Goal: Communication & Community: Ask a question

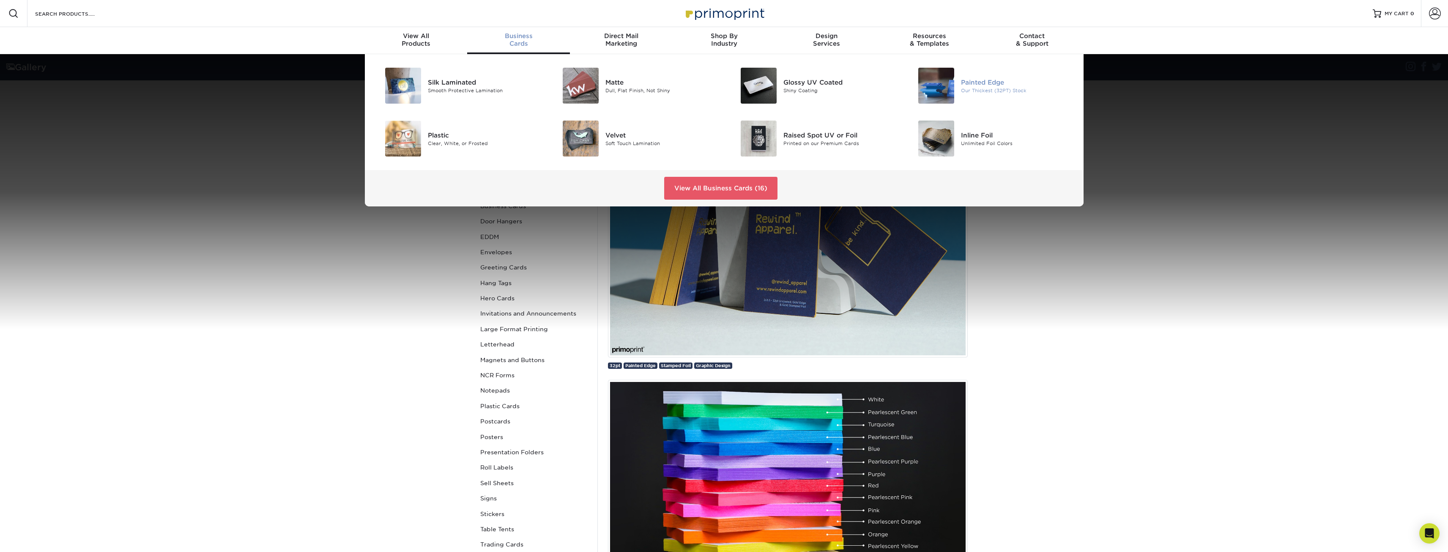
click at [992, 84] on div "Painted Edge" at bounding box center [1017, 81] width 112 height 9
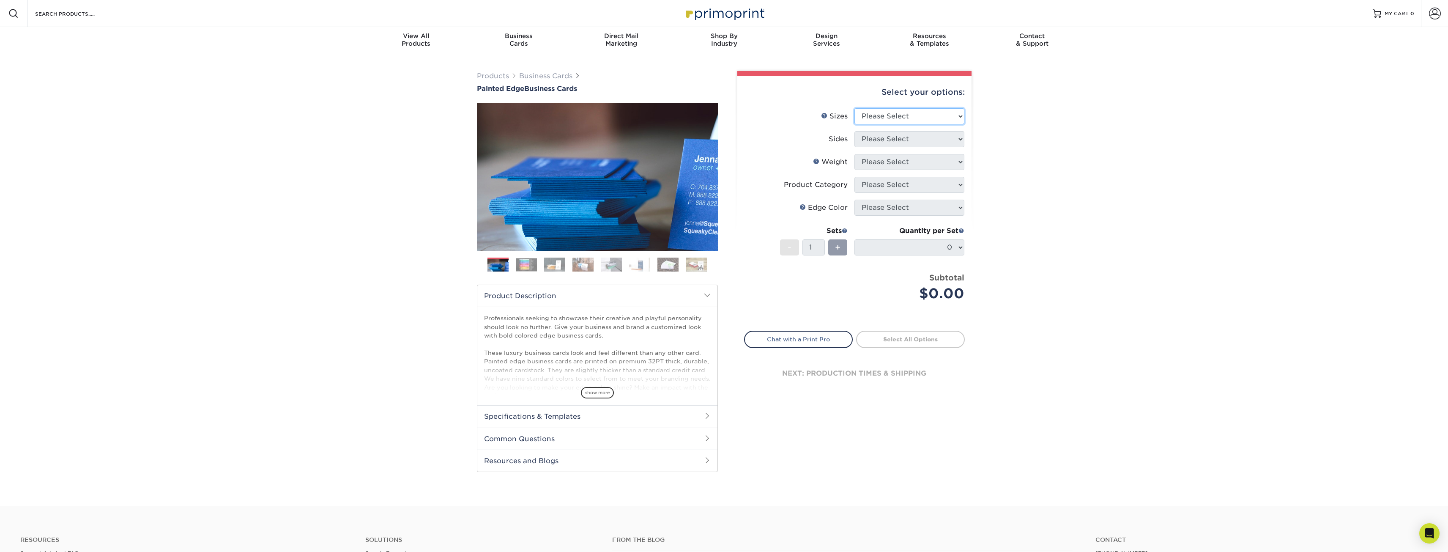
click at [946, 117] on select "Please Select 2" x 3.5" - Standard 2.125" x 3.375" - European 2.5" x 2.5" - Squ…" at bounding box center [909, 116] width 110 height 16
select select "2.12x3.38"
click at [854, 108] on select "Please Select 2" x 3.5" - Standard 2.125" x 3.375" - European 2.5" x 2.5" - Squ…" at bounding box center [909, 116] width 110 height 16
click at [942, 133] on select "Please Select Print Both Sides Print Front Only" at bounding box center [909, 139] width 110 height 16
select select "13abbda7-1d64-4f25-8bb2-c179b224825d"
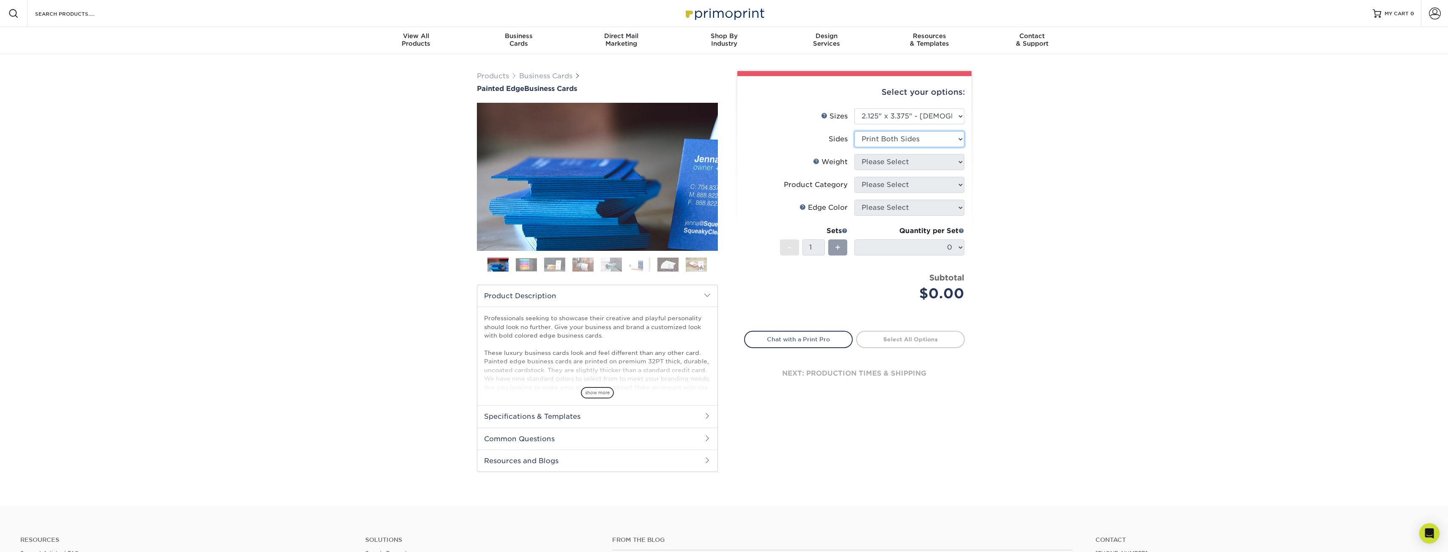
click at [854, 131] on select "Please Select Print Both Sides Print Front Only" at bounding box center [909, 139] width 110 height 16
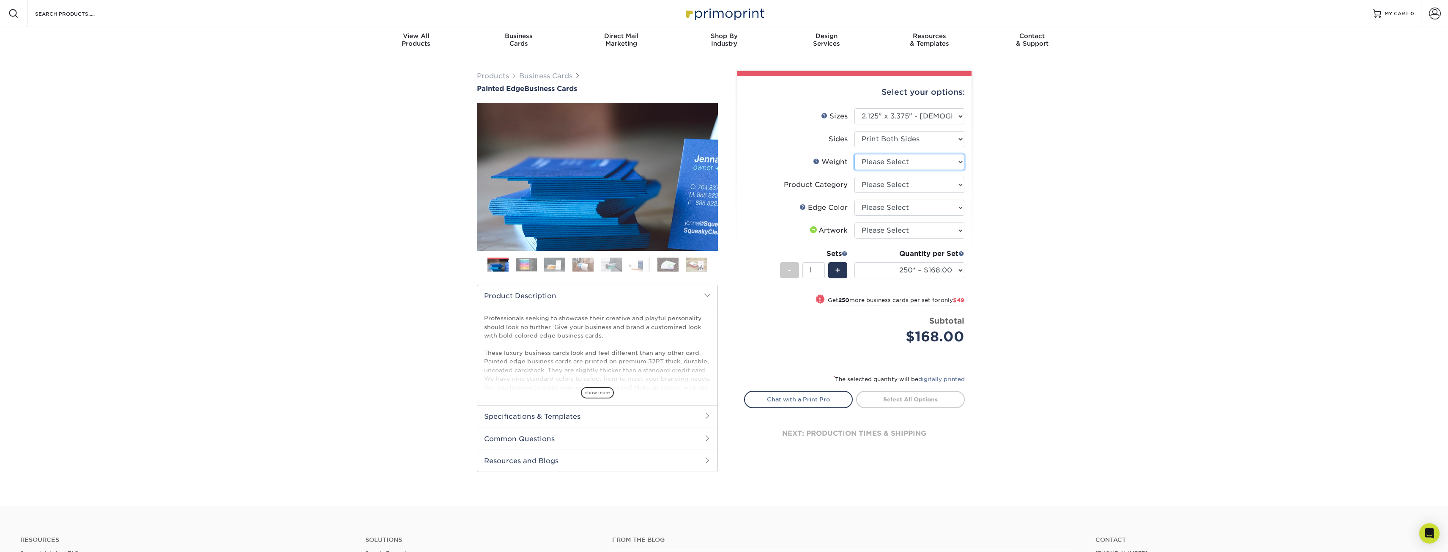
click at [938, 166] on select "Please Select 32PTUC" at bounding box center [909, 162] width 110 height 16
select select "32PTUC"
click at [854, 154] on select "Please Select 32PTUC" at bounding box center [909, 162] width 110 height 16
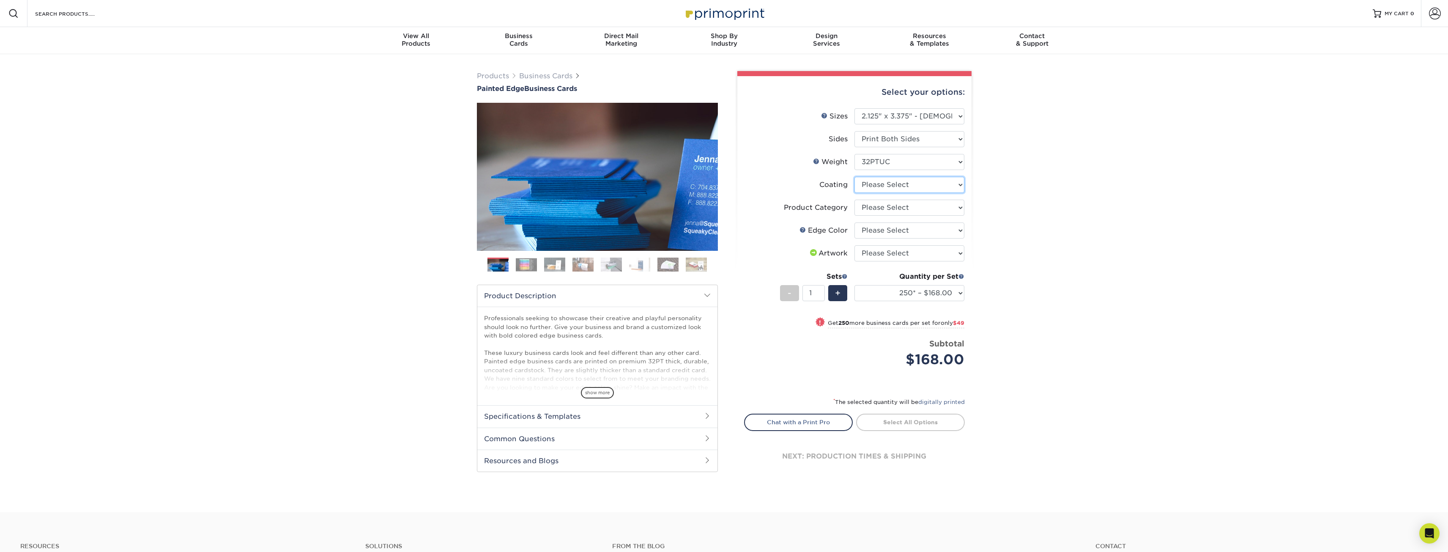
click at [912, 182] on select at bounding box center [909, 185] width 110 height 16
click at [1012, 189] on div "Products Business Cards Painted Edge Business Cards Previous Next" at bounding box center [724, 283] width 1448 height 458
click at [921, 203] on select "Please Select Business Cards" at bounding box center [909, 208] width 110 height 16
select select "3b5148f1-0588-4f88-a218-97bcfdce65c1"
click at [854, 200] on select "Please Select Business Cards" at bounding box center [909, 208] width 110 height 16
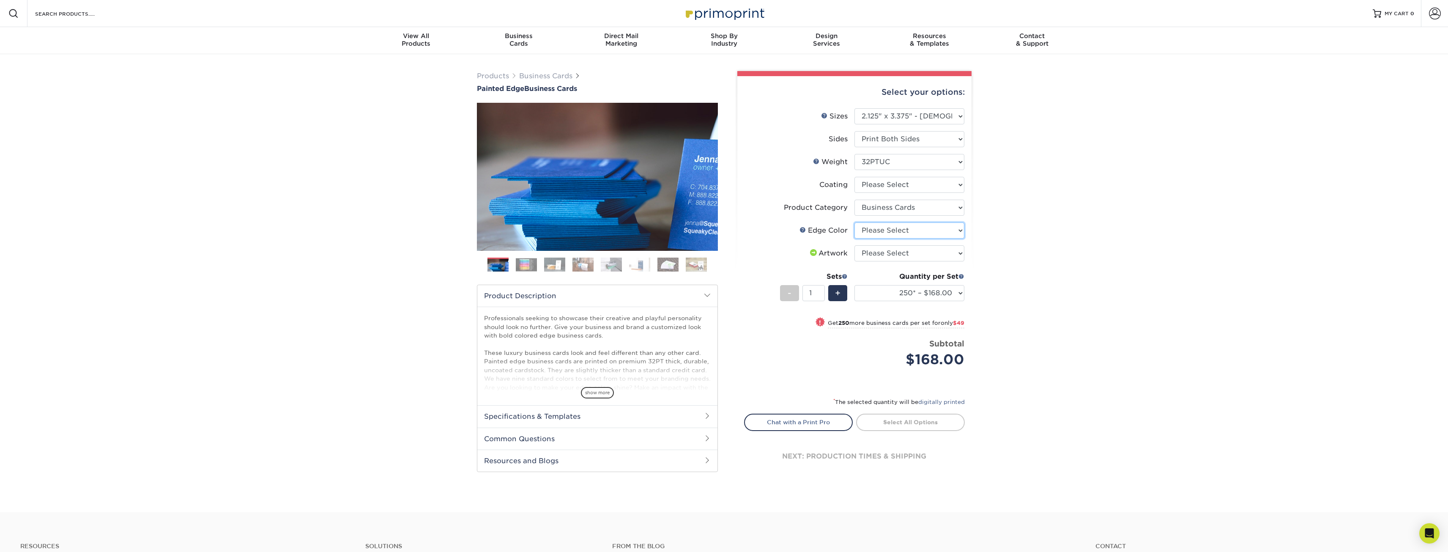
click at [933, 228] on select "Please Select Charcoal Black Brown Blue Pearlescent Blue Pearlescent Gold Pearl…" at bounding box center [909, 230] width 110 height 16
select select "1ae850e6-61c5-45b7-a71d-f488378c5a25"
click at [854, 222] on select "Please Select Charcoal Black Brown Blue Pearlescent Blue Pearlescent Gold Pearl…" at bounding box center [909, 230] width 110 height 16
click at [950, 257] on select "Please Select I will upload files I need a design - $100" at bounding box center [909, 253] width 110 height 16
click at [990, 266] on div "Products Business Cards Painted Edge Business Cards Previous Next" at bounding box center [724, 283] width 1448 height 458
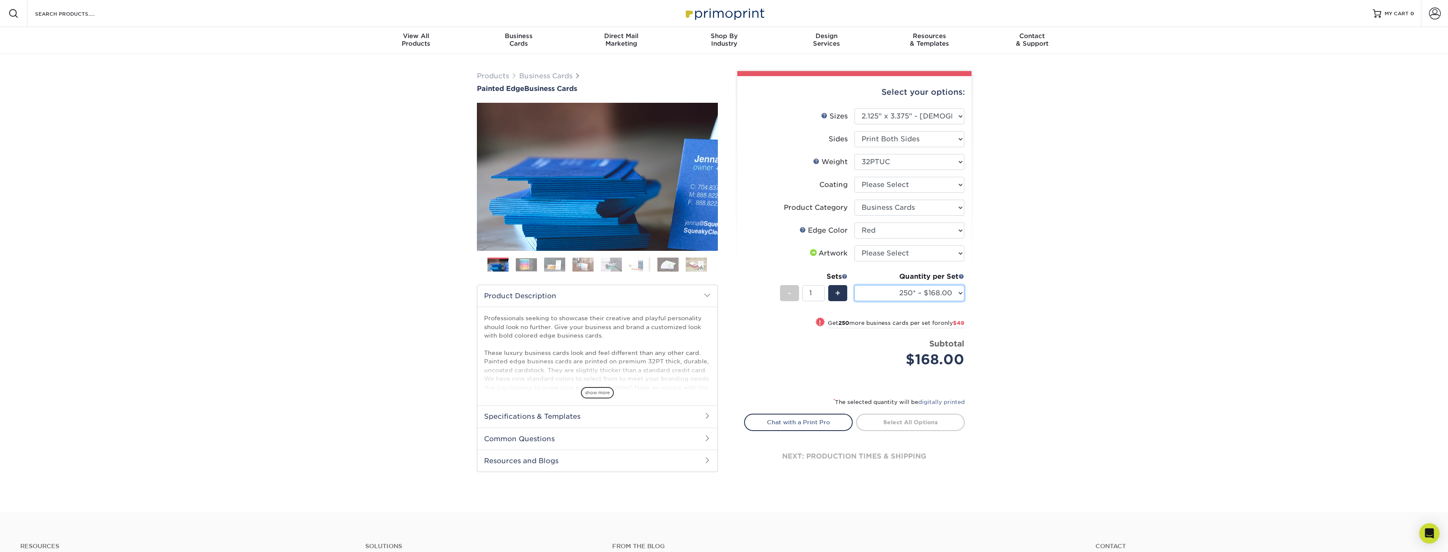
click at [959, 293] on select "250* – $168.00 500* – $217.00 1000* – $339.00" at bounding box center [909, 293] width 110 height 16
select select "500* – $217.00"
click at [854, 285] on select "250* – $168.00 500* – $217.00 1000* – $339.00" at bounding box center [909, 293] width 110 height 16
click at [533, 263] on img at bounding box center [526, 264] width 21 height 13
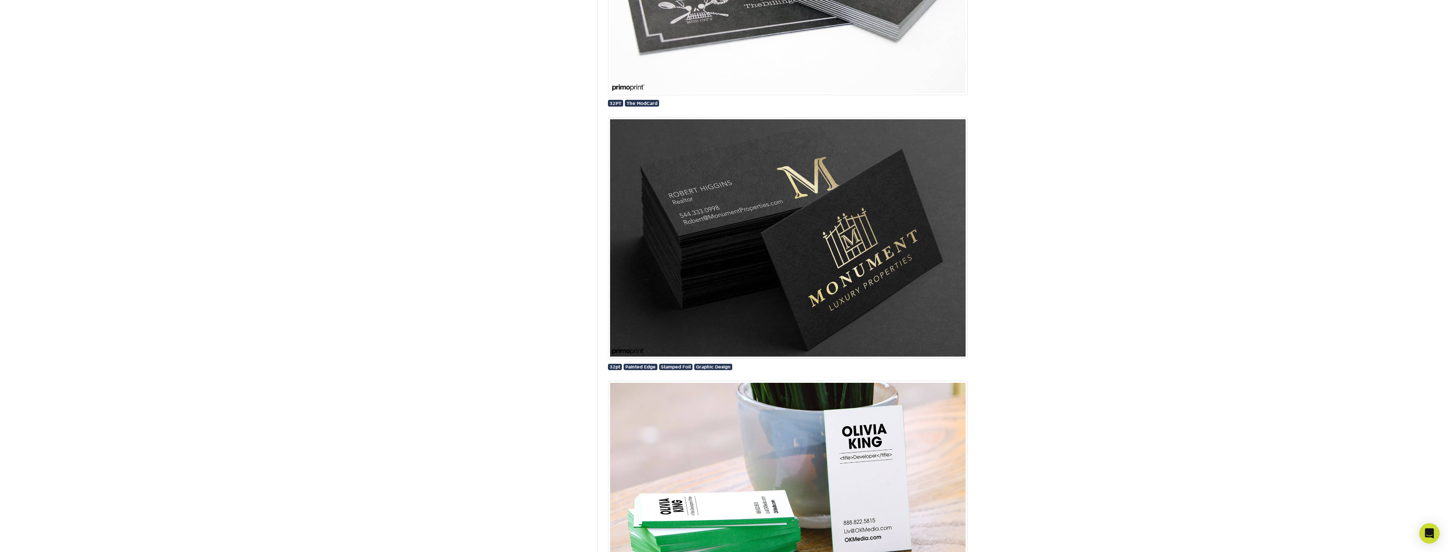
scroll to position [1057, 0]
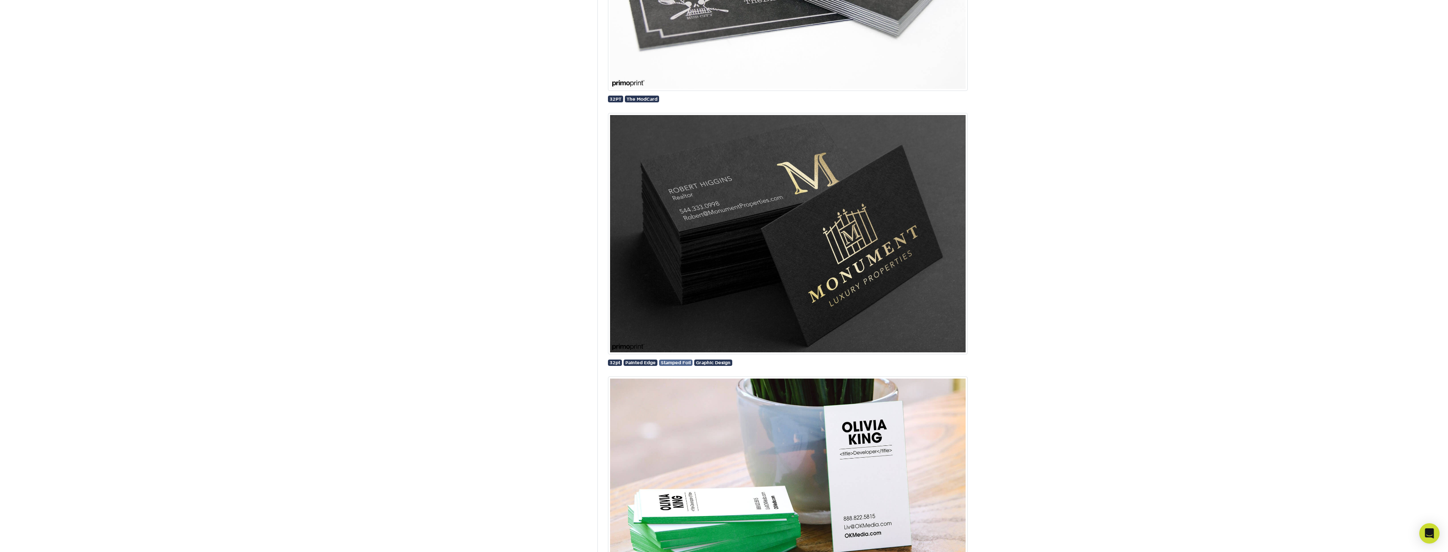
click at [673, 363] on span "Stamped Foil" at bounding box center [676, 362] width 30 height 5
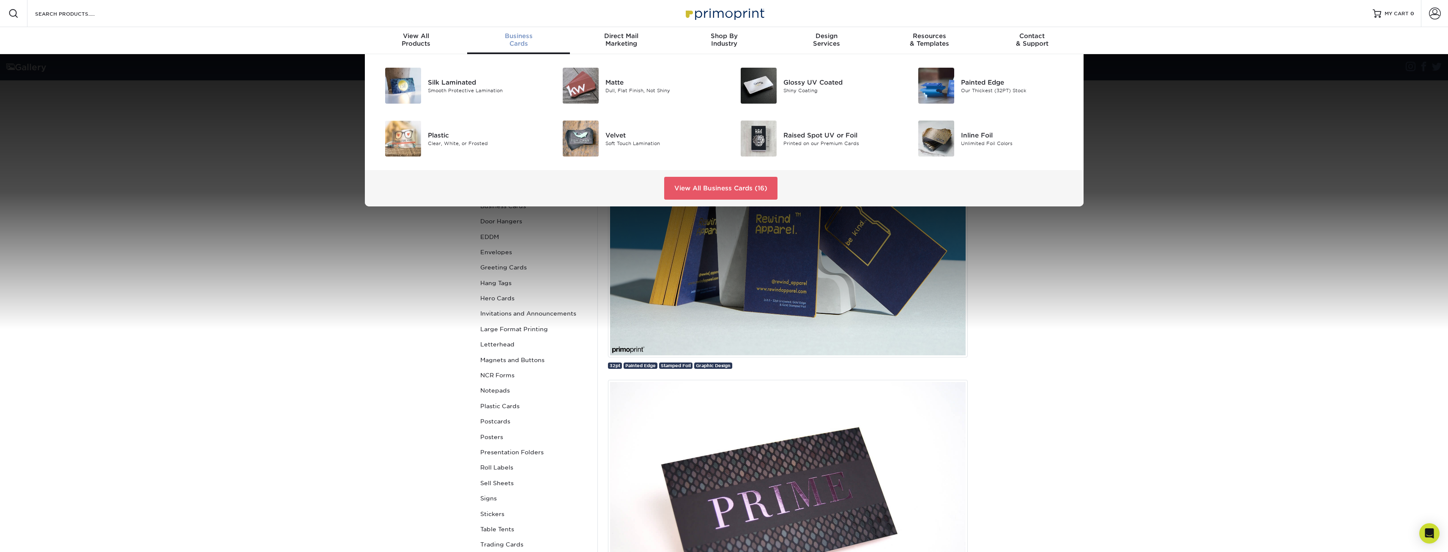
click at [519, 40] on div "Business Cards" at bounding box center [518, 39] width 103 height 15
click at [1018, 134] on div "Inline Foil" at bounding box center [1017, 134] width 112 height 9
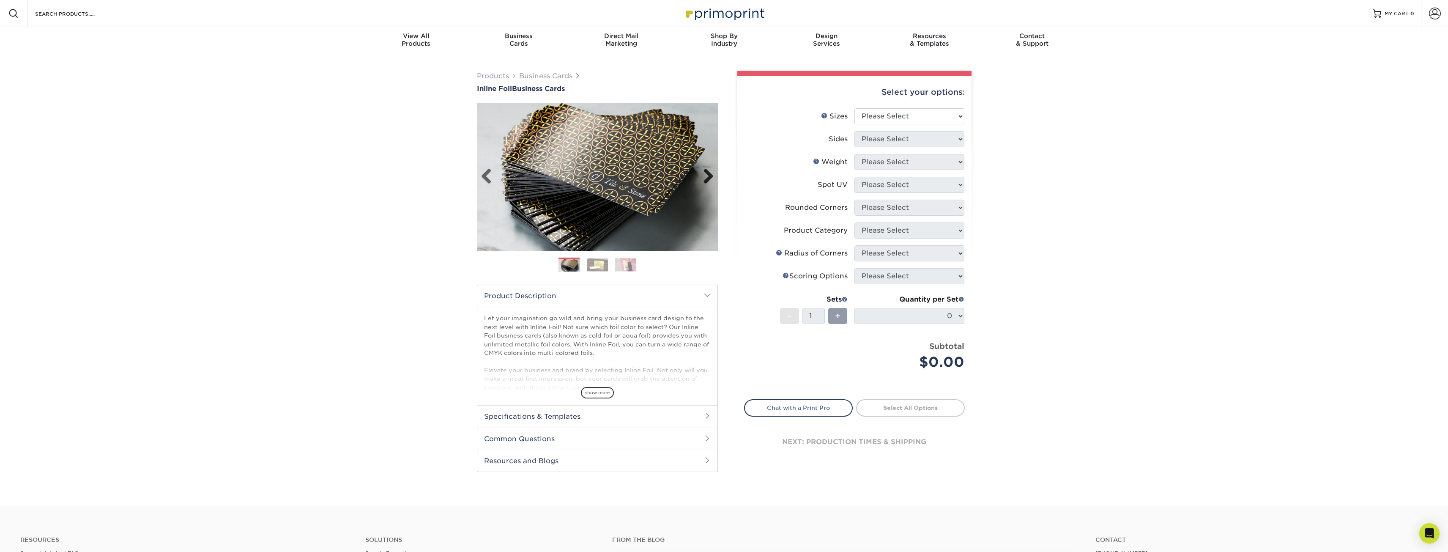
click at [708, 177] on link "Next" at bounding box center [705, 176] width 17 height 17
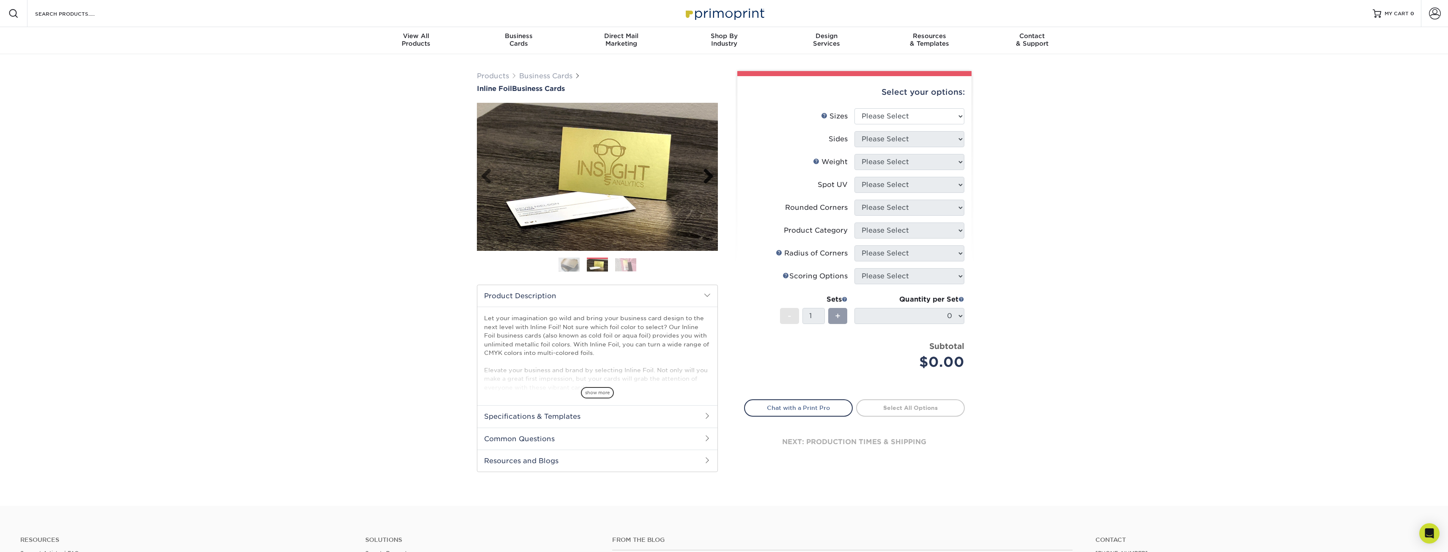
click at [708, 177] on link "Next" at bounding box center [705, 176] width 17 height 17
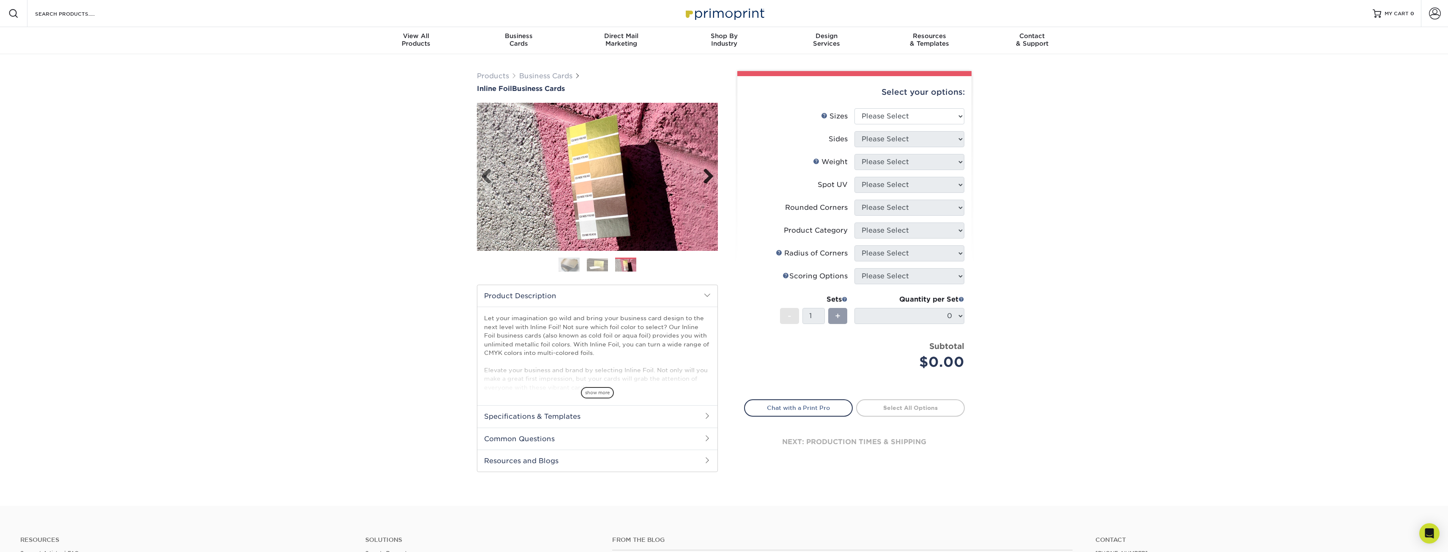
click at [708, 177] on link "Next" at bounding box center [705, 176] width 17 height 17
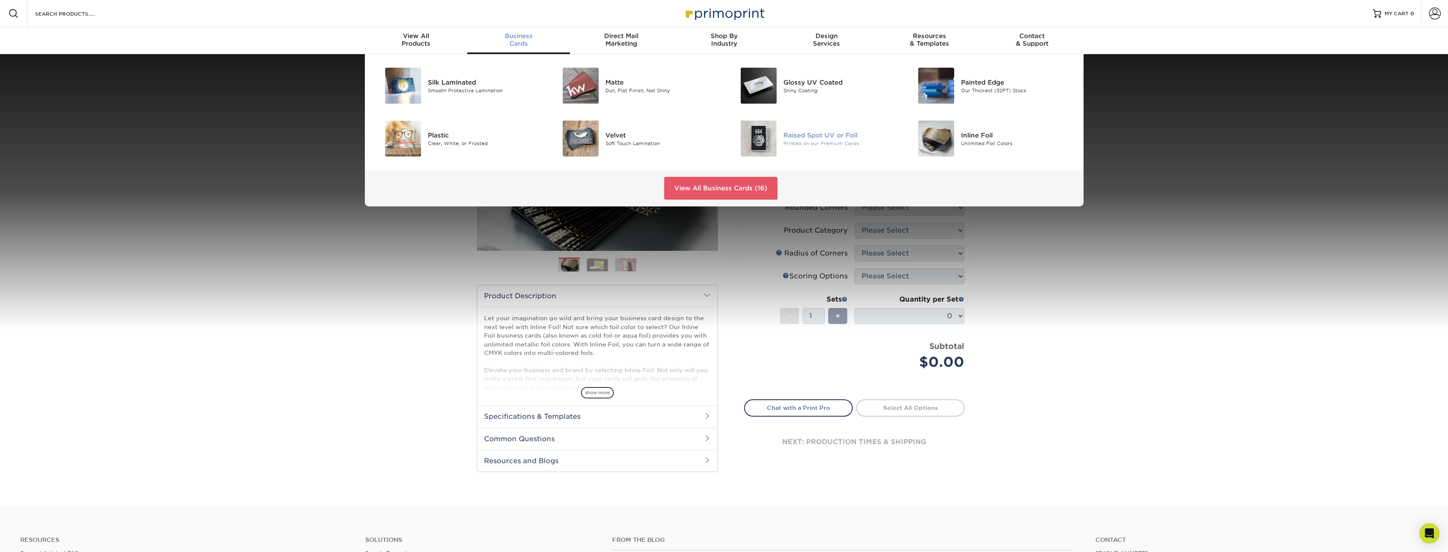
click at [829, 139] on div "Printed on our Premium Cards" at bounding box center [839, 142] width 112 height 7
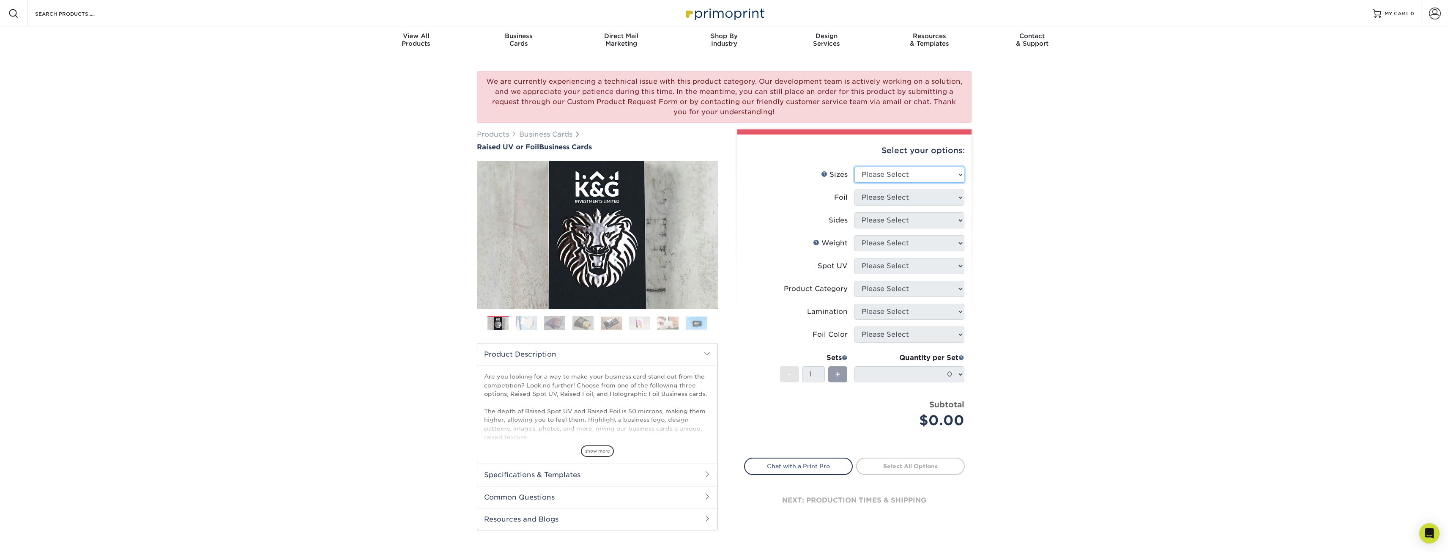
click at [936, 174] on select "Please Select 2" x 3.5" - Standard" at bounding box center [909, 175] width 110 height 16
select select "2.00x3.50"
click at [854, 167] on select "Please Select 2" x 3.5" - Standard" at bounding box center [909, 175] width 110 height 16
click at [947, 198] on select "Please Select No Yes" at bounding box center [909, 197] width 110 height 16
select select "1"
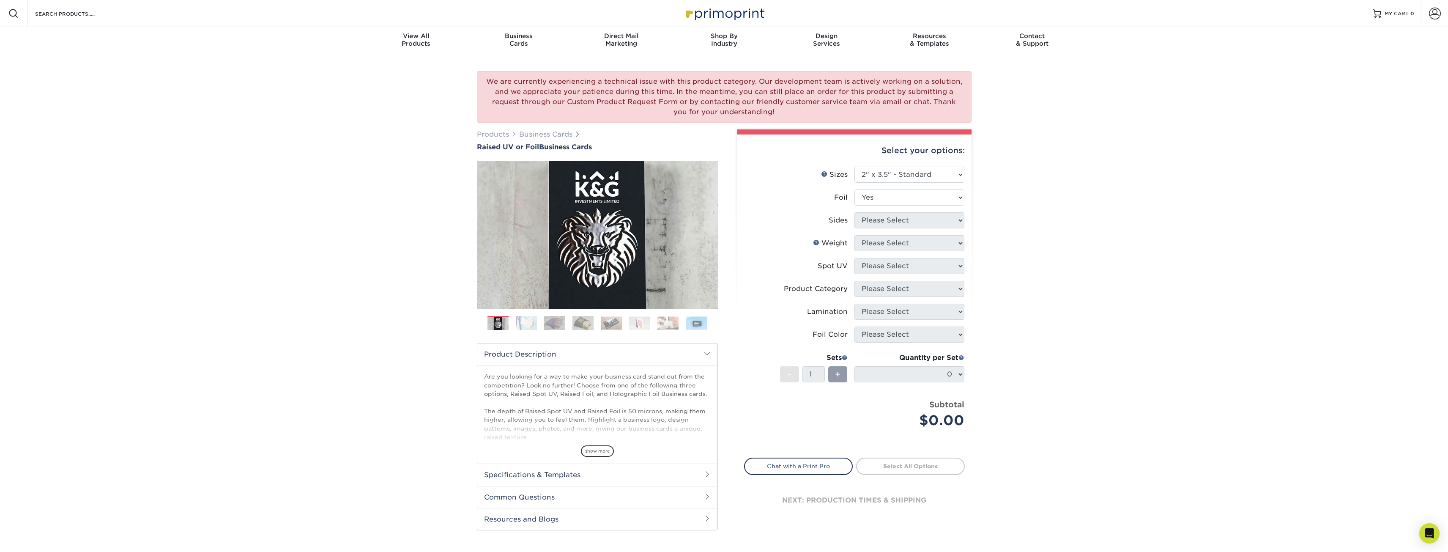
click at [854, 189] on select "Please Select No Yes" at bounding box center [909, 197] width 110 height 16
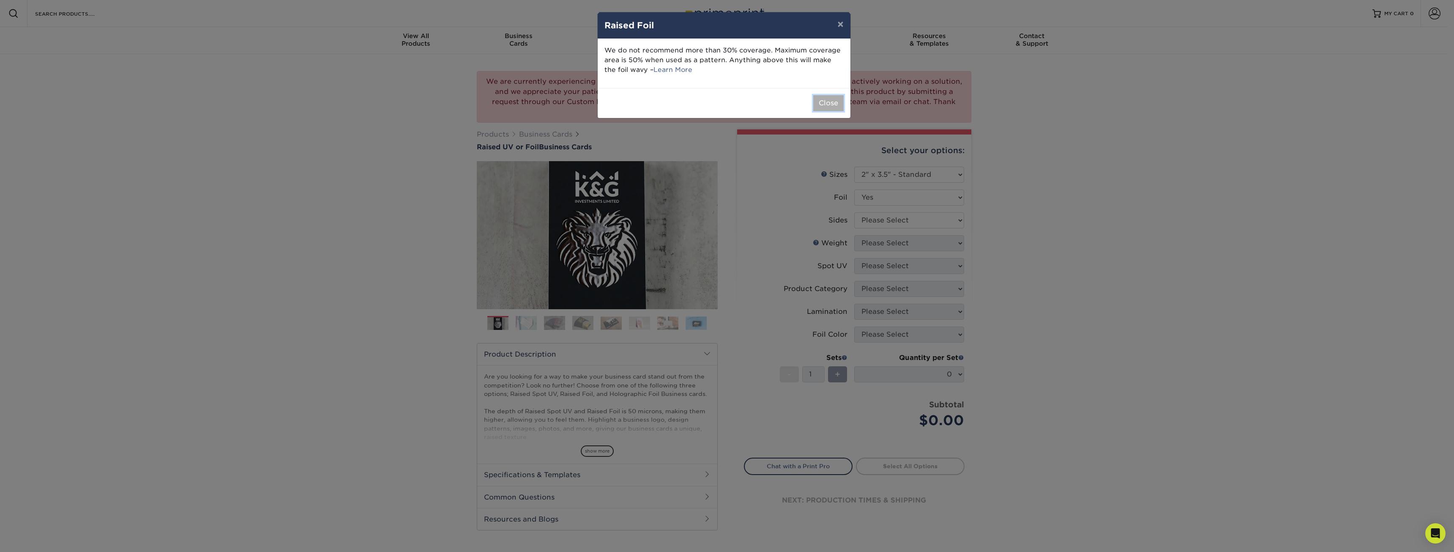
click at [828, 105] on button "Close" at bounding box center [828, 103] width 30 height 16
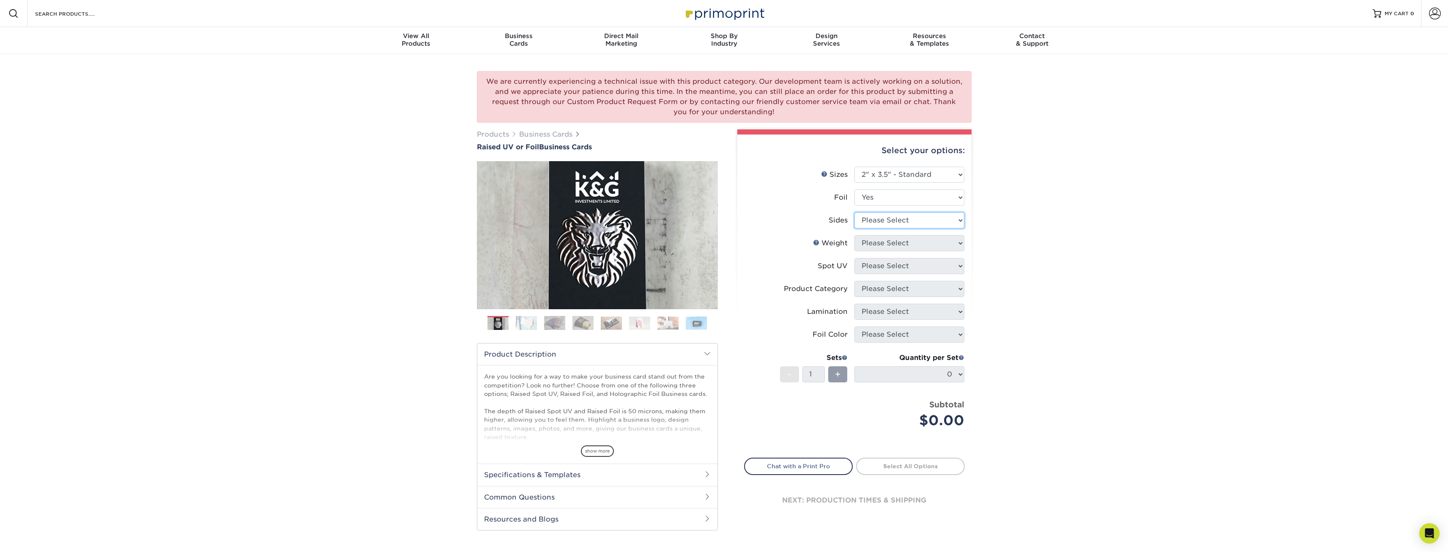
click at [941, 216] on select "Please Select Print Both Sides - Foil Both Sides Print Both Sides - Foil Front …" at bounding box center [909, 220] width 110 height 16
select select "e9e9dfb3-fba1-4d60-972c-fd9ca5904d33"
click at [854, 212] on select "Please Select Print Both Sides - Foil Both Sides Print Both Sides - Foil Front …" at bounding box center [909, 220] width 110 height 16
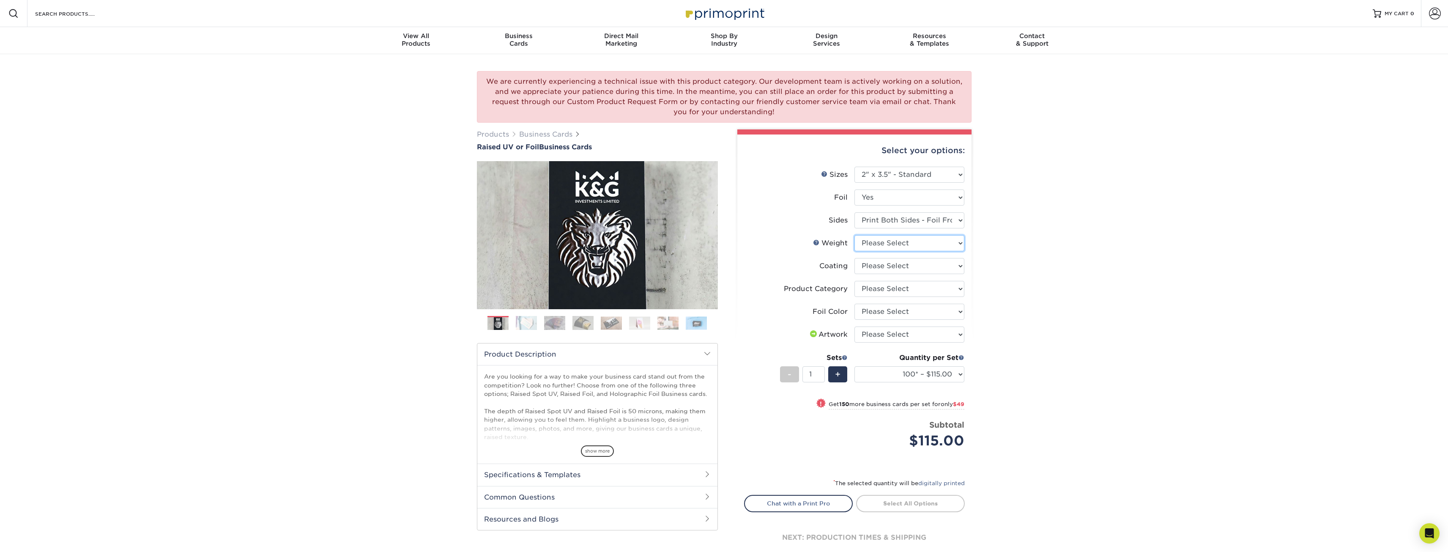
click at [955, 241] on select "Please Select 16PT" at bounding box center [909, 243] width 110 height 16
click at [996, 249] on div "We are currently experiencing a technical issue with this product category. Our…" at bounding box center [724, 323] width 1448 height 539
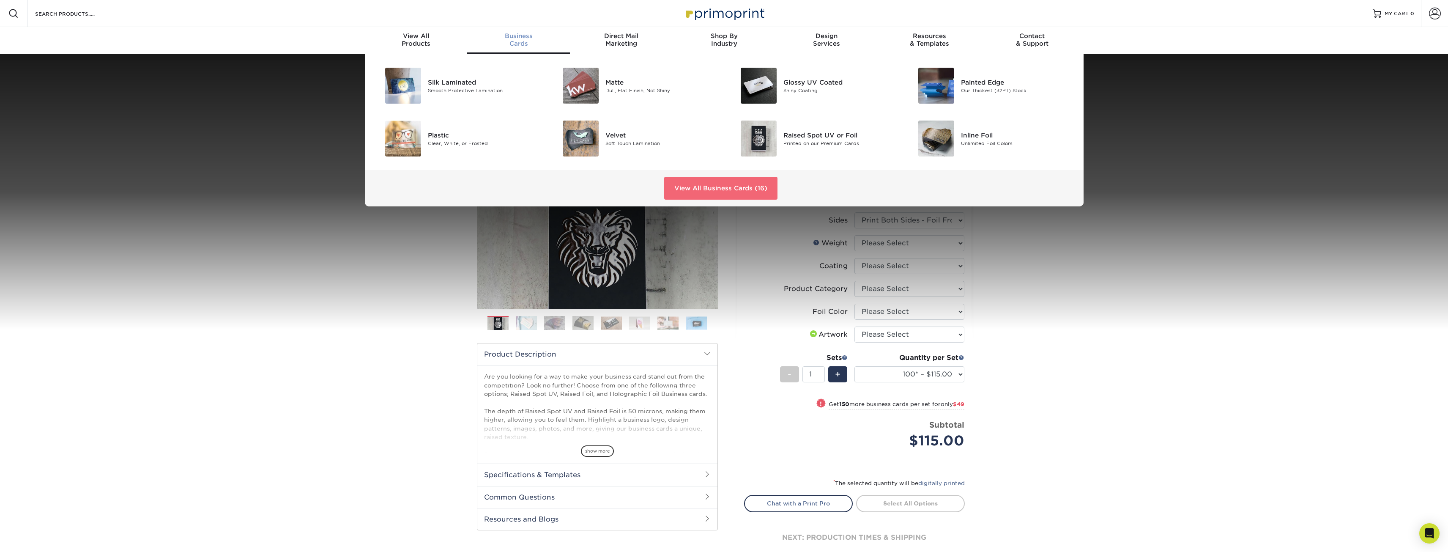
click at [762, 191] on link "View All Business Cards (16)" at bounding box center [720, 188] width 113 height 23
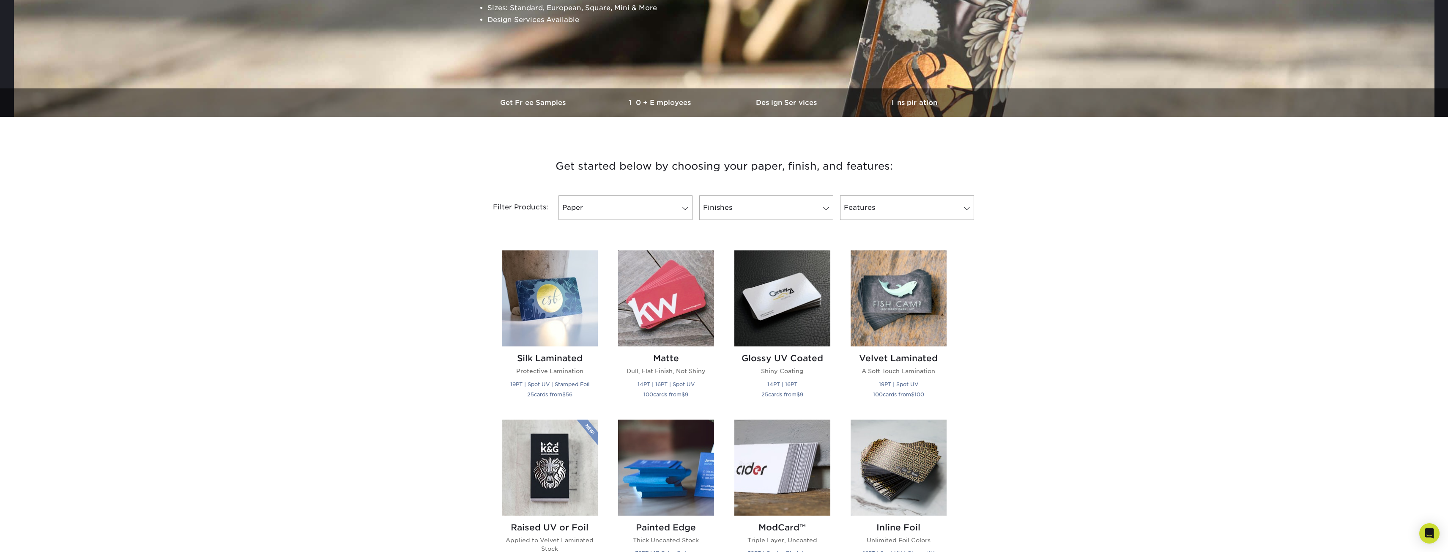
scroll to position [169, 0]
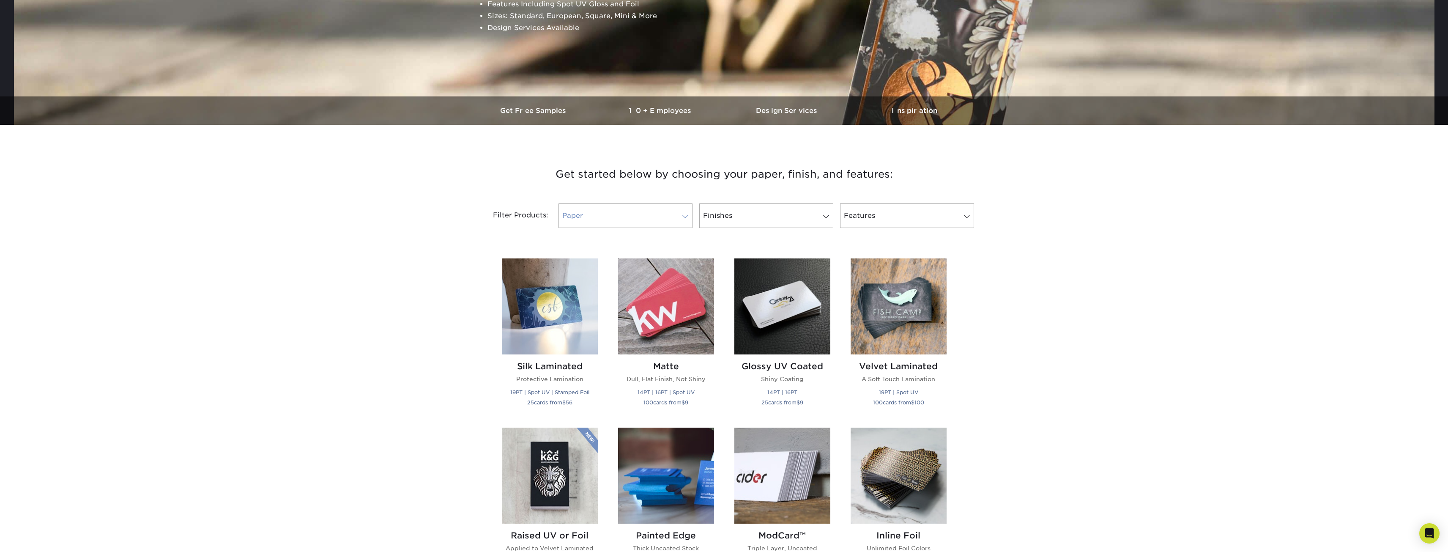
click at [651, 216] on link "Paper" at bounding box center [625, 215] width 134 height 25
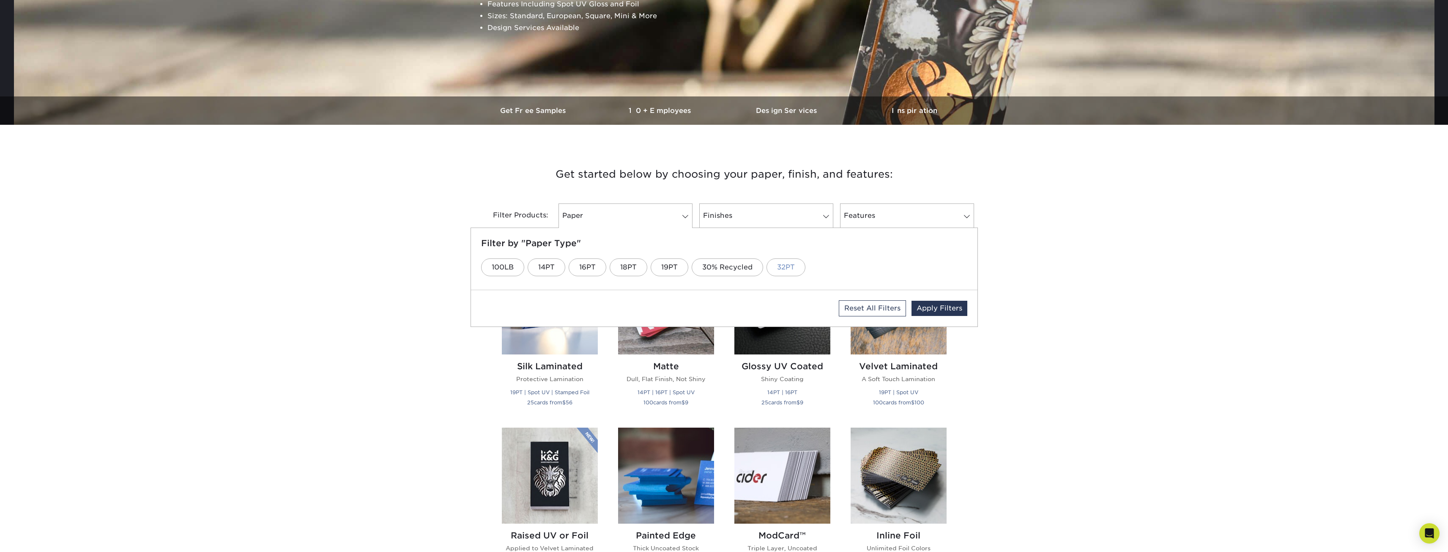
click at [795, 269] on link "32PT" at bounding box center [785, 267] width 39 height 18
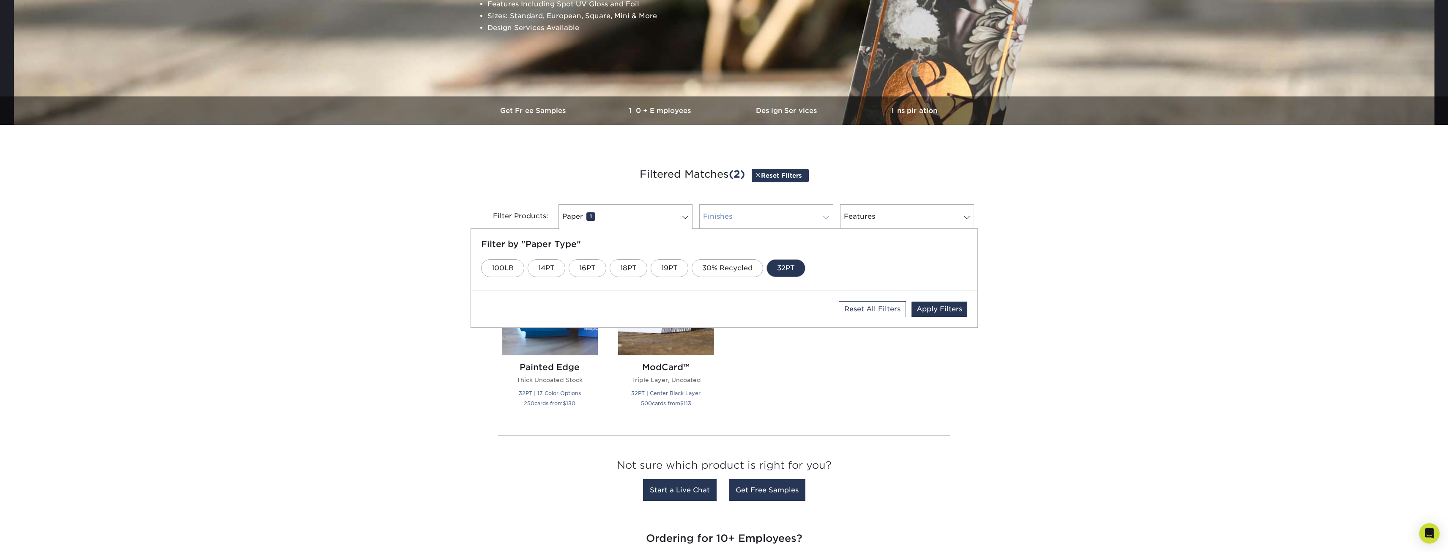
click at [823, 214] on span at bounding box center [826, 217] width 12 height 7
click at [944, 223] on link "Features 0" at bounding box center [907, 216] width 134 height 25
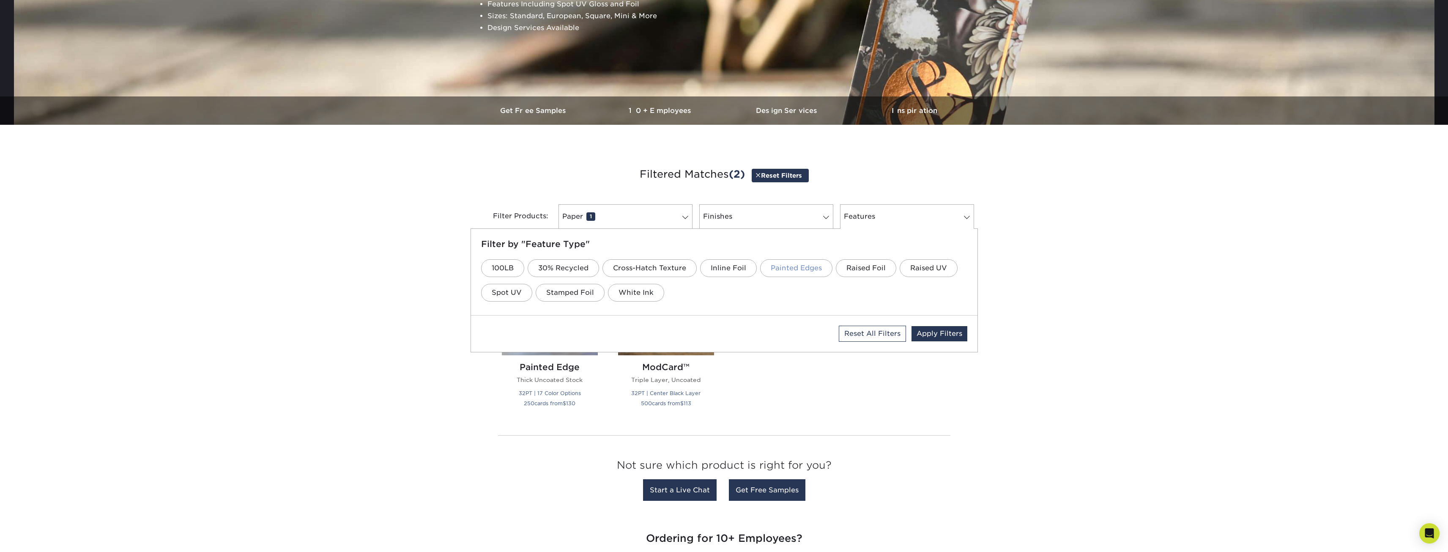
click at [798, 269] on link "Painted Edges" at bounding box center [796, 268] width 72 height 18
click at [573, 291] on link "Stamped Foil" at bounding box center [570, 293] width 69 height 18
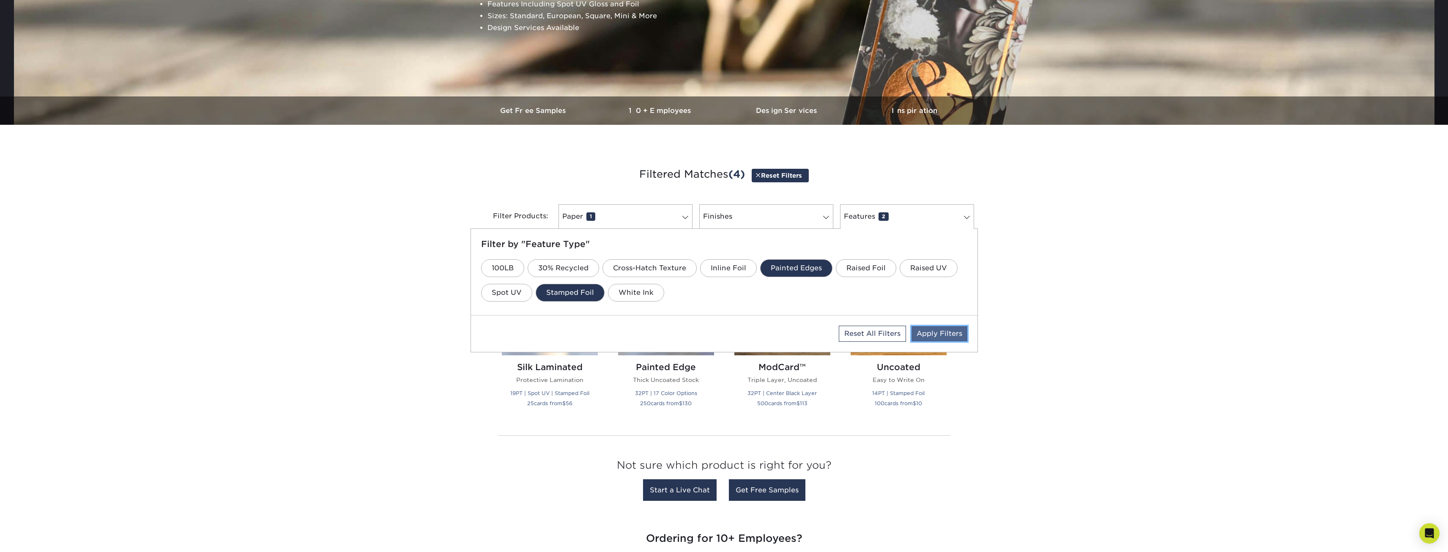
click at [951, 335] on link "Apply Filters" at bounding box center [939, 333] width 56 height 15
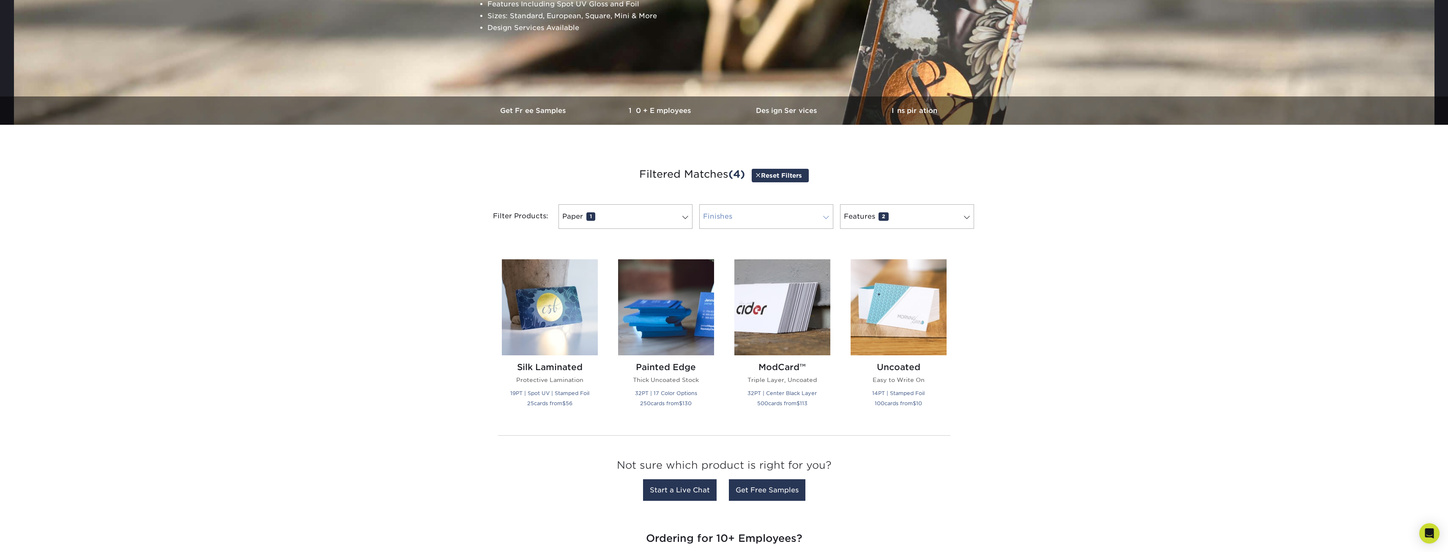
click at [773, 213] on link "Finishes 0" at bounding box center [766, 216] width 134 height 25
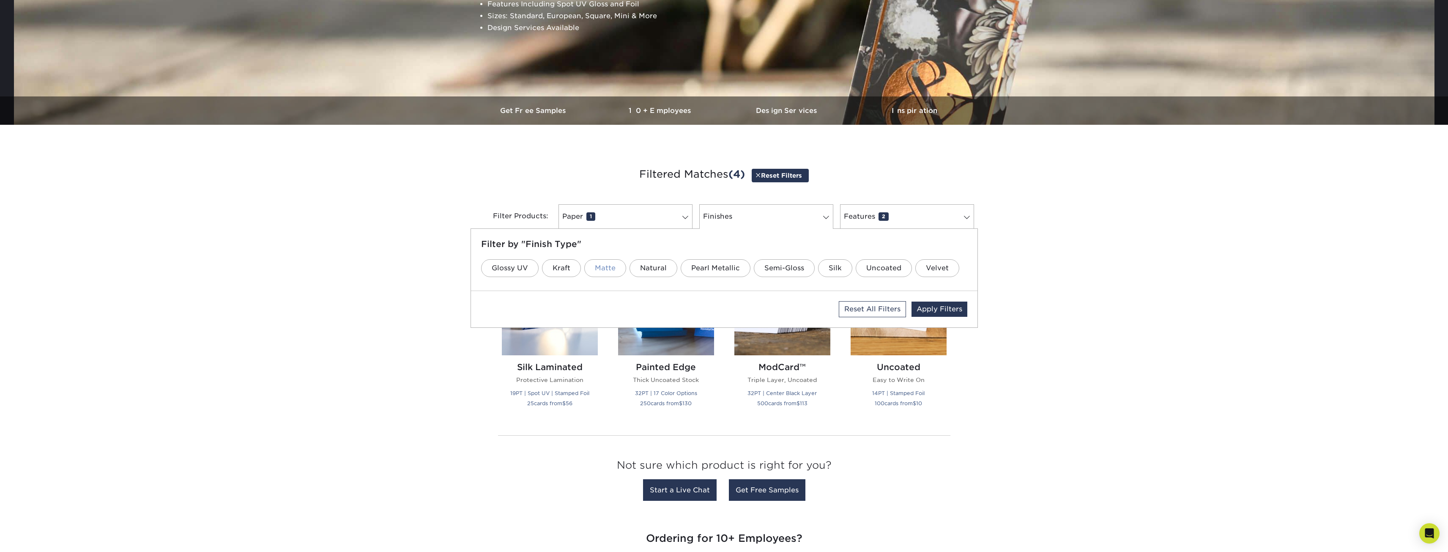
click at [602, 272] on link "Matte" at bounding box center [605, 268] width 42 height 18
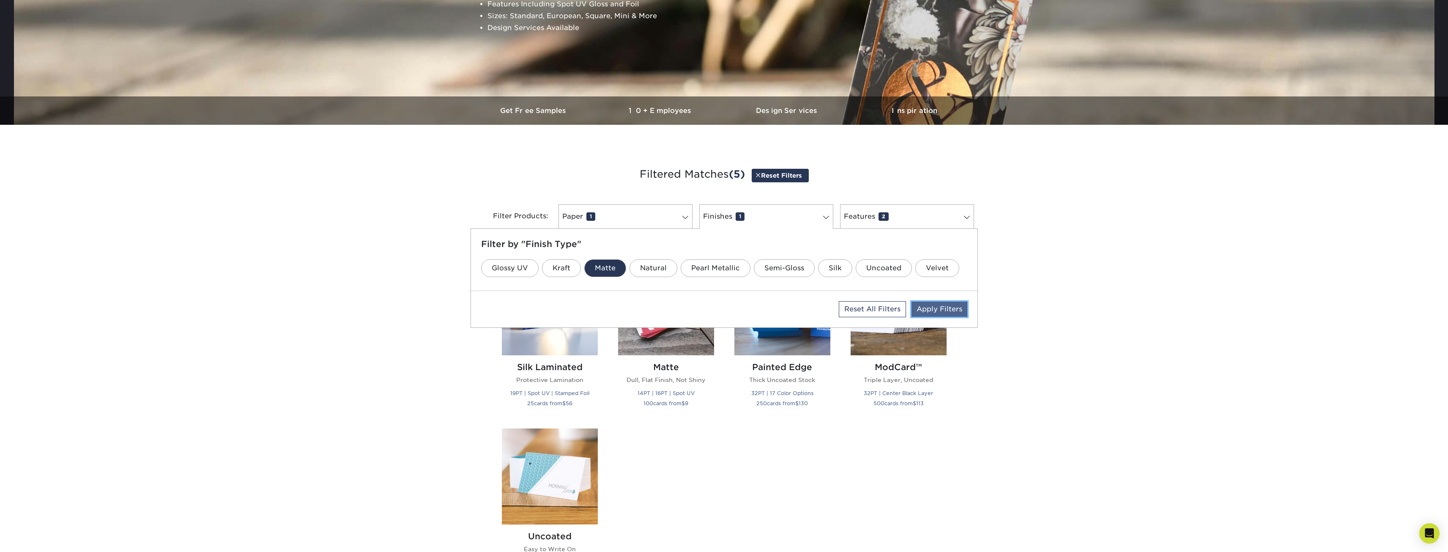
click at [949, 308] on link "Apply Filters" at bounding box center [939, 308] width 56 height 15
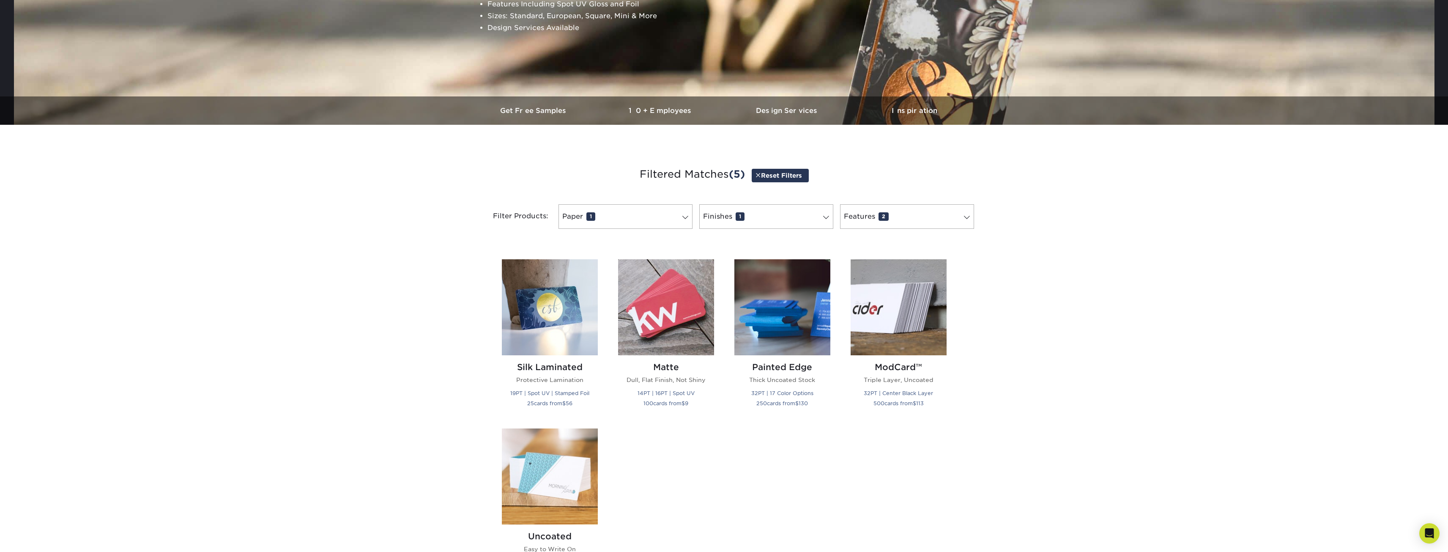
click at [693, 213] on div "Paper 1 Filter by "Paper Type" 100LB 14PT 16PT 18PT 19PT 30% Recycled 32PT Rese…" at bounding box center [625, 216] width 141 height 25
click at [685, 216] on span at bounding box center [685, 217] width 12 height 7
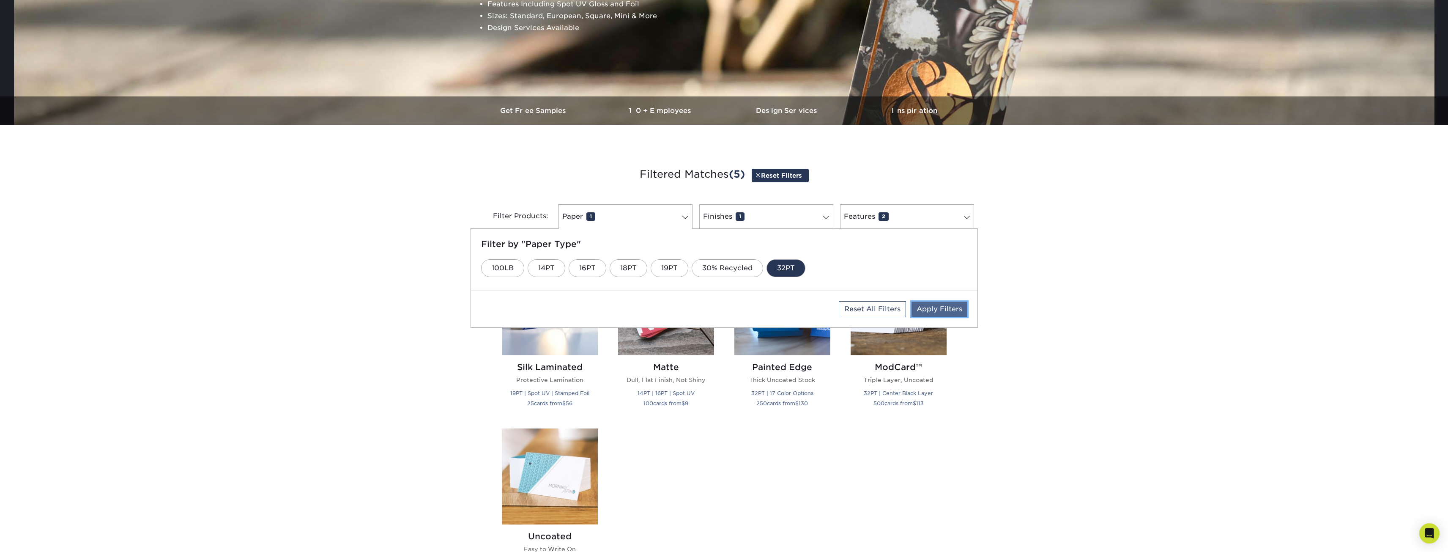
click at [947, 308] on link "Apply Filters" at bounding box center [939, 308] width 56 height 15
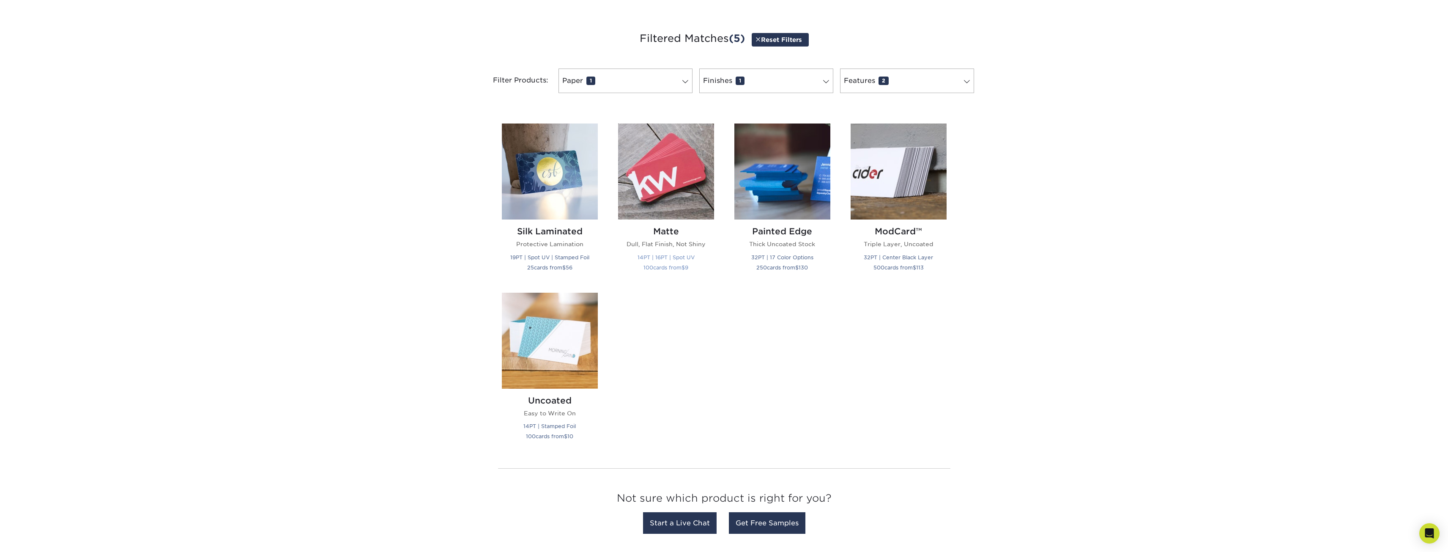
scroll to position [338, 0]
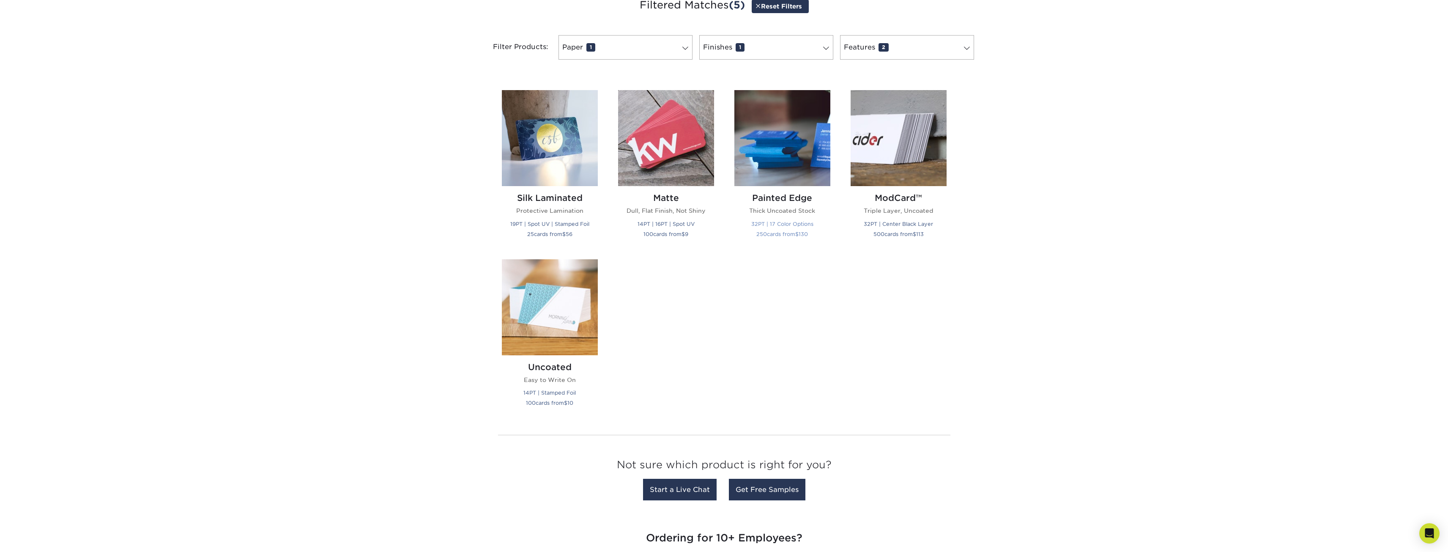
click at [796, 196] on h2 "Painted Edge" at bounding box center [782, 198] width 96 height 10
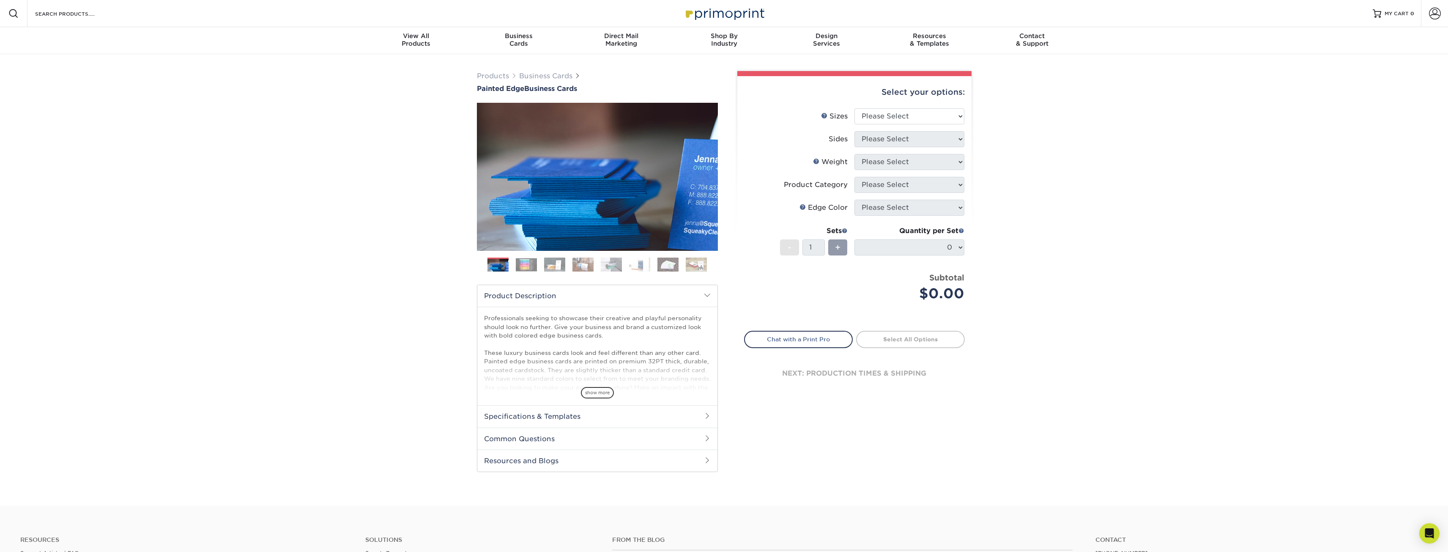
click at [694, 418] on h2 "Specifications & Templates" at bounding box center [597, 416] width 240 height 22
click at [940, 116] on select "Please Select 2" x 3.5" - Standard 2.125" x 3.375" - European 2.5" x 2.5" - Squ…" at bounding box center [909, 116] width 110 height 16
select select "2.00x3.50"
click at [854, 108] on select "Please Select 2" x 3.5" - Standard 2.125" x 3.375" - European 2.5" x 2.5" - Squ…" at bounding box center [909, 116] width 110 height 16
click at [951, 136] on select "Please Select Print Both Sides Print Front Only" at bounding box center [909, 139] width 110 height 16
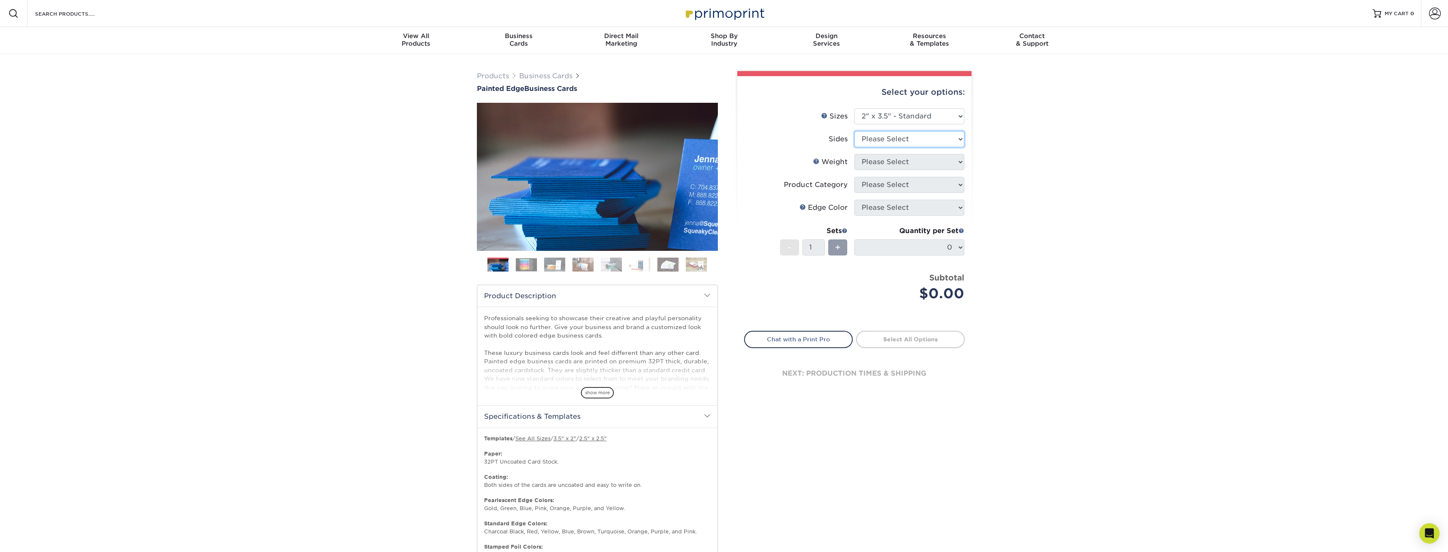
select select "13abbda7-1d64-4f25-8bb2-c179b224825d"
click at [854, 131] on select "Please Select Print Both Sides Print Front Only" at bounding box center [909, 139] width 110 height 16
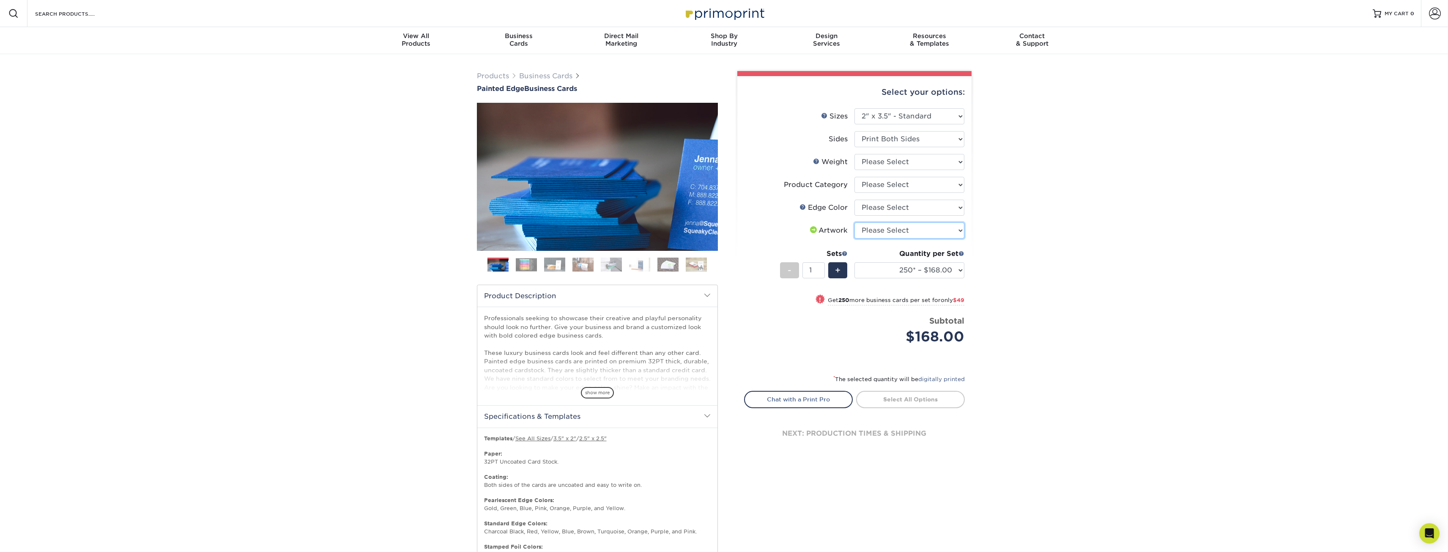
click at [957, 228] on select "Please Select I will upload files I need a design - $100" at bounding box center [909, 230] width 110 height 16
select select "upload"
click at [854, 222] on select "Please Select I will upload files I need a design - $100" at bounding box center [909, 230] width 110 height 16
click at [946, 162] on select "Please Select 32PTUC" at bounding box center [909, 162] width 110 height 16
select select "32PTUC"
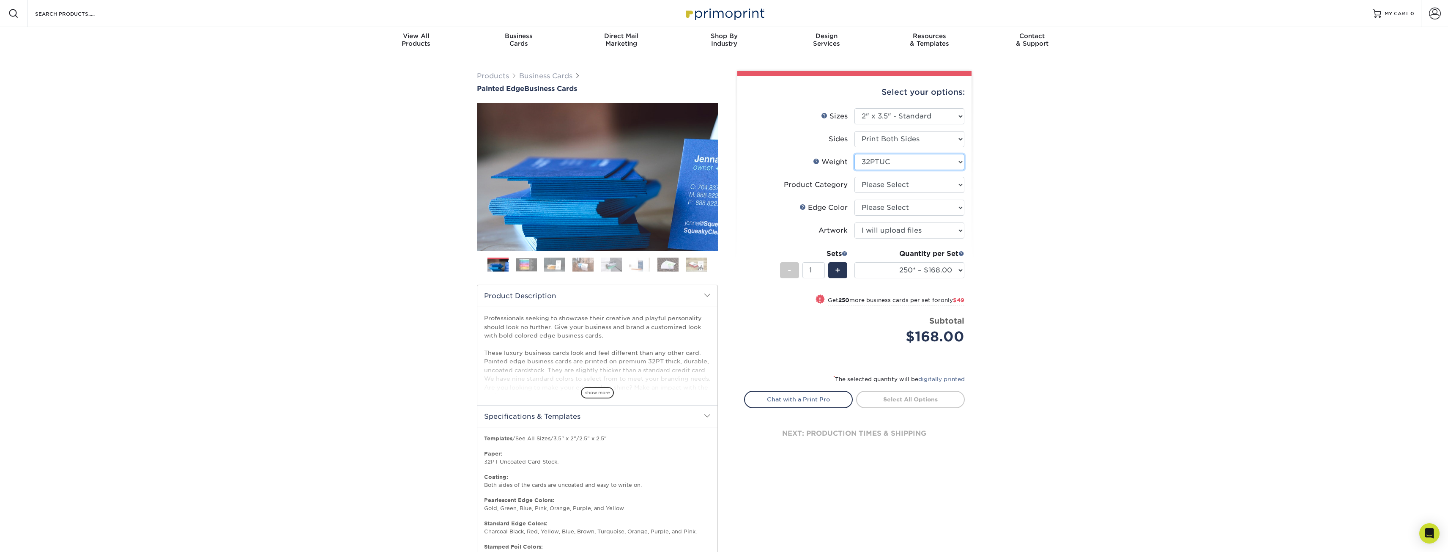
click at [854, 154] on select "Please Select 32PTUC" at bounding box center [909, 162] width 110 height 16
select select "-1"
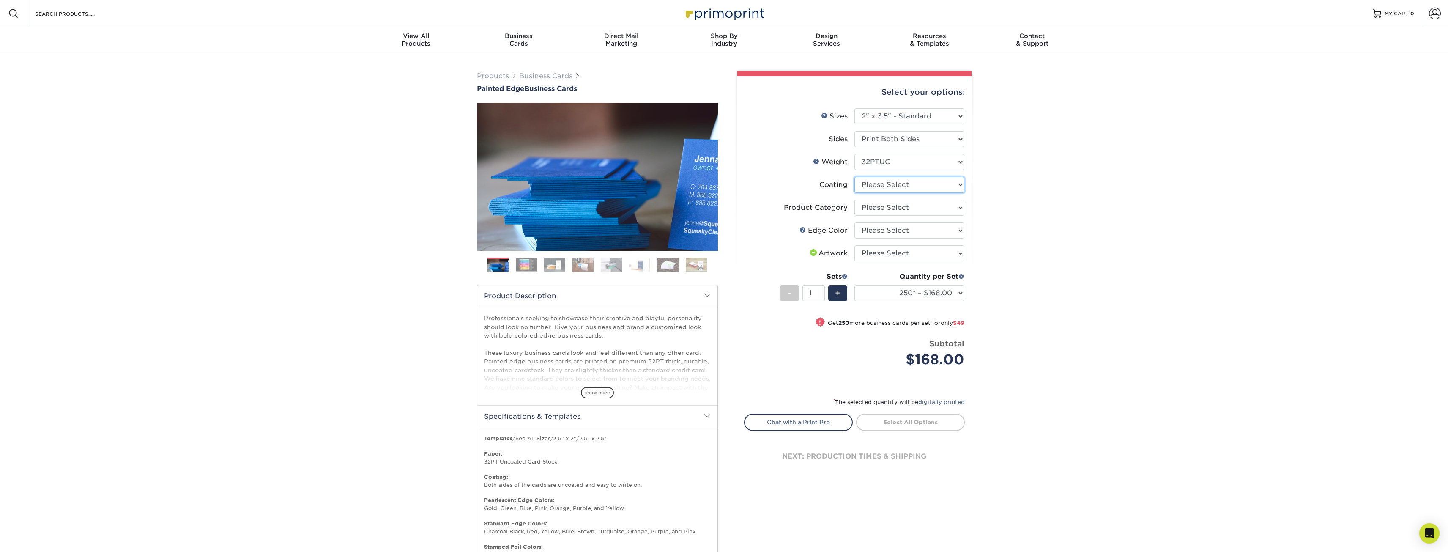
click at [947, 179] on select at bounding box center [909, 185] width 110 height 16
select select "3e7618de-abca-4bda-9f97-8b9129e913d8"
click at [854, 177] on select at bounding box center [909, 185] width 110 height 16
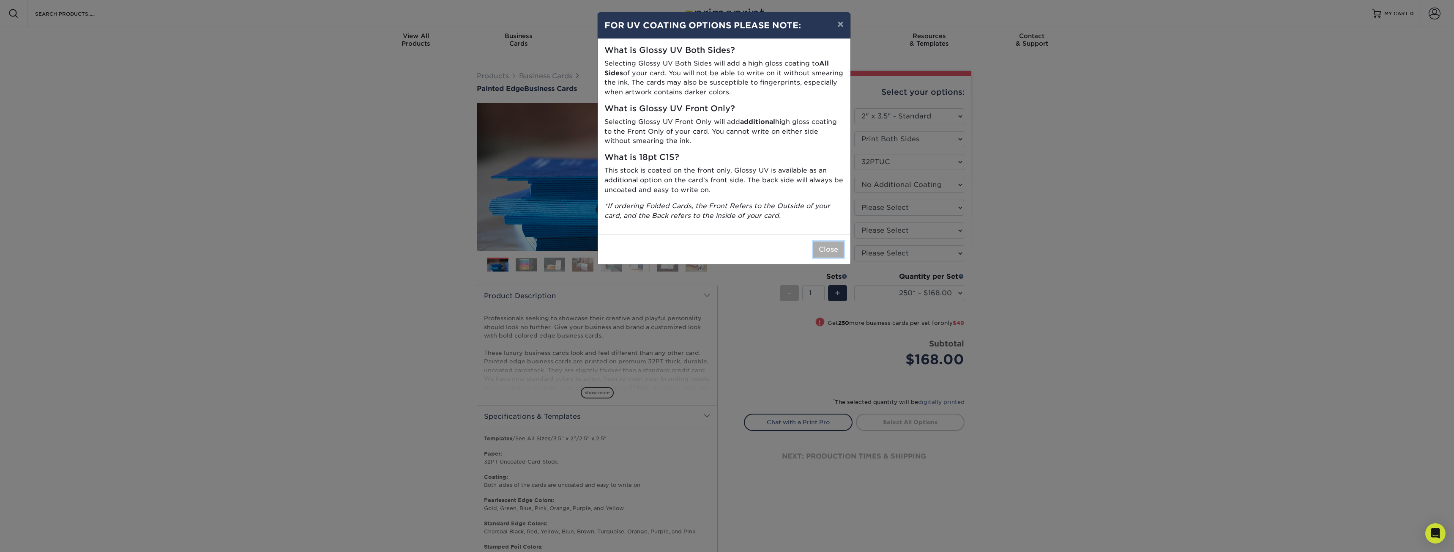
click at [832, 252] on button "Close" at bounding box center [828, 249] width 30 height 16
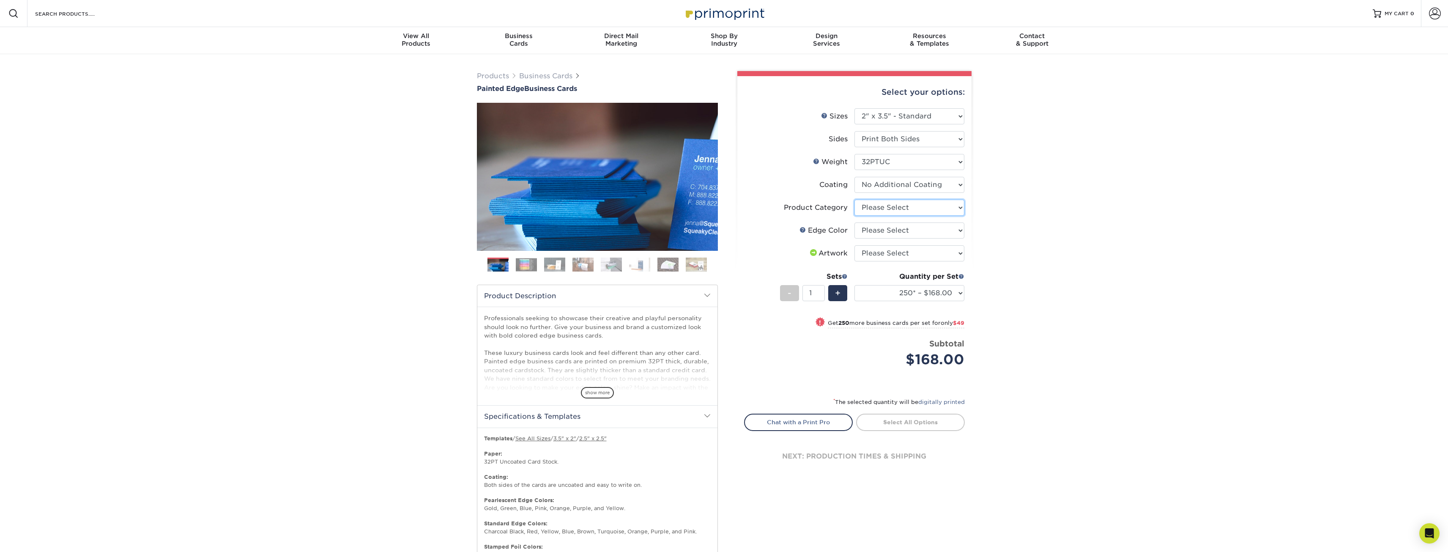
click at [945, 207] on select "Please Select Business Cards" at bounding box center [909, 208] width 110 height 16
select select "3b5148f1-0588-4f88-a218-97bcfdce65c1"
click at [854, 200] on select "Please Select Business Cards" at bounding box center [909, 208] width 110 height 16
click at [918, 224] on select "Please Select Charcoal Black Brown Blue Pearlescent Blue Pearlescent Gold Pearl…" at bounding box center [909, 230] width 110 height 16
select select "1ae850e6-61c5-45b7-a71d-f488378c5a25"
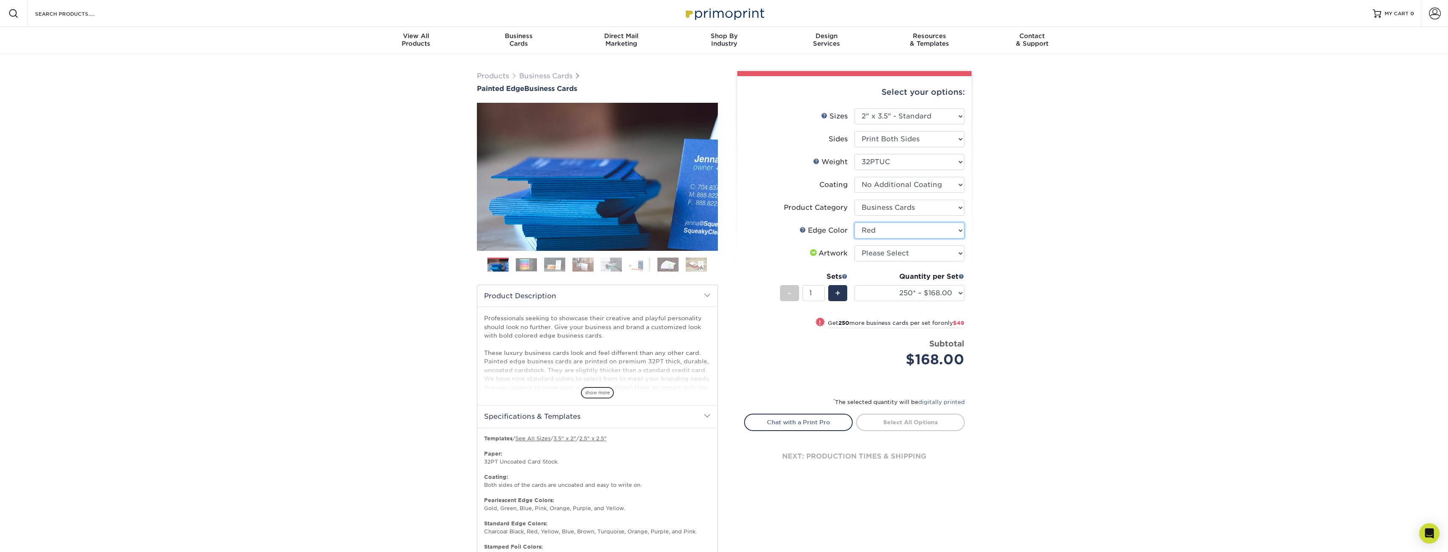
click at [854, 222] on select "Please Select Charcoal Black Brown Blue Pearlescent Blue Pearlescent Gold Pearl…" at bounding box center [909, 230] width 110 height 16
click at [936, 251] on select "Please Select I will upload files I need a design - $100" at bounding box center [909, 253] width 110 height 16
select select "upload"
click at [854, 245] on select "Please Select I will upload files I need a design - $100" at bounding box center [909, 253] width 110 height 16
click at [955, 293] on select "250* – $168.00 500* – $217.00 1000* – $339.00" at bounding box center [909, 293] width 110 height 16
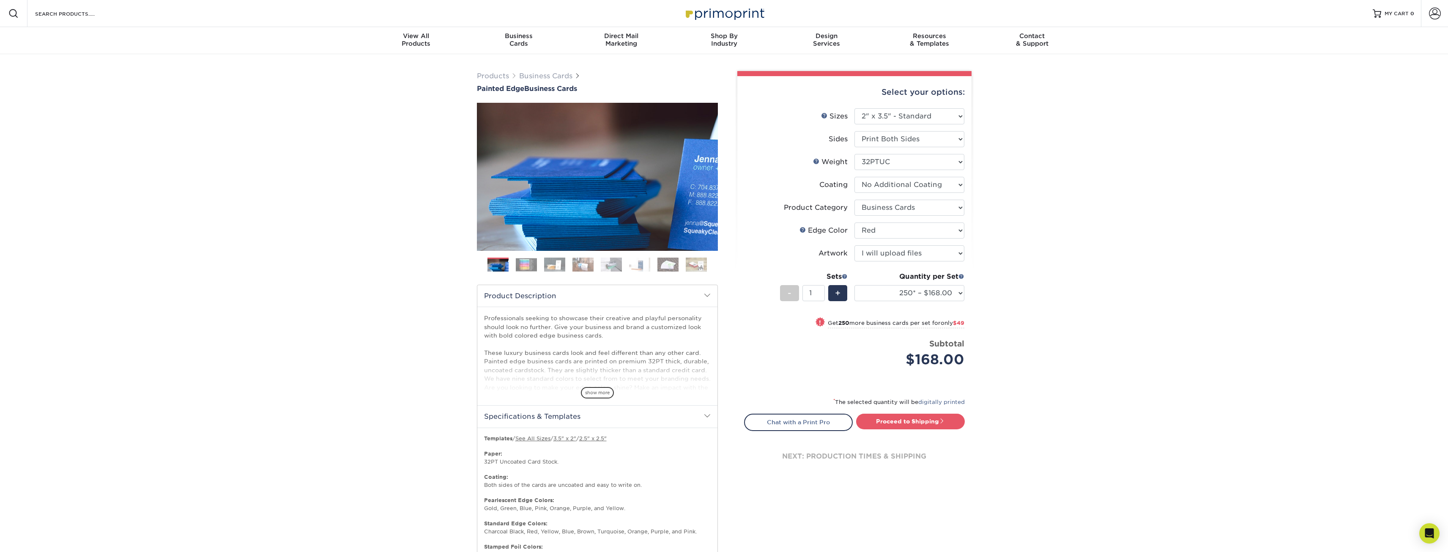
click at [1021, 296] on div "Products Business Cards Painted Edge Business Cards Previous Next" at bounding box center [724, 399] width 1448 height 691
click at [924, 424] on link "Proceed to Shipping" at bounding box center [910, 420] width 109 height 15
type input "Set 1"
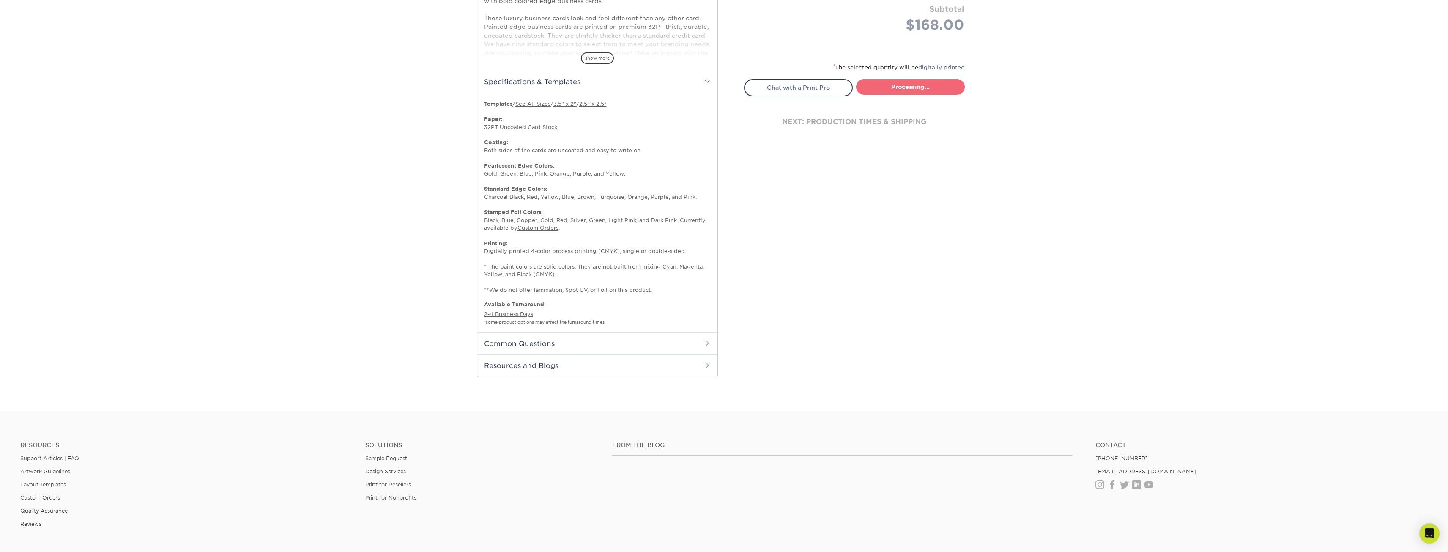
select select "b1d50ed3-fc81-464d-a1d8-d1915fbce704"
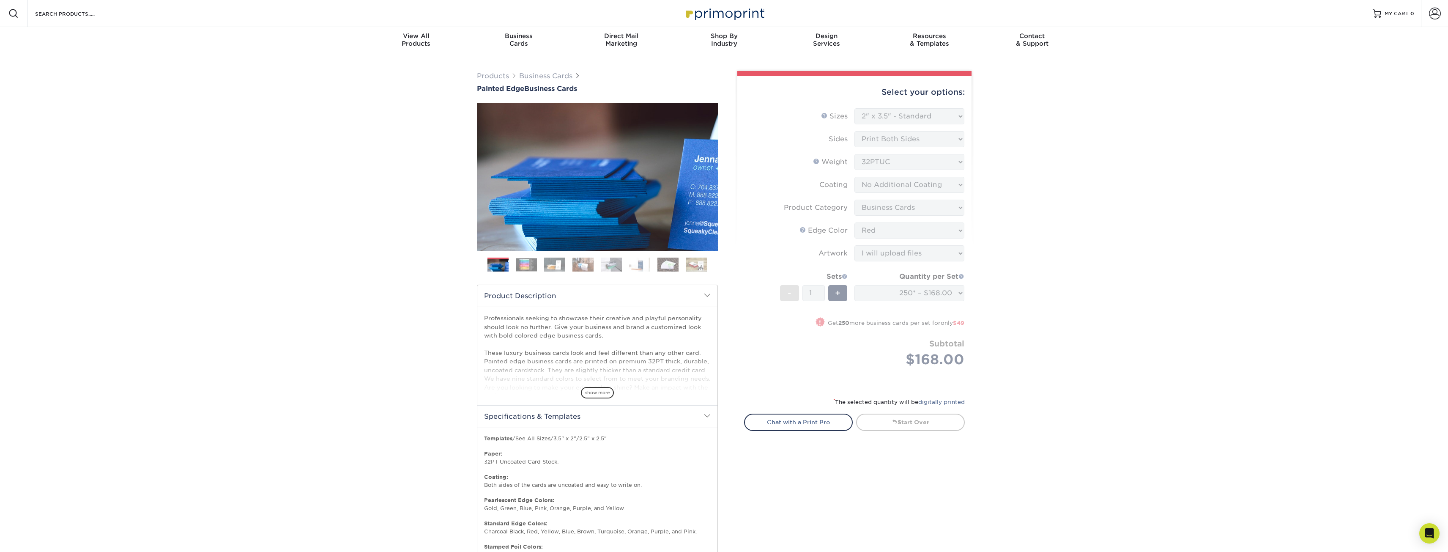
click at [533, 262] on img at bounding box center [526, 264] width 21 height 13
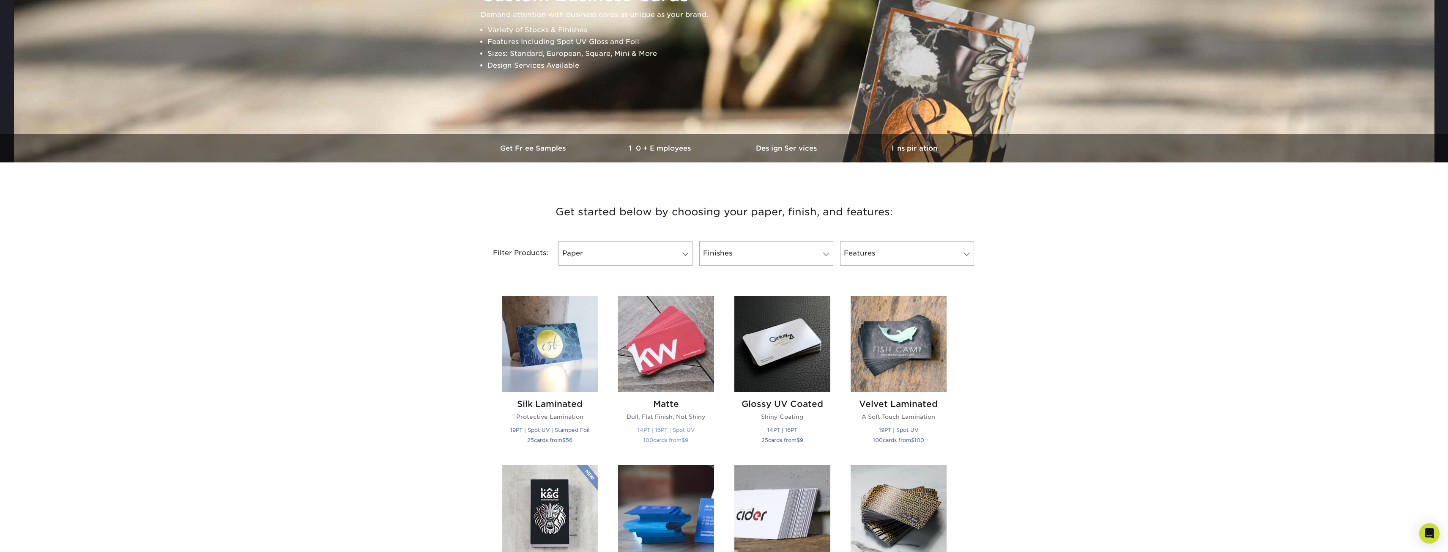
scroll to position [127, 0]
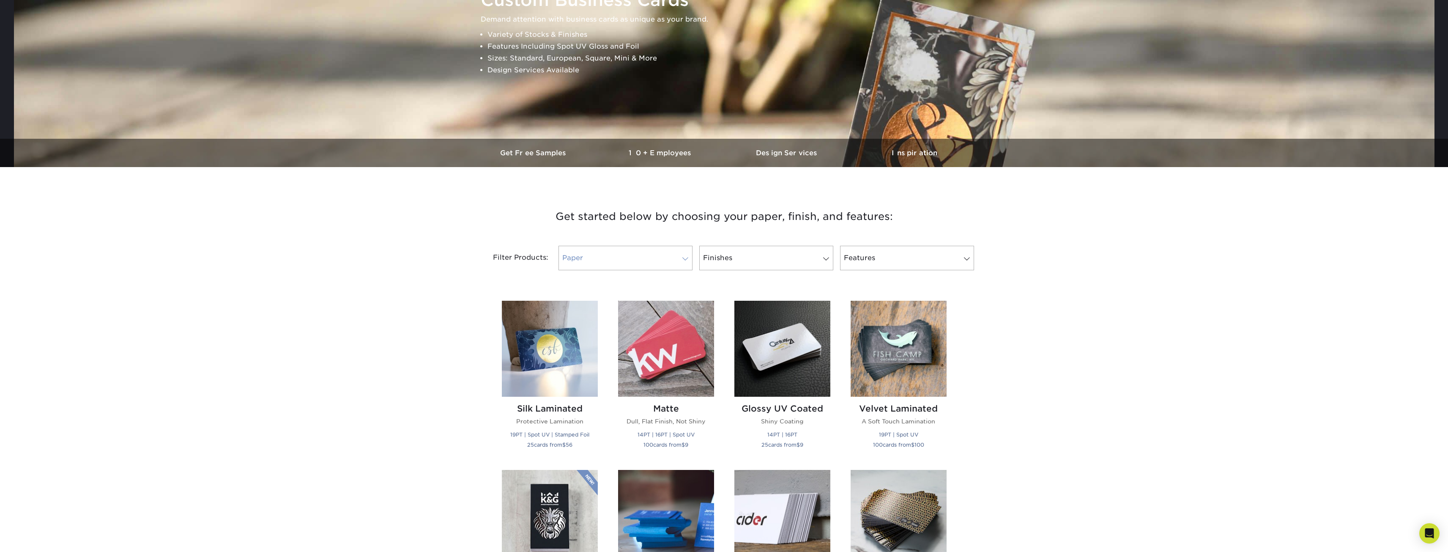
click at [644, 256] on link "Paper" at bounding box center [625, 258] width 134 height 25
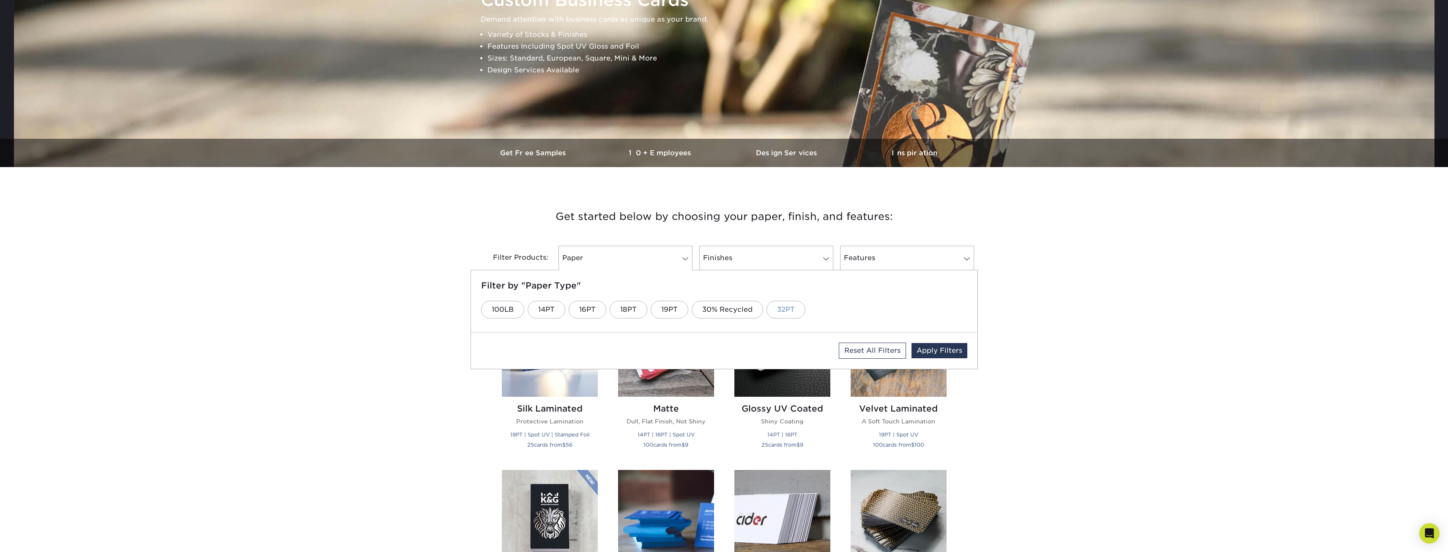
click at [795, 306] on link "32PT" at bounding box center [785, 310] width 39 height 18
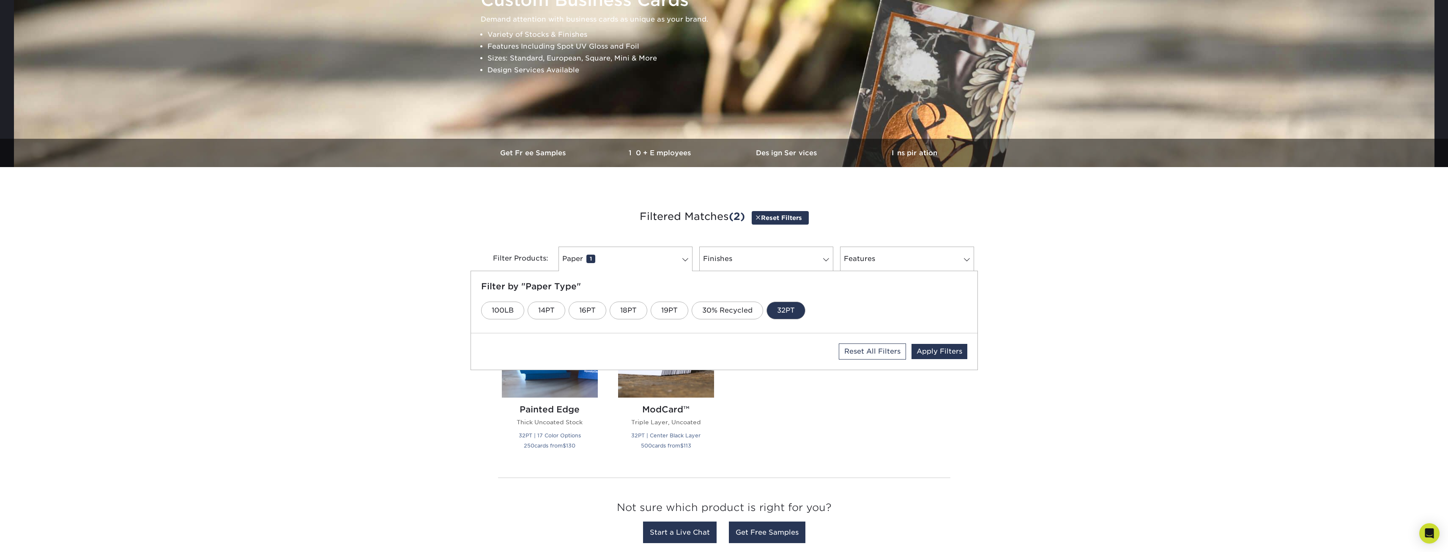
click at [1083, 362] on div "Get started below by choosing your paper, finish, and features: Filtered Matche…" at bounding box center [724, 377] width 1448 height 380
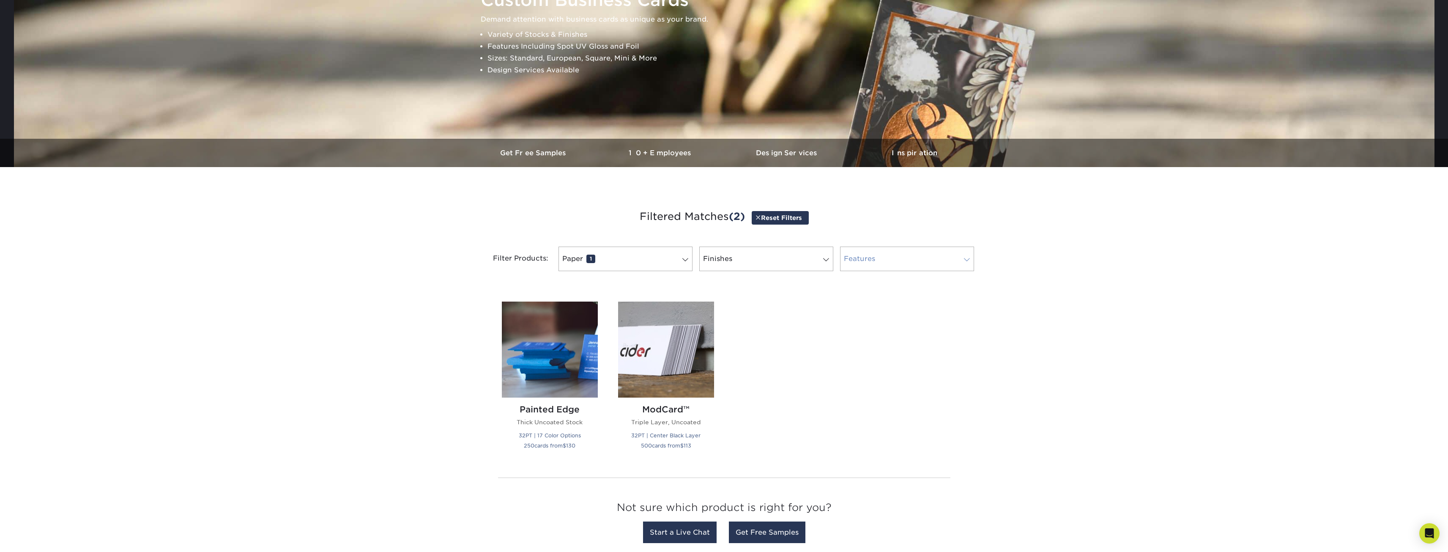
click at [902, 264] on link "Features 0" at bounding box center [907, 258] width 134 height 25
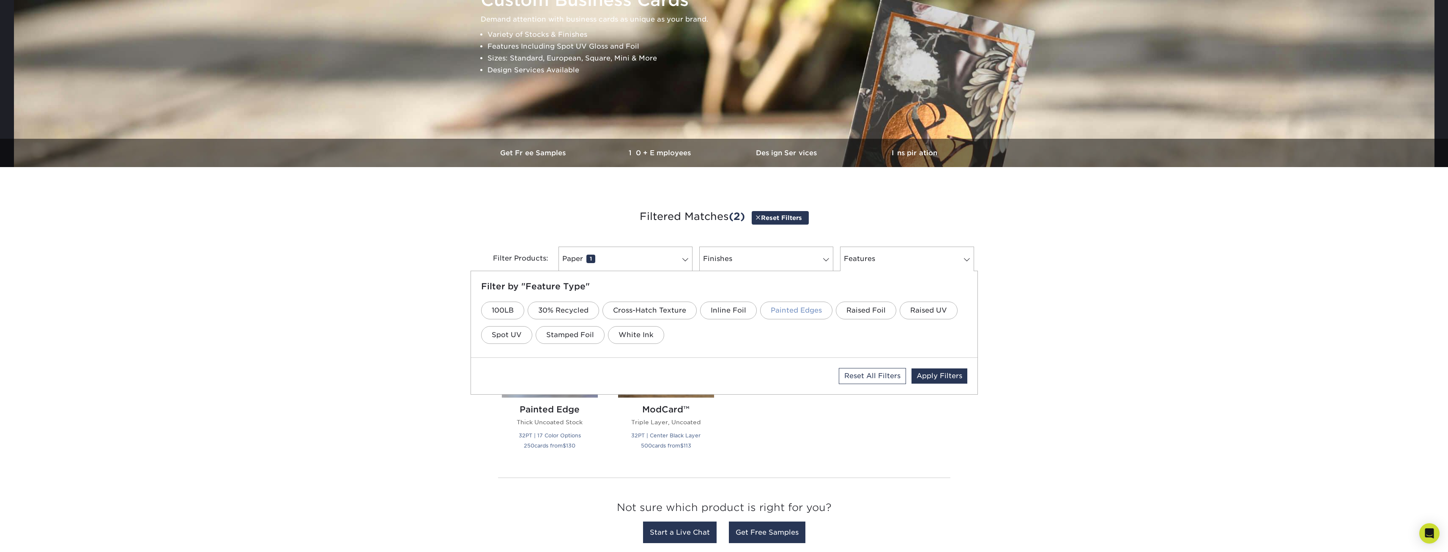
click at [784, 309] on link "Painted Edges" at bounding box center [796, 310] width 72 height 18
click at [574, 334] on link "Stamped Foil" at bounding box center [570, 335] width 69 height 18
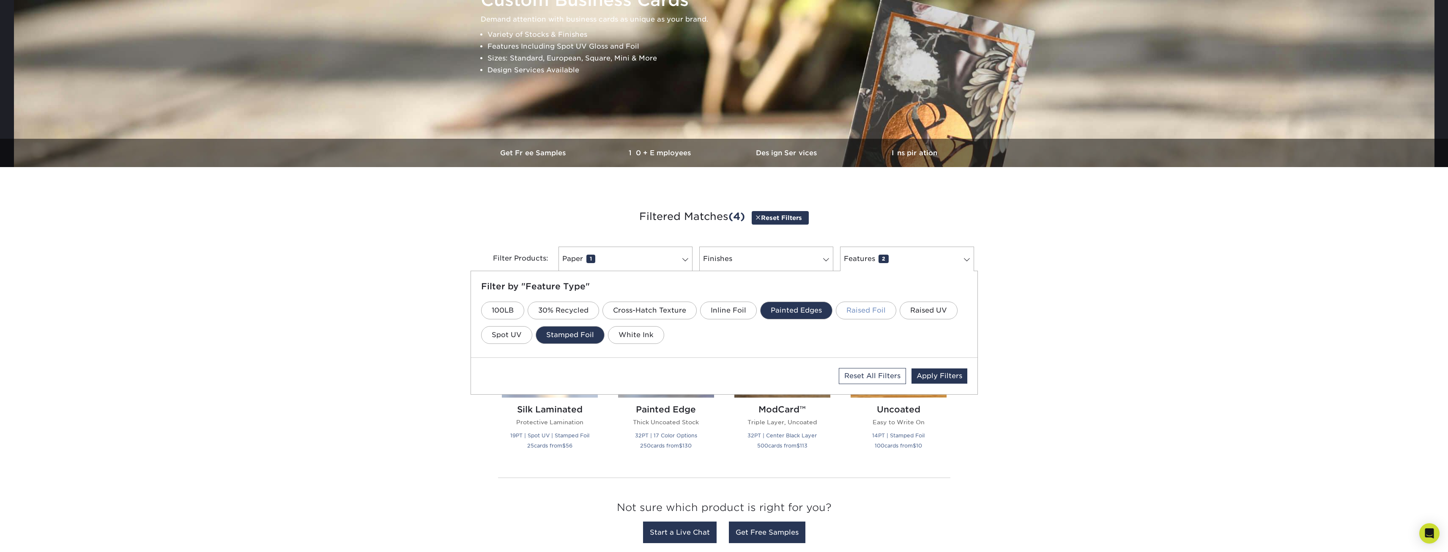
click at [876, 315] on link "Raised Foil" at bounding box center [866, 310] width 60 height 18
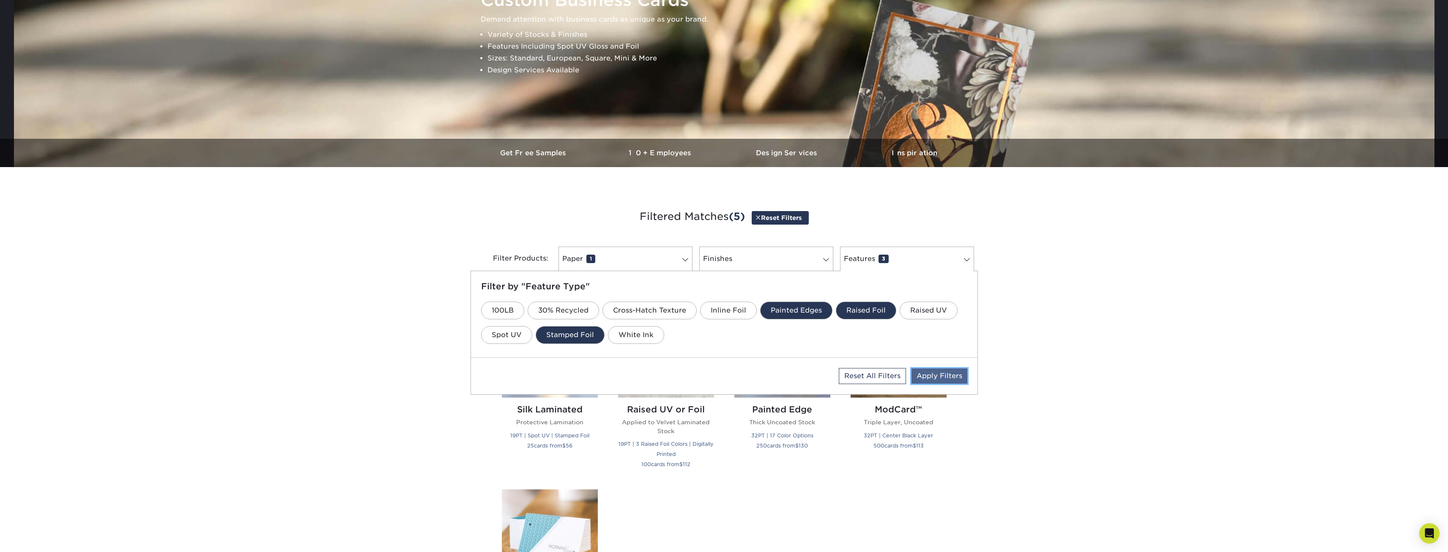
click at [946, 375] on link "Apply Filters" at bounding box center [939, 375] width 56 height 15
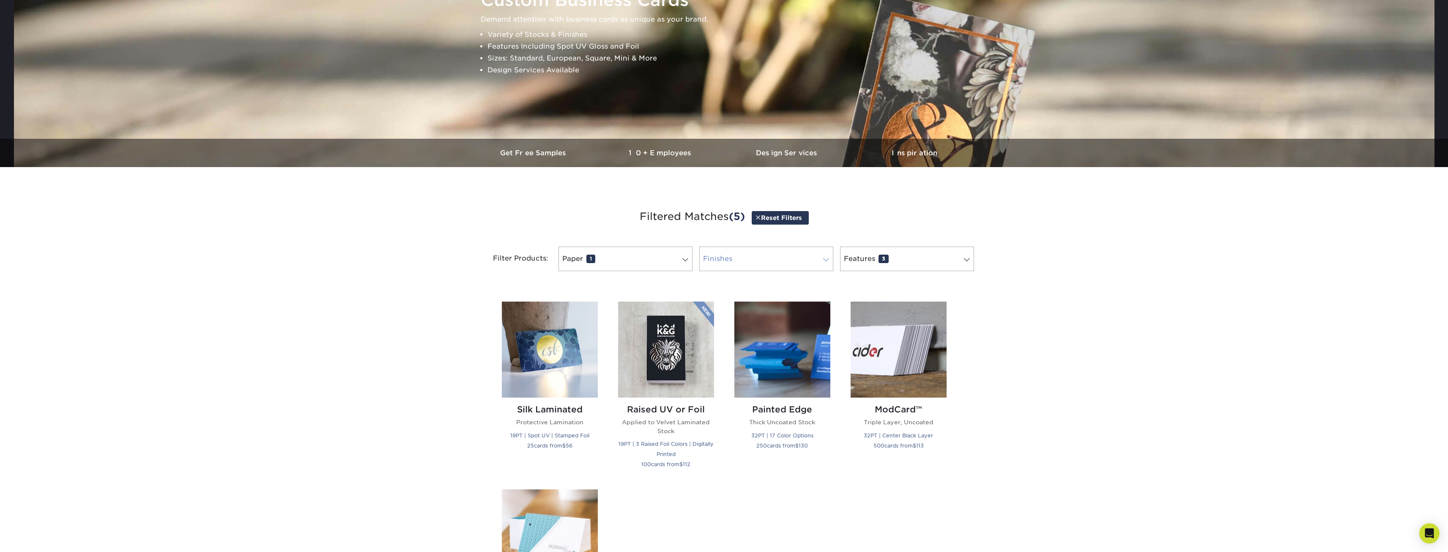
click at [774, 250] on link "Finishes 0" at bounding box center [766, 258] width 134 height 25
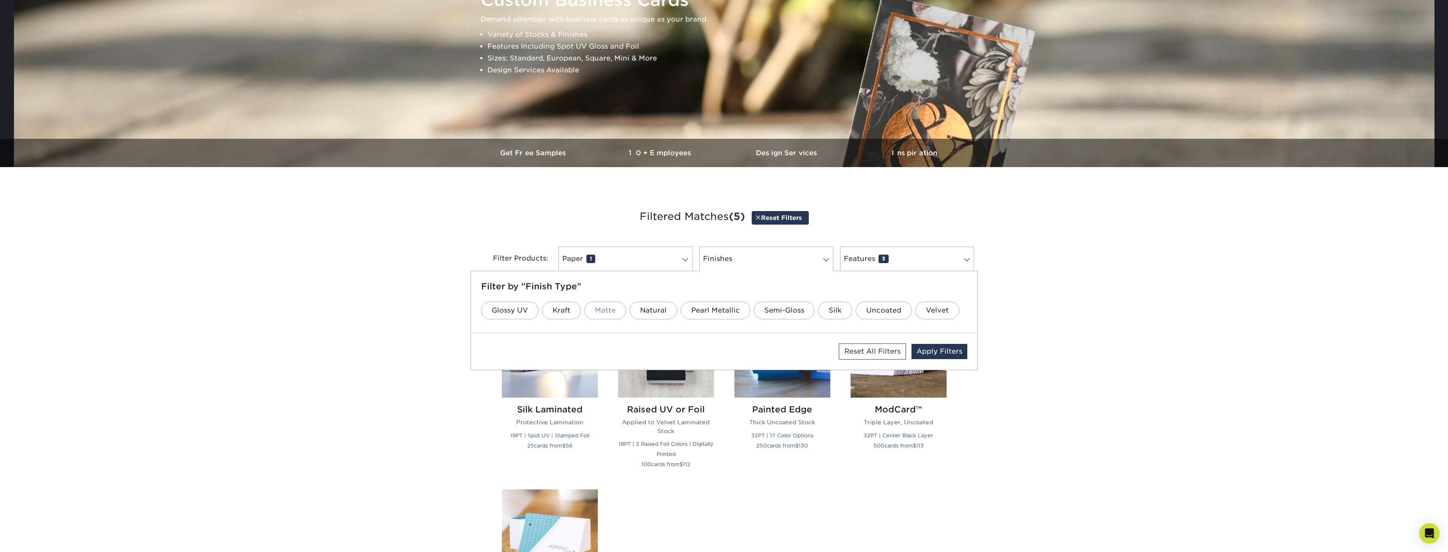
click at [601, 309] on link "Matte" at bounding box center [605, 310] width 42 height 18
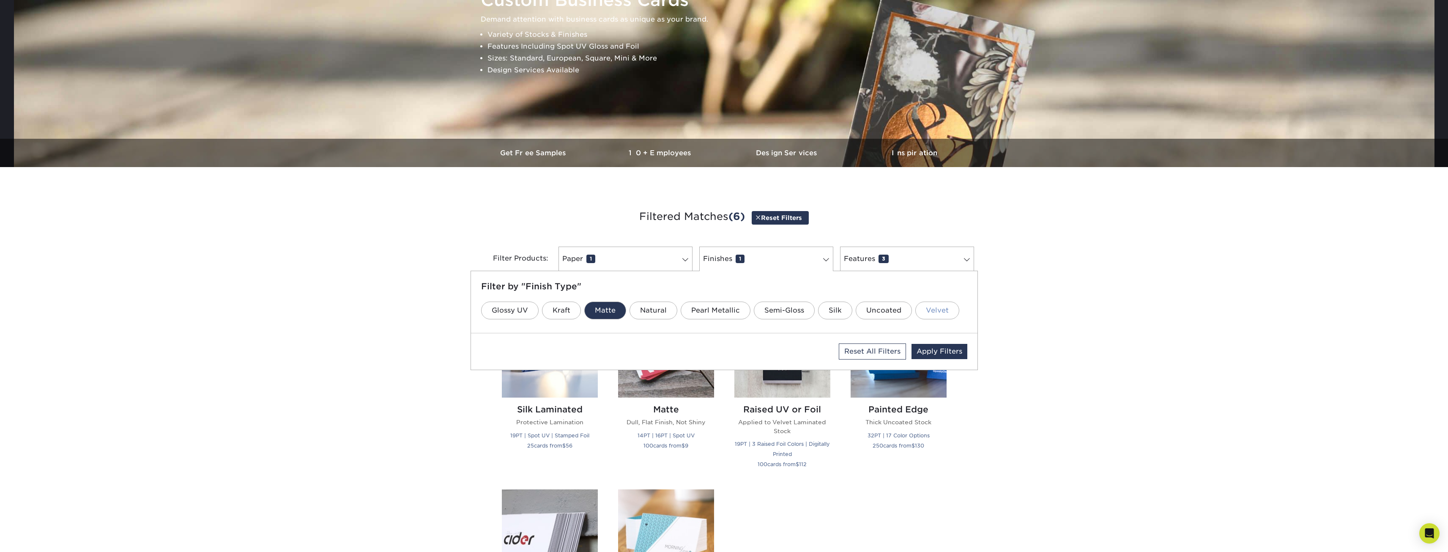
click at [938, 312] on link "Velvet" at bounding box center [937, 310] width 44 height 18
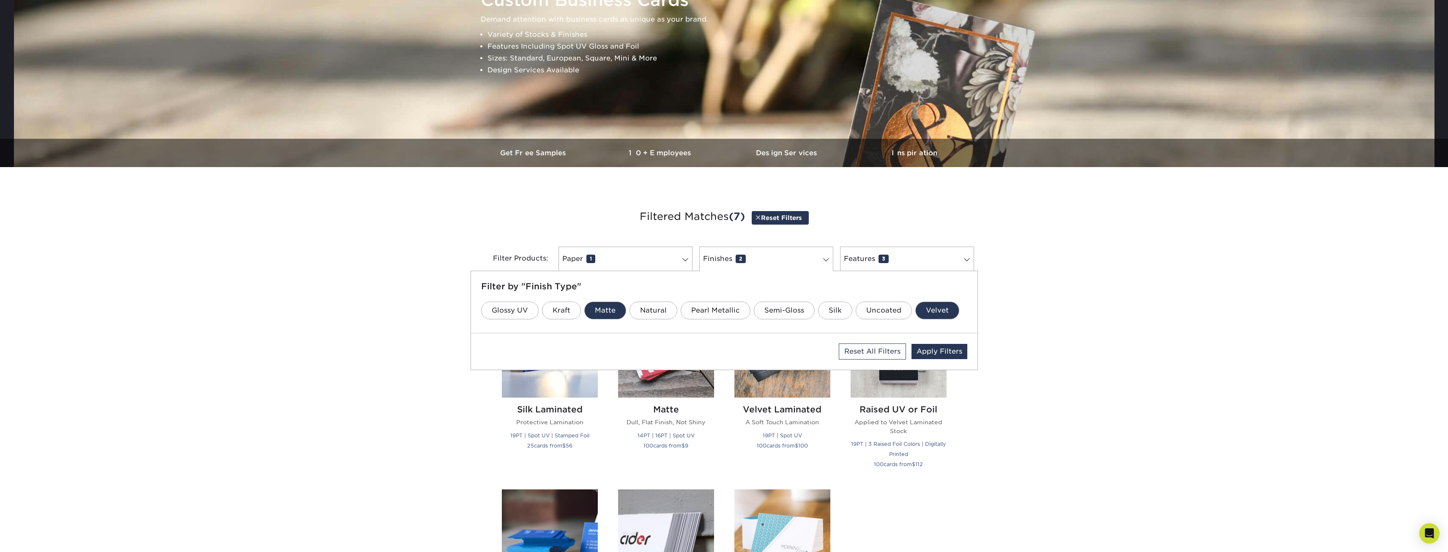
click at [938, 306] on link "Velvet" at bounding box center [937, 310] width 44 height 18
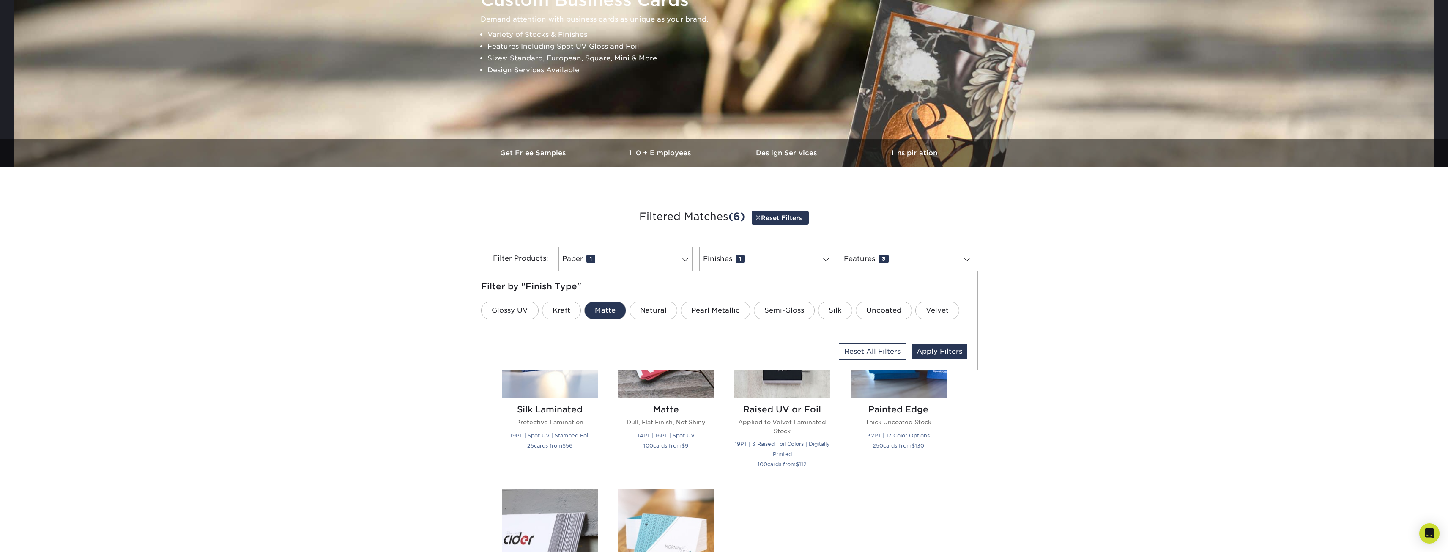
click at [604, 308] on link "Matte" at bounding box center [605, 310] width 42 height 18
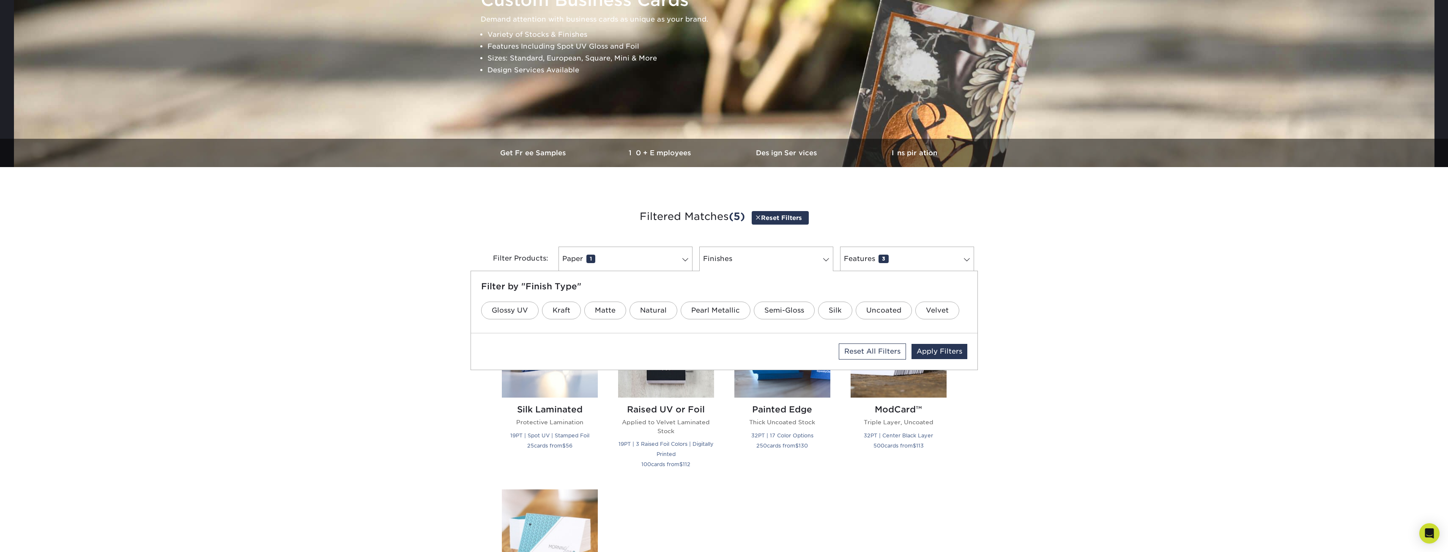
click at [1096, 275] on div "Get started below by choosing your paper, finish, and features: Filtered Matche…" at bounding box center [724, 471] width 1448 height 568
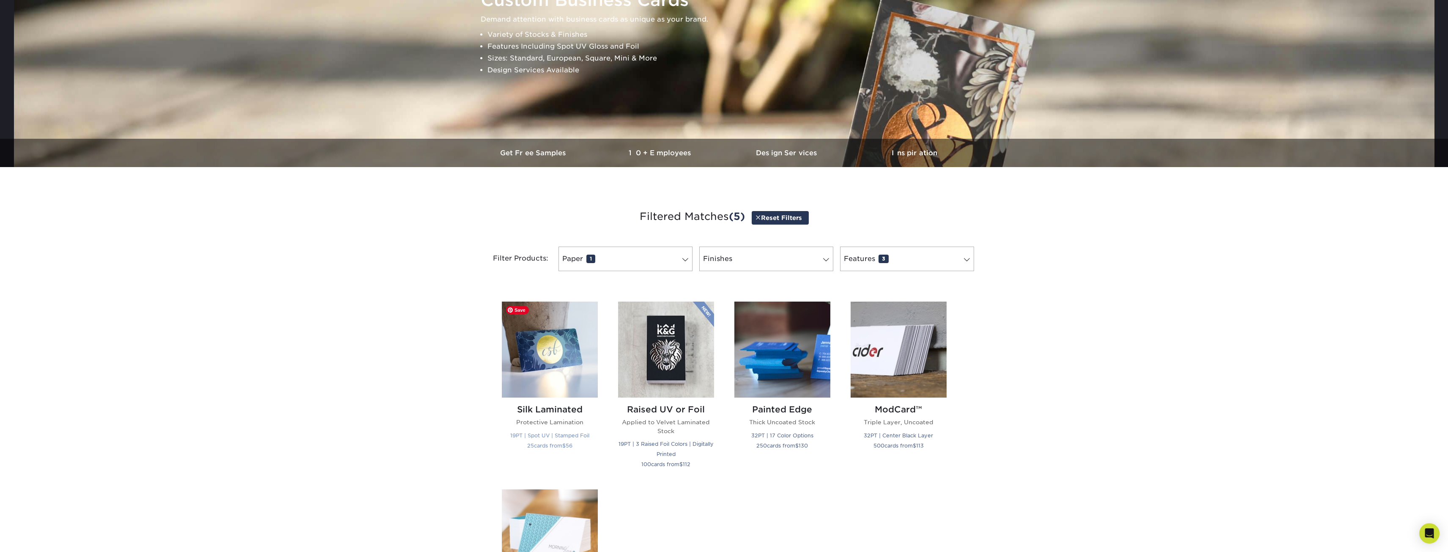
click at [569, 374] on img at bounding box center [550, 349] width 96 height 96
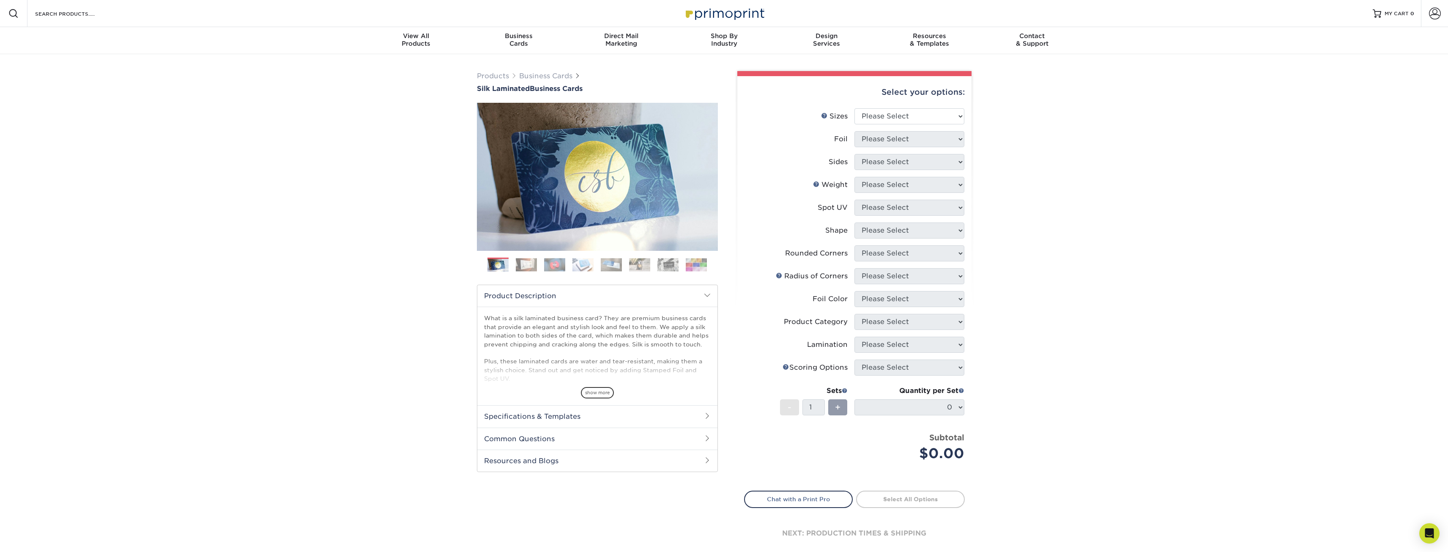
click at [698, 264] on img at bounding box center [696, 264] width 21 height 13
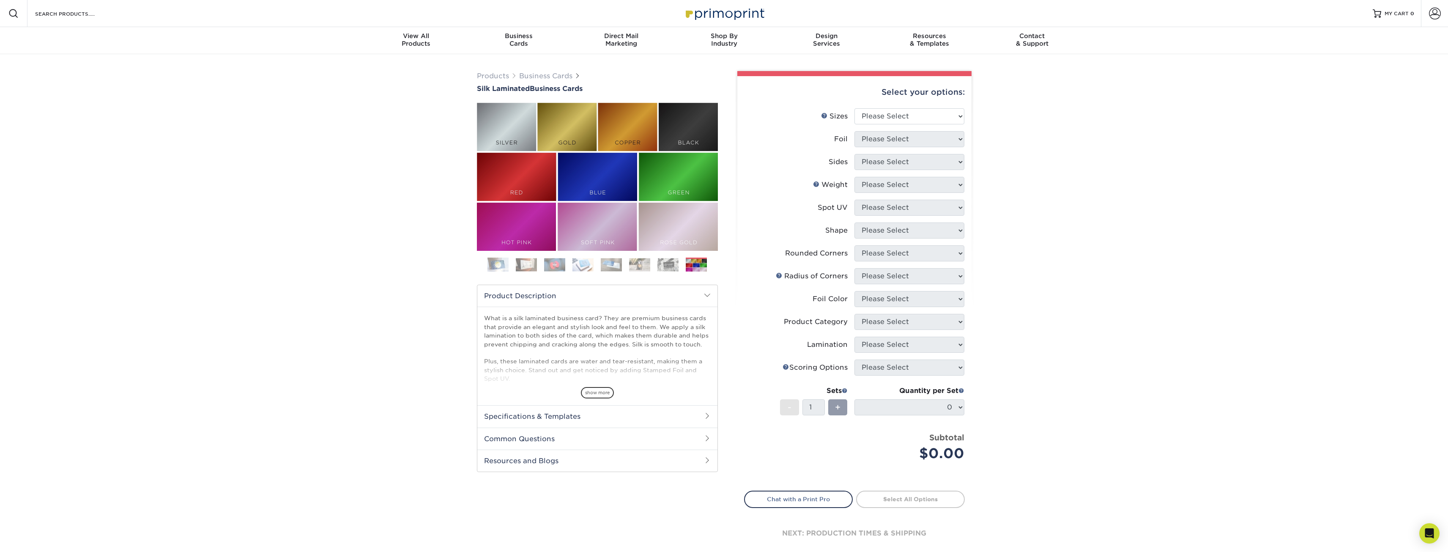
click at [673, 265] on img at bounding box center [667, 264] width 21 height 13
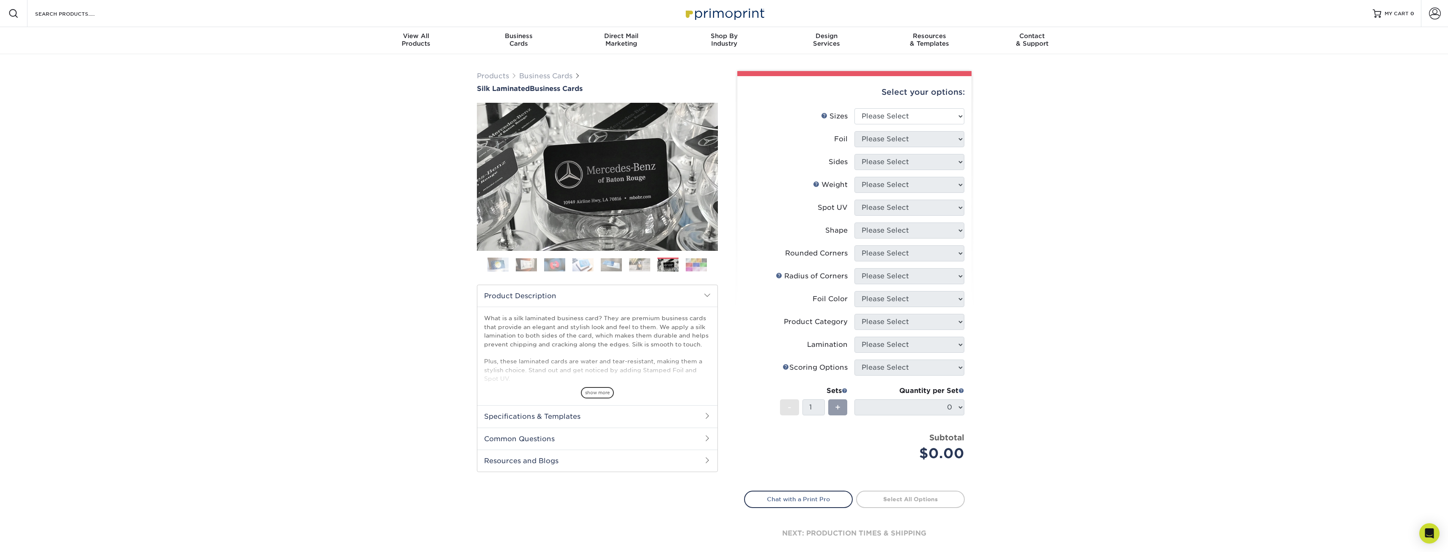
click at [640, 263] on img at bounding box center [639, 264] width 21 height 13
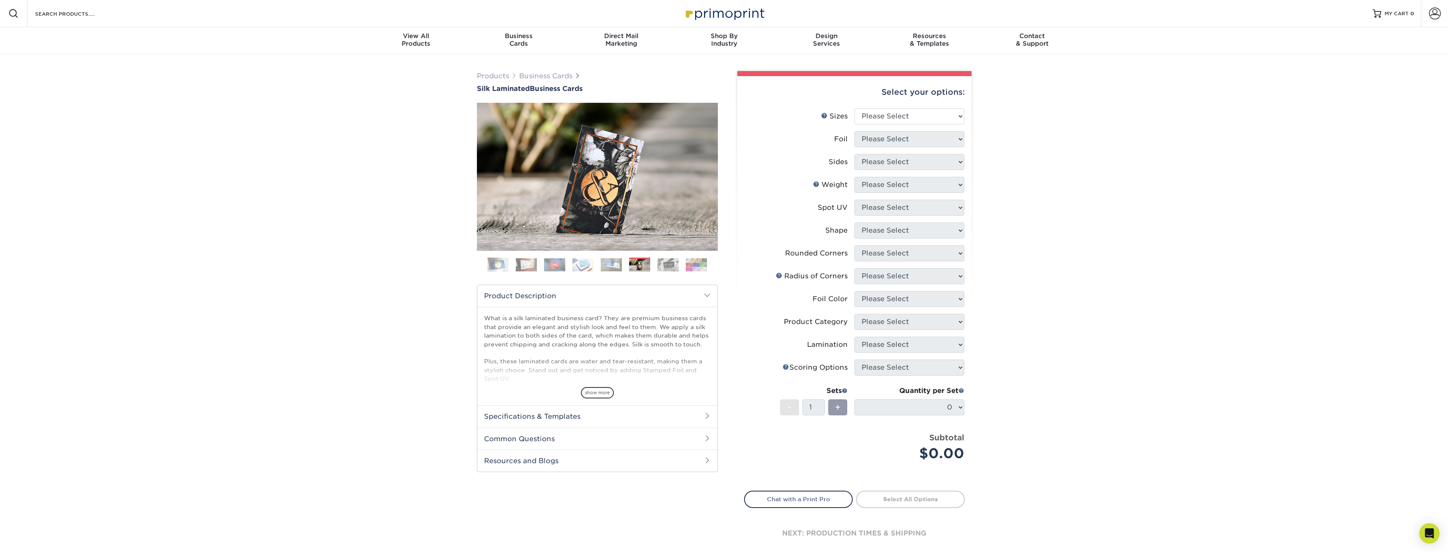
click at [586, 258] on img at bounding box center [582, 264] width 21 height 13
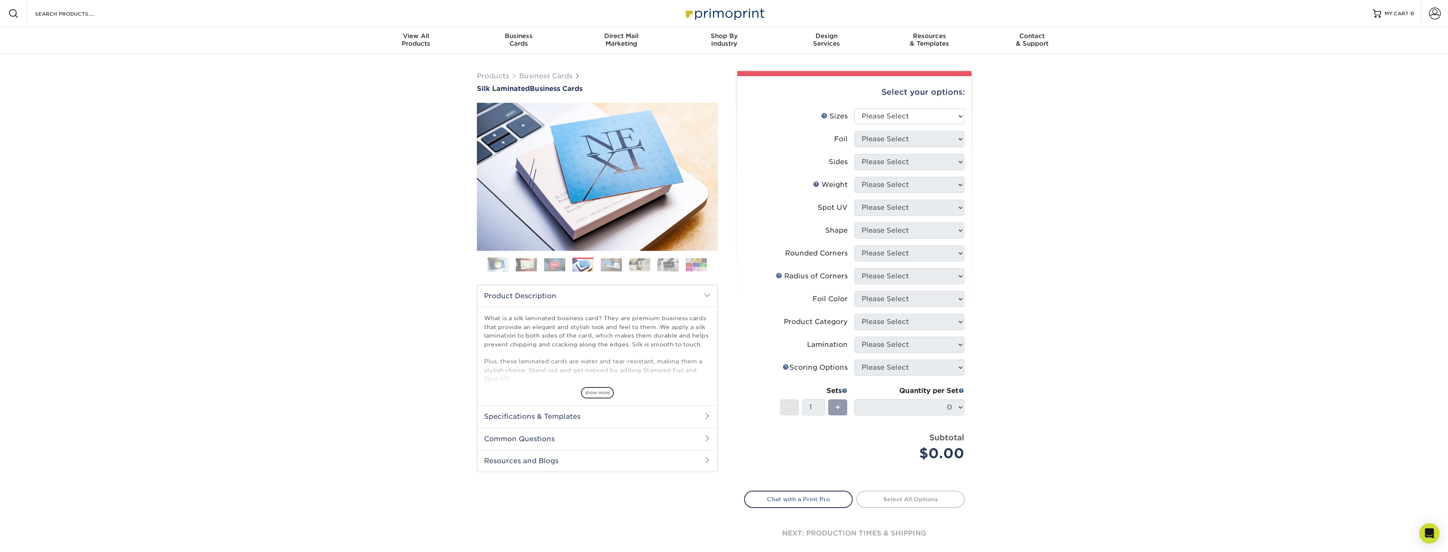
click at [944, 107] on div "Select your options:" at bounding box center [854, 92] width 221 height 32
click at [954, 118] on select "Please Select 1.5" x 3.5" - Mini 1.75" x 3.5" - Mini 2" x 2" - Square 2" x 3" -…" at bounding box center [909, 116] width 110 height 16
select select "2.00x3.50"
click at [854, 108] on select "Please Select 1.5" x 3.5" - Mini 1.75" x 3.5" - Mini 2" x 2" - Square 2" x 3" -…" at bounding box center [909, 116] width 110 height 16
click at [952, 139] on select "Please Select Yes No" at bounding box center [909, 139] width 110 height 16
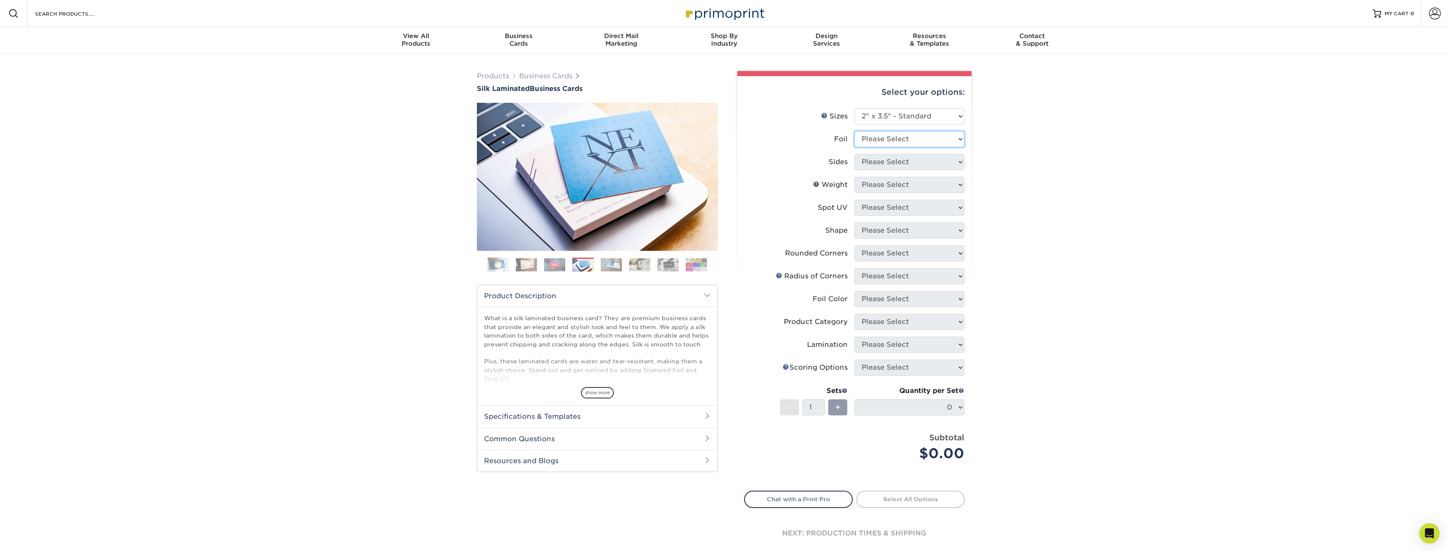
select select "1"
click at [854, 131] on select "Please Select Yes No" at bounding box center [909, 139] width 110 height 16
click at [909, 164] on select "Please Select Print Both Sides - Foil Both Sides Print Both Sides - Foil Front …" at bounding box center [909, 162] width 110 height 16
select select "34527644-b4fd-4ffb-9092-1318eefcd9d9"
click at [854, 154] on select "Please Select Print Both Sides - Foil Both Sides Print Both Sides - Foil Front …" at bounding box center [909, 162] width 110 height 16
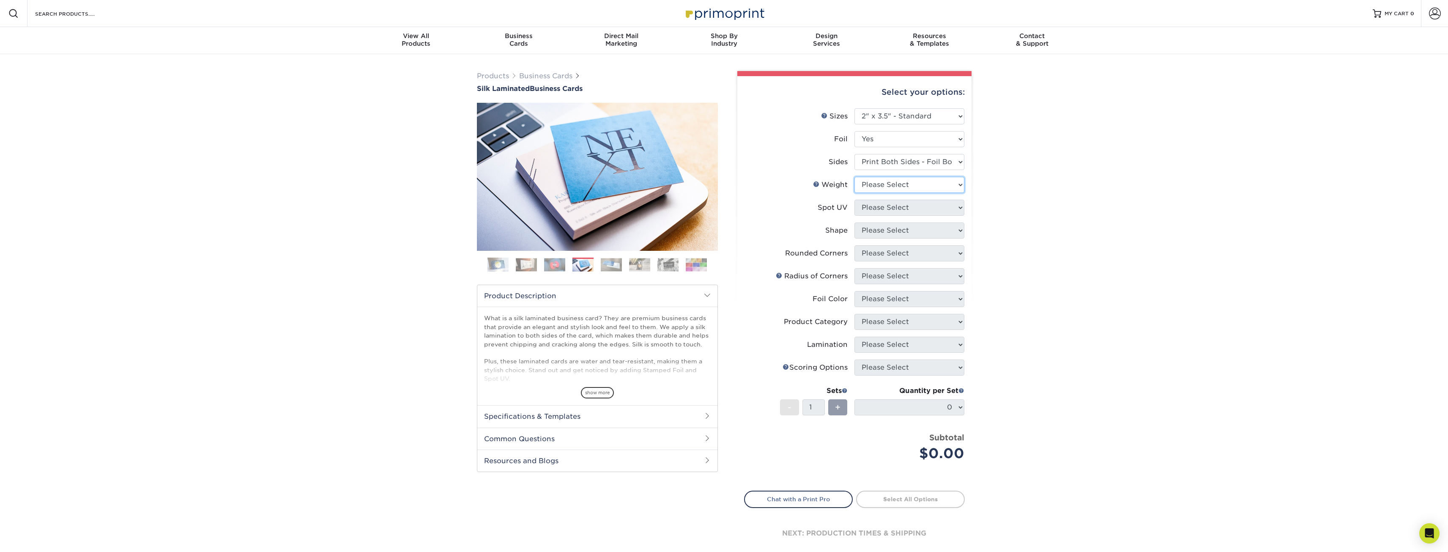
click at [933, 182] on select "Please Select 16PT" at bounding box center [909, 185] width 110 height 16
drag, startPoint x: 1047, startPoint y: 172, endPoint x: 1031, endPoint y: 158, distance: 21.0
click at [1047, 172] on div "Products Business Cards Silk Laminated Business Cards Previous Next" at bounding box center [724, 321] width 1448 height 535
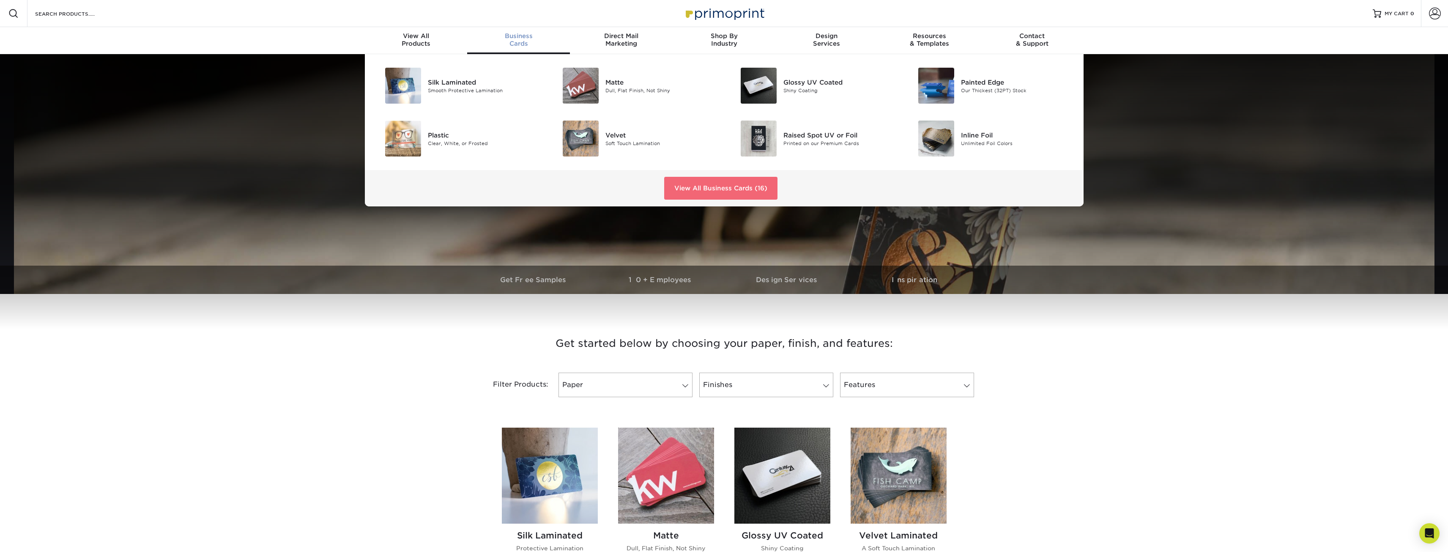
click at [771, 193] on link "View All Business Cards (16)" at bounding box center [720, 188] width 113 height 23
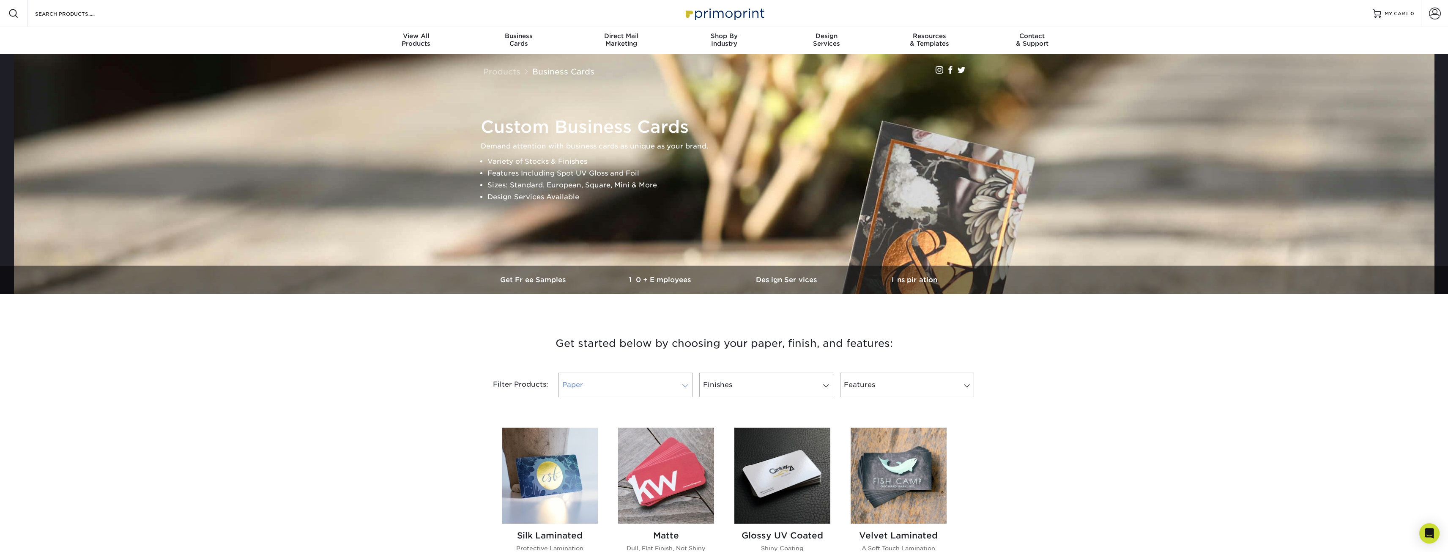
click at [656, 388] on link "Paper" at bounding box center [625, 384] width 134 height 25
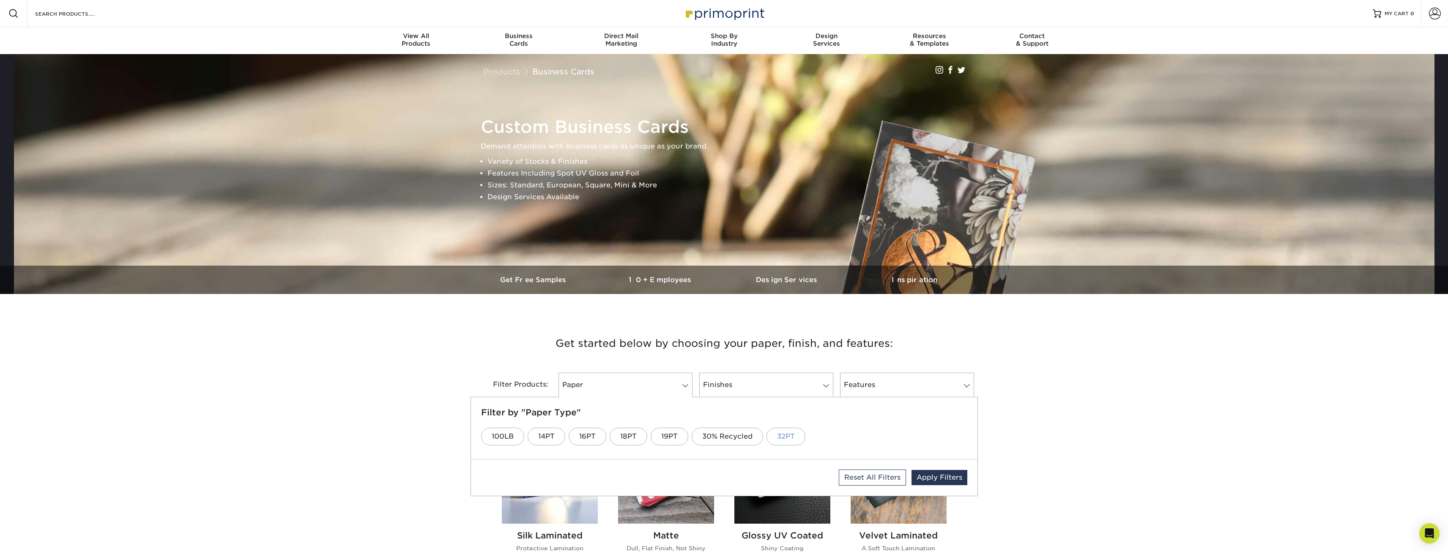
click at [789, 439] on link "32PT" at bounding box center [785, 436] width 39 height 18
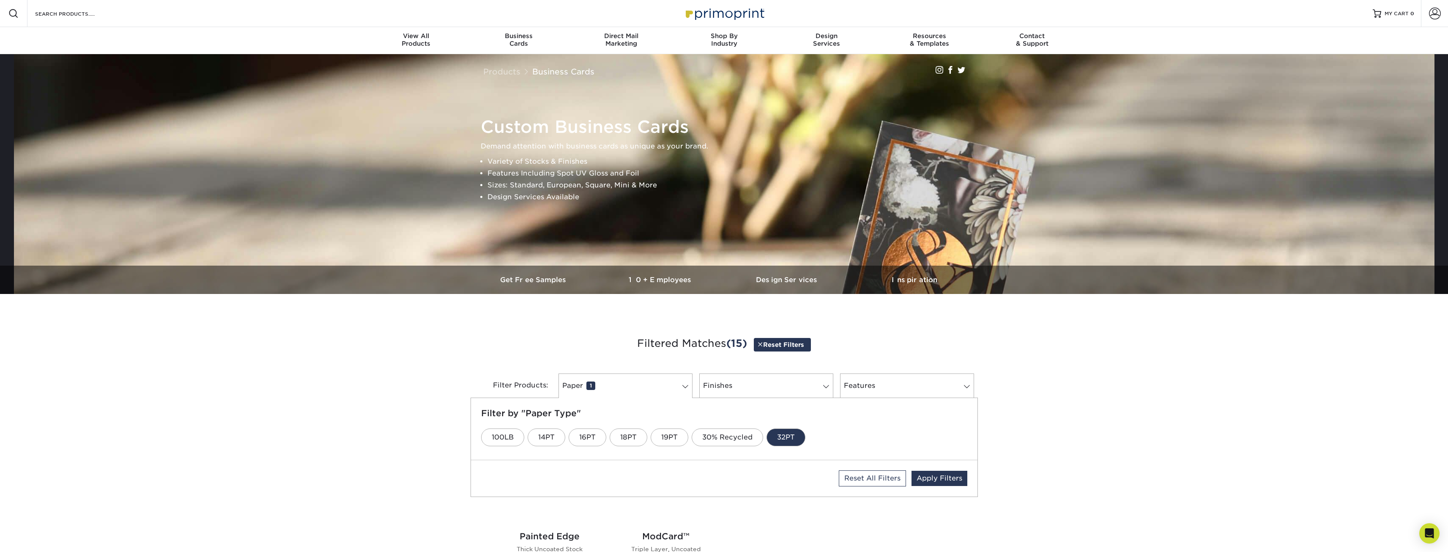
scroll to position [0, 0]
click at [961, 477] on link "Apply Filters" at bounding box center [939, 477] width 56 height 15
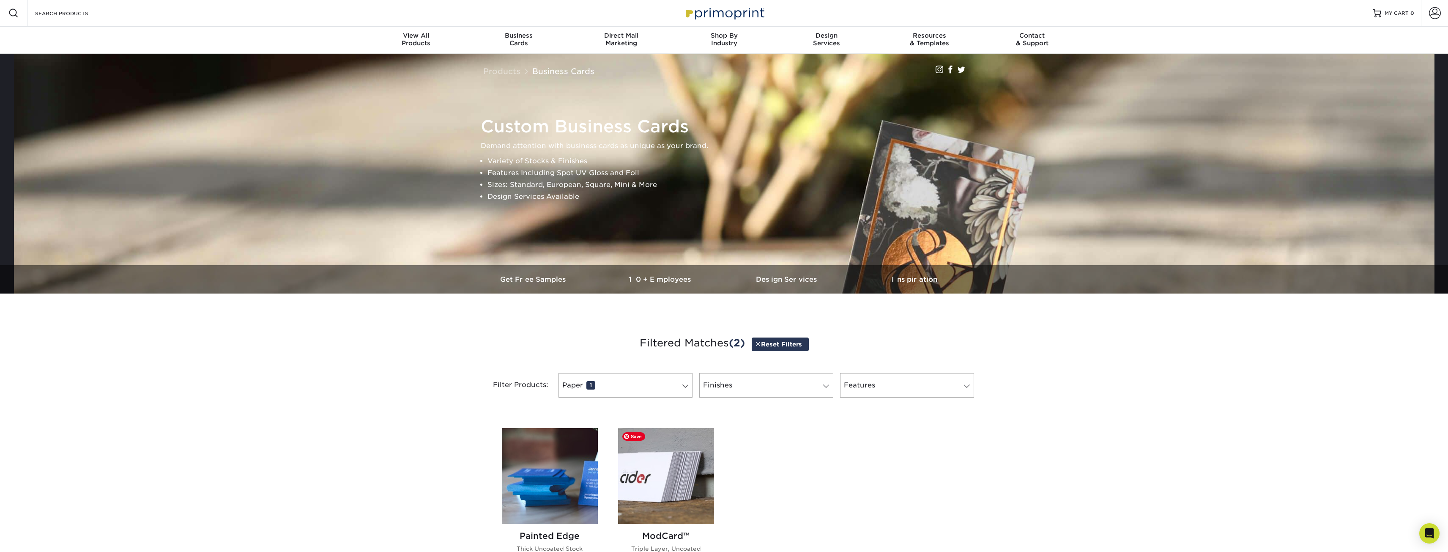
click at [696, 477] on img at bounding box center [666, 476] width 96 height 96
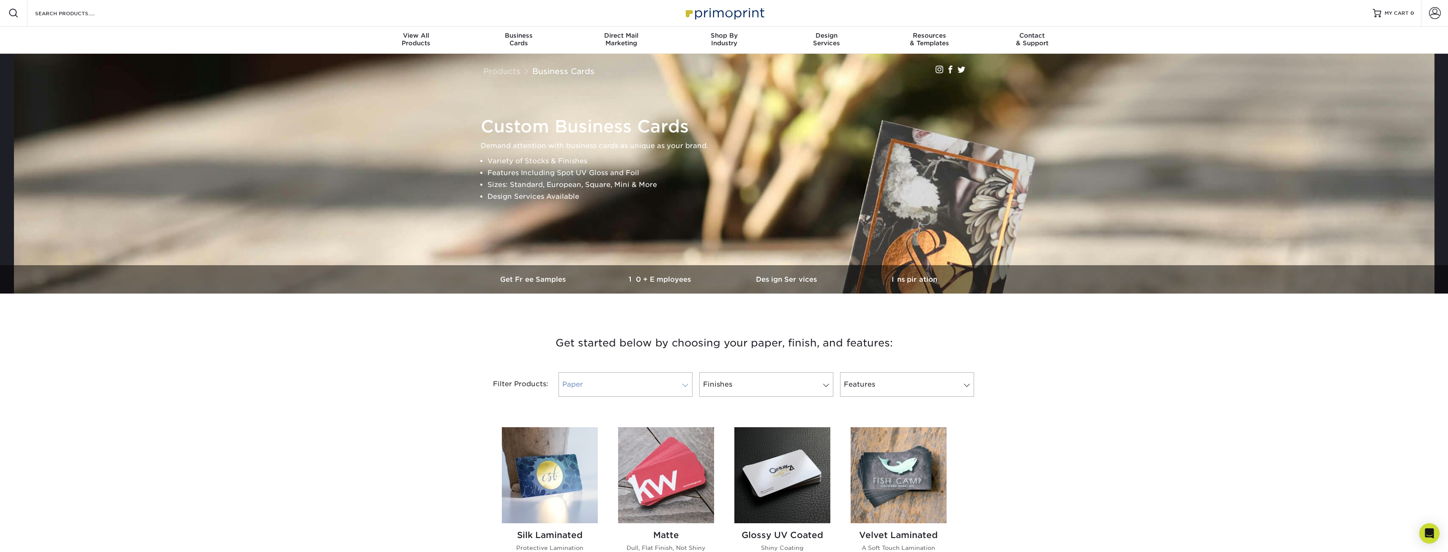
click at [665, 386] on link "Paper" at bounding box center [625, 384] width 134 height 25
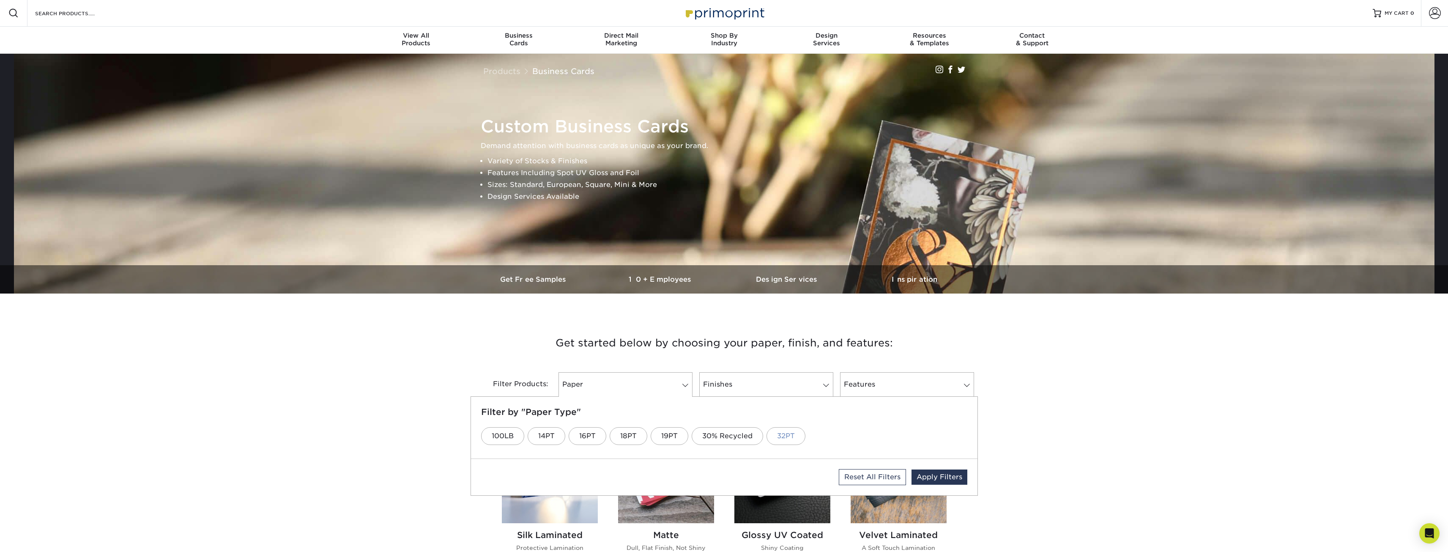
click at [785, 437] on link "32PT" at bounding box center [785, 436] width 39 height 18
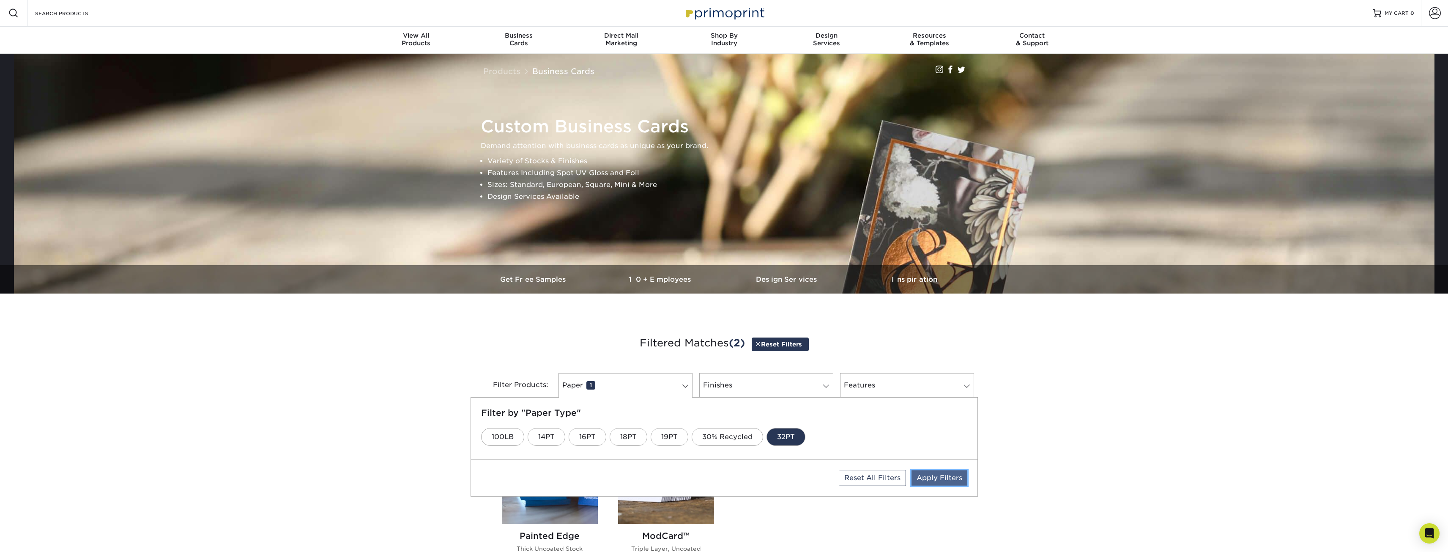
click at [933, 479] on link "Apply Filters" at bounding box center [939, 477] width 56 height 15
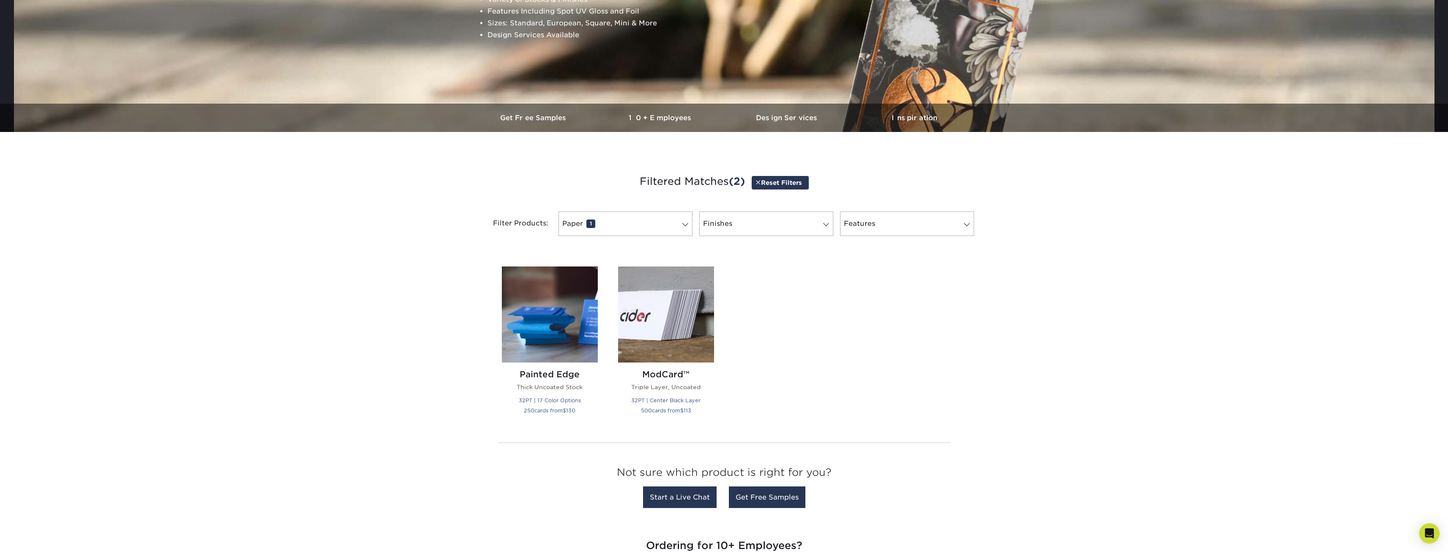
scroll to position [170, 0]
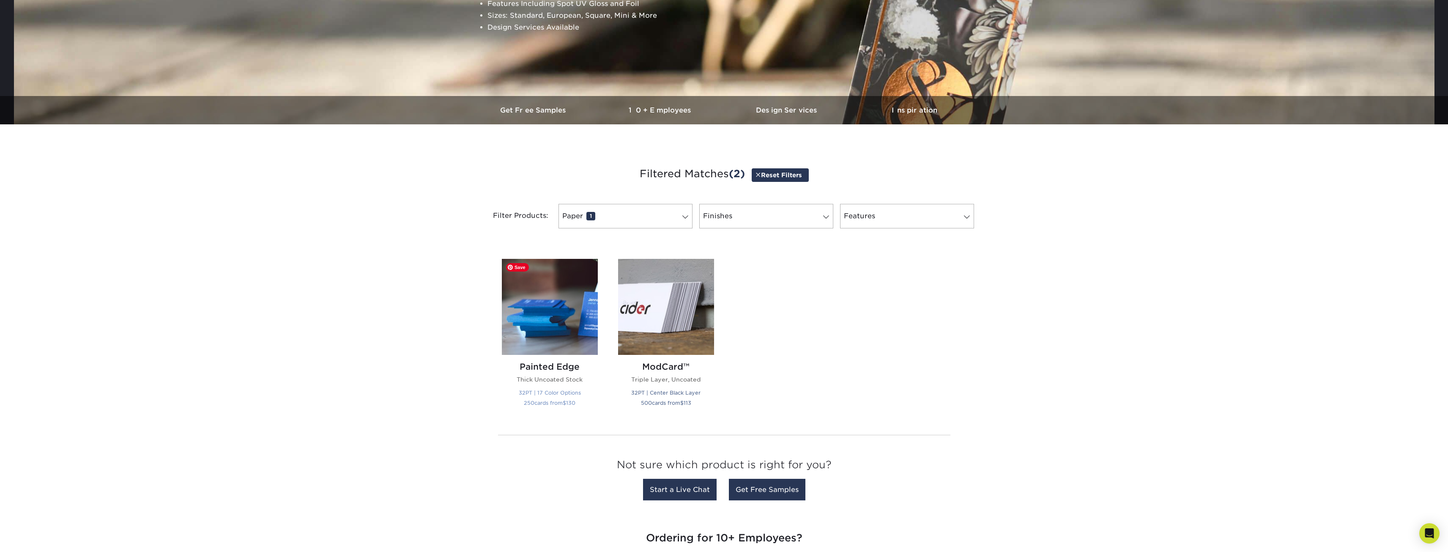
click at [562, 326] on img at bounding box center [550, 307] width 96 height 96
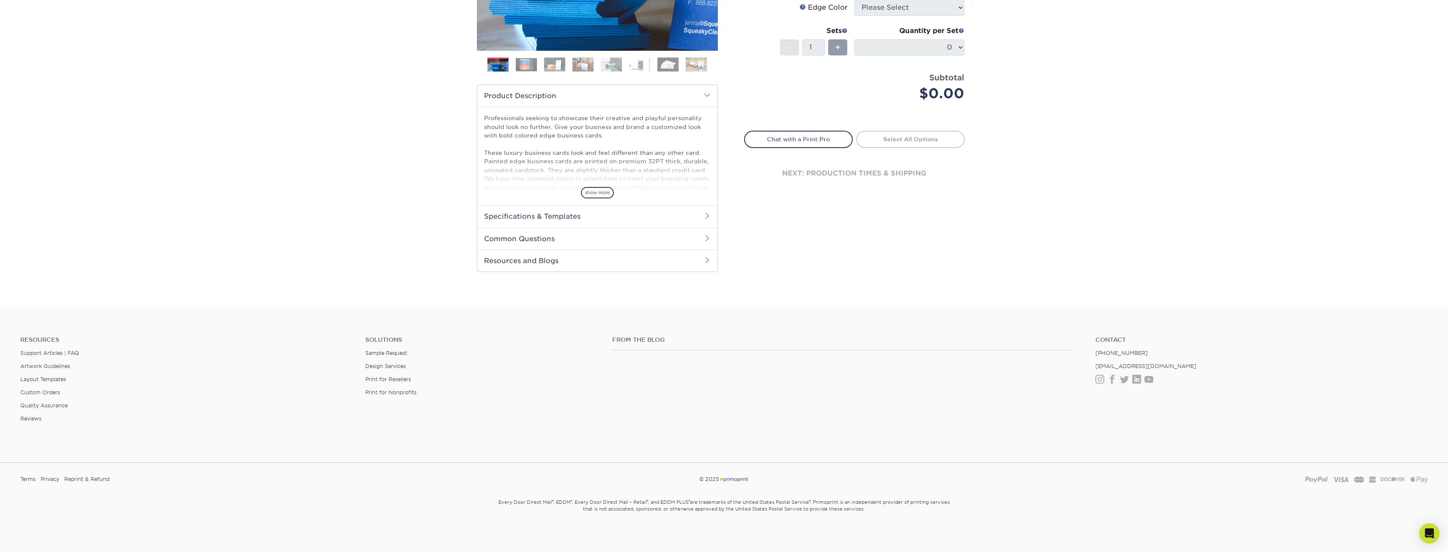
scroll to position [201, 0]
click at [700, 220] on h2 "Specifications & Templates" at bounding box center [597, 215] width 240 height 22
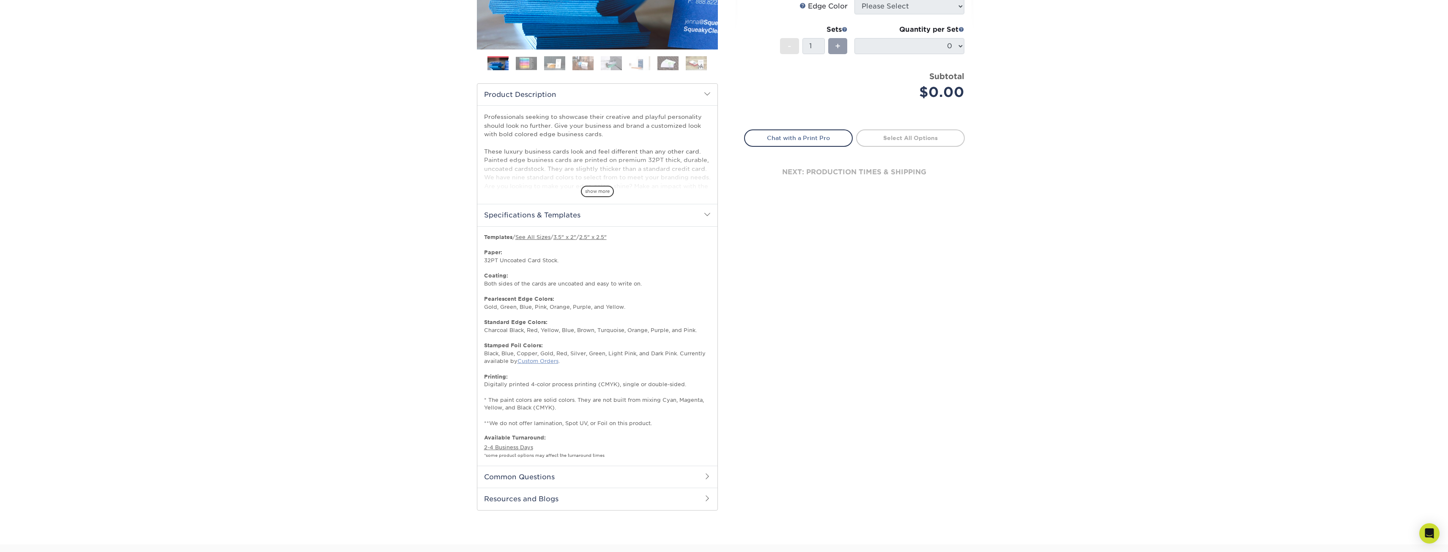
click at [545, 361] on link "Custom Orders" at bounding box center [537, 361] width 41 height 6
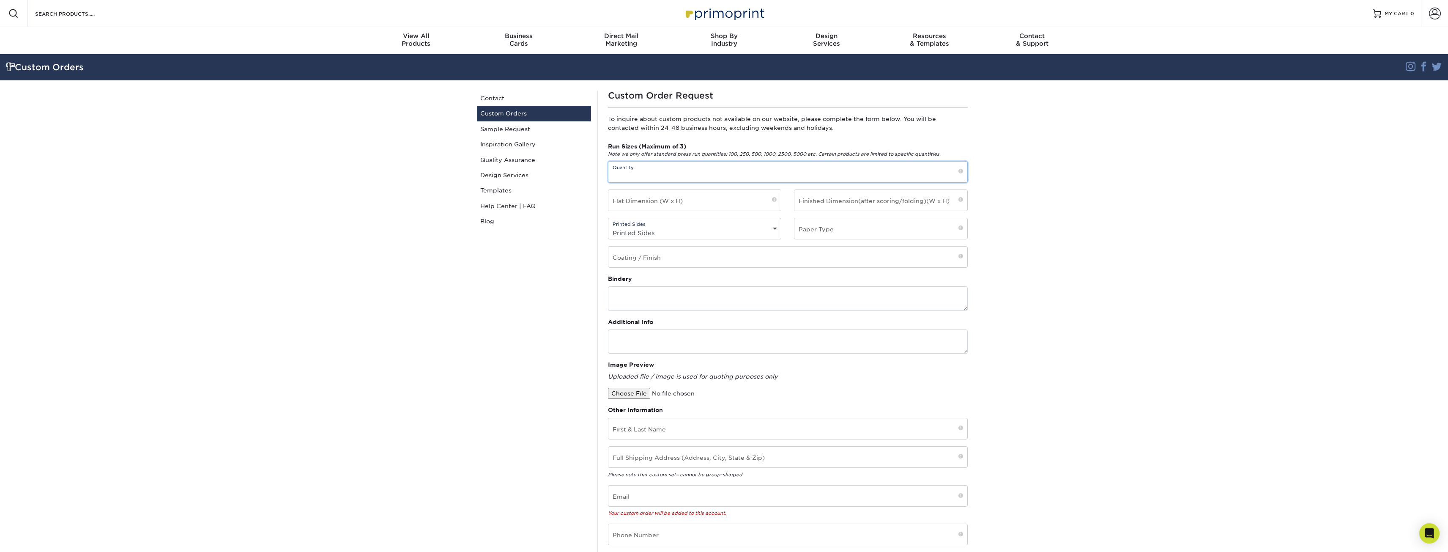
click at [637, 177] on input "text" at bounding box center [787, 171] width 359 height 21
type input "250, or 500"
click at [693, 200] on input "text" at bounding box center [694, 200] width 173 height 21
click at [1076, 218] on section "Custom Orders Instagram Facebook Twitter Custom Orders Contact Custom Orders Sa…" at bounding box center [724, 338] width 1448 height 569
click at [652, 231] on select "Printed Sides 4/0 - Single Sided 4/4 - Double Sided" at bounding box center [694, 233] width 173 height 12
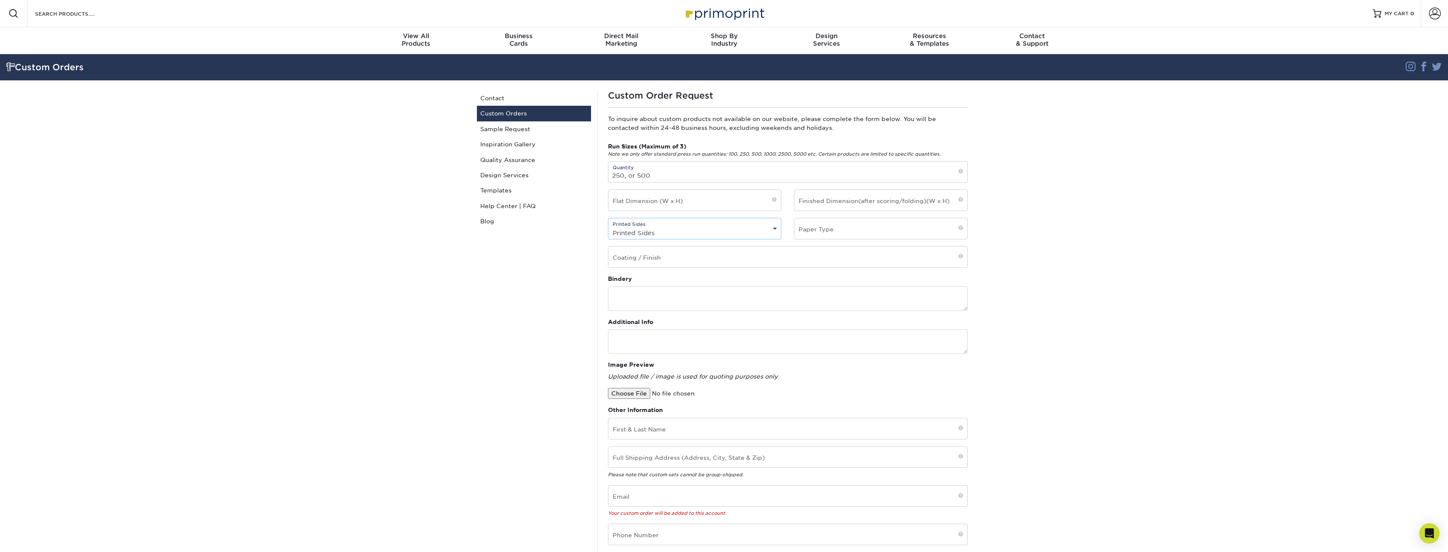
select select "4/4 - Double Sided"
click at [608, 227] on select "Printed Sides 4/0 - Single Sided 4/4 - Double Sided" at bounding box center [694, 233] width 173 height 12
click at [871, 226] on input "text" at bounding box center [880, 228] width 173 height 21
type input "32pt"
click at [774, 200] on span at bounding box center [774, 200] width 5 height 7
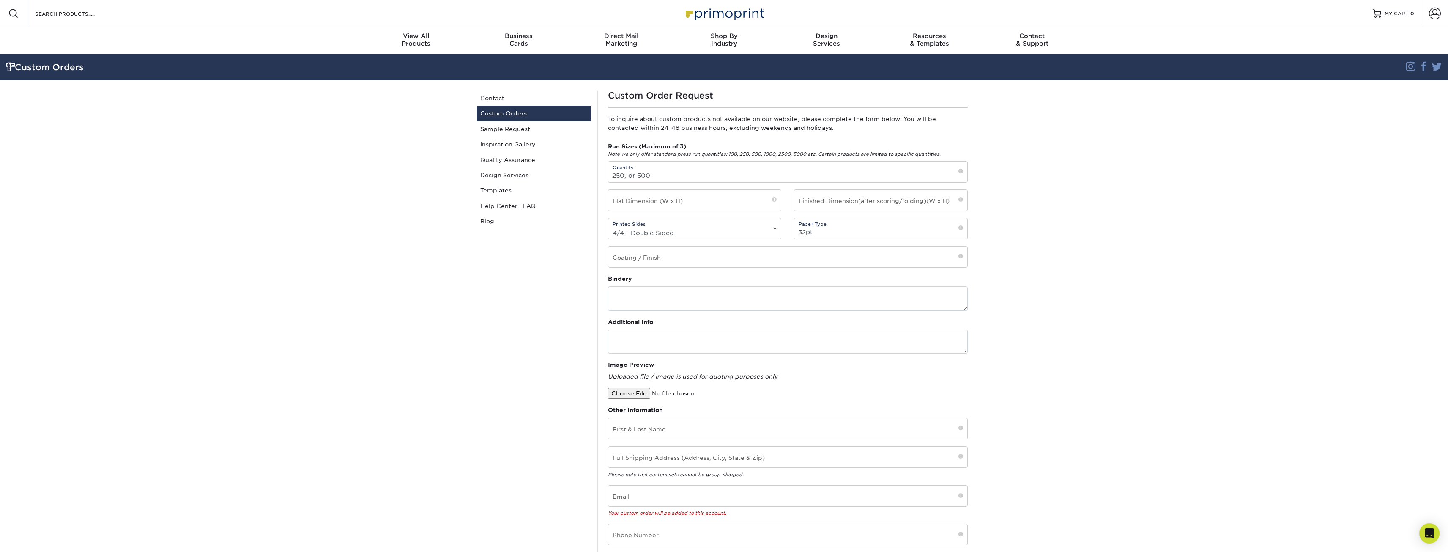
click at [774, 199] on span at bounding box center [774, 200] width 5 height 7
click at [709, 201] on input "text" at bounding box center [694, 200] width 173 height 21
click at [667, 304] on textarea at bounding box center [788, 298] width 360 height 24
click at [520, 128] on link "Sample Request" at bounding box center [534, 128] width 114 height 15
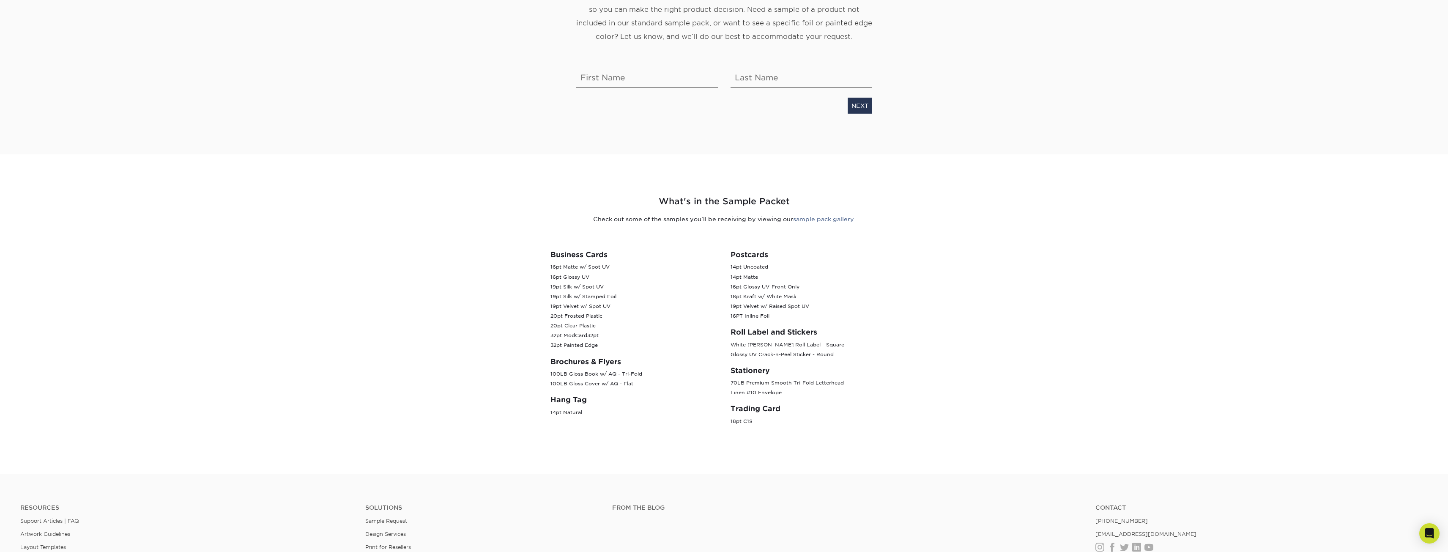
scroll to position [169, 0]
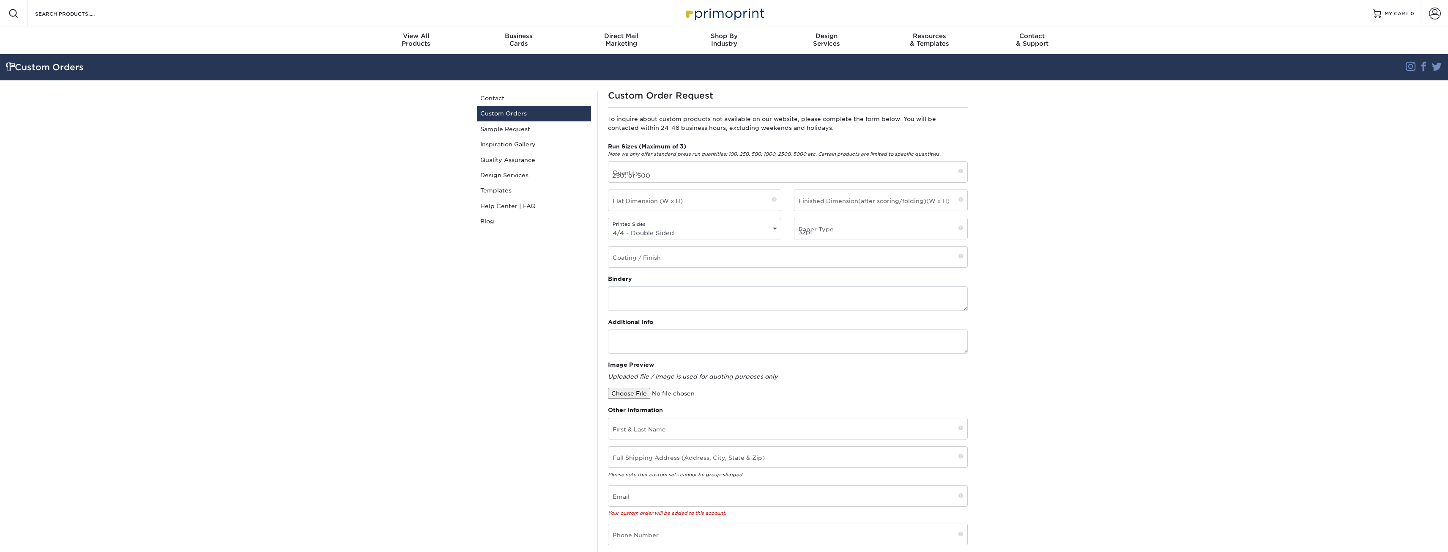
select select "4/4 - Double Sided"
click at [1071, 235] on section "Custom Orders Instagram Facebook Twitter Custom Orders Contact Custom Orders Sa…" at bounding box center [724, 338] width 1448 height 569
click at [632, 252] on input "text" at bounding box center [787, 256] width 359 height 21
type input "matte"
click at [532, 114] on link "Custom Orders" at bounding box center [534, 113] width 114 height 15
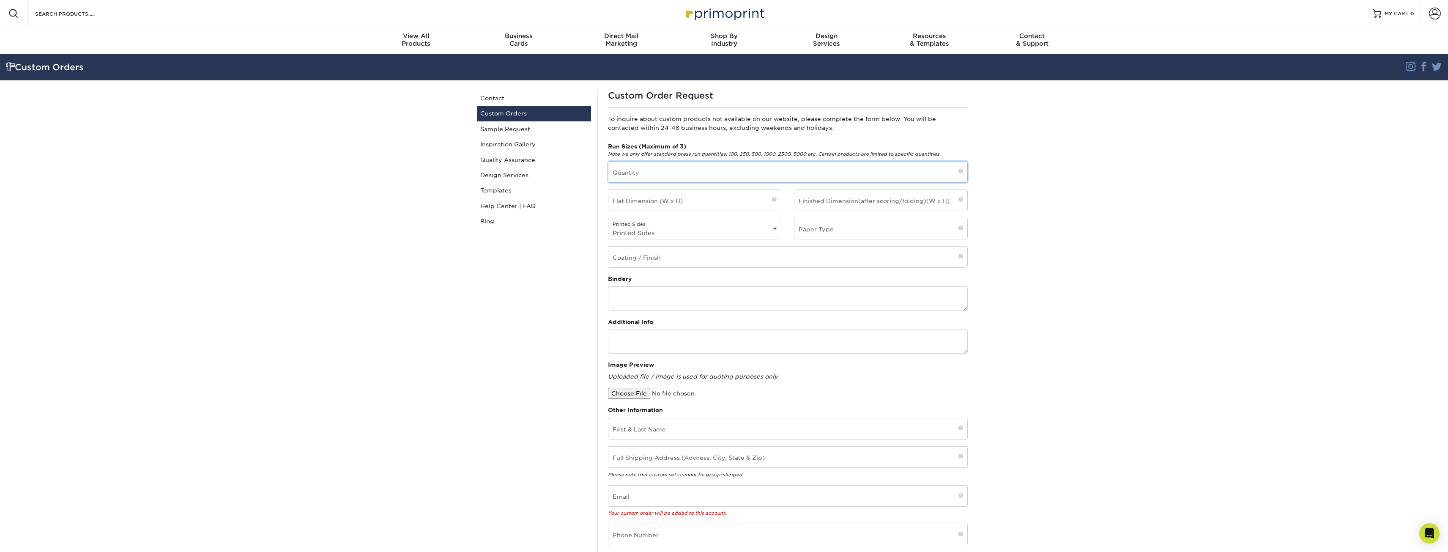
click at [663, 175] on input "text" at bounding box center [787, 171] width 359 height 21
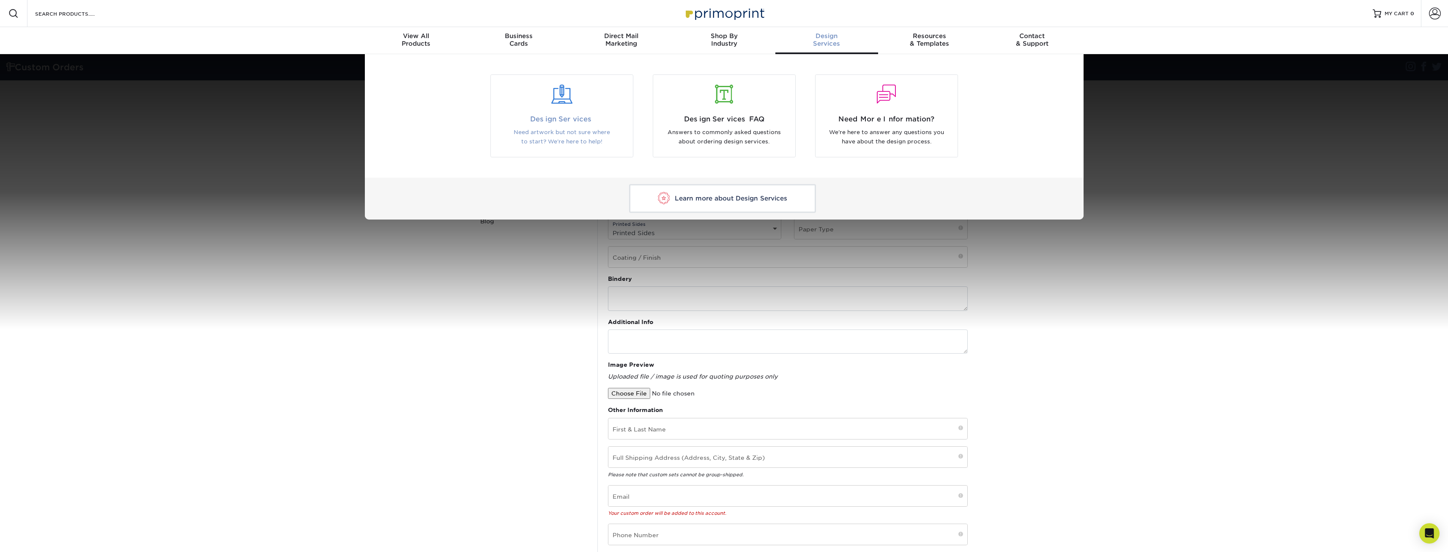
click at [585, 125] on div "Design Services Need artwork but not sure where to start? We're here to help!" at bounding box center [562, 130] width 142 height 33
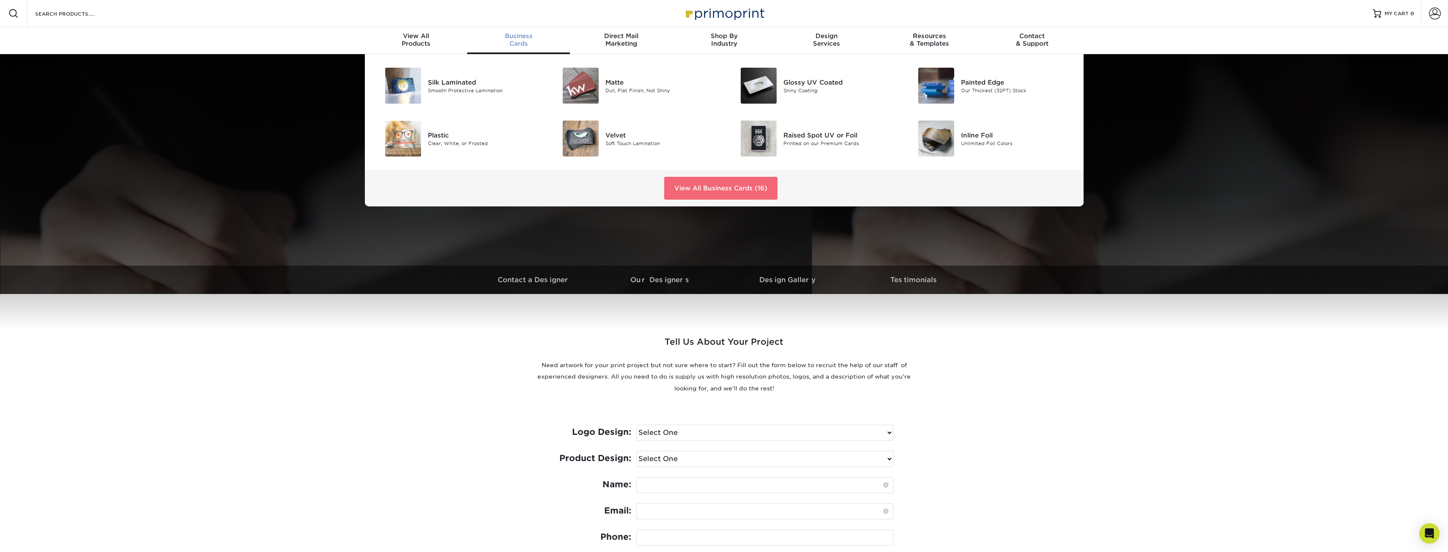
click at [729, 179] on link "View All Business Cards (16)" at bounding box center [720, 188] width 113 height 23
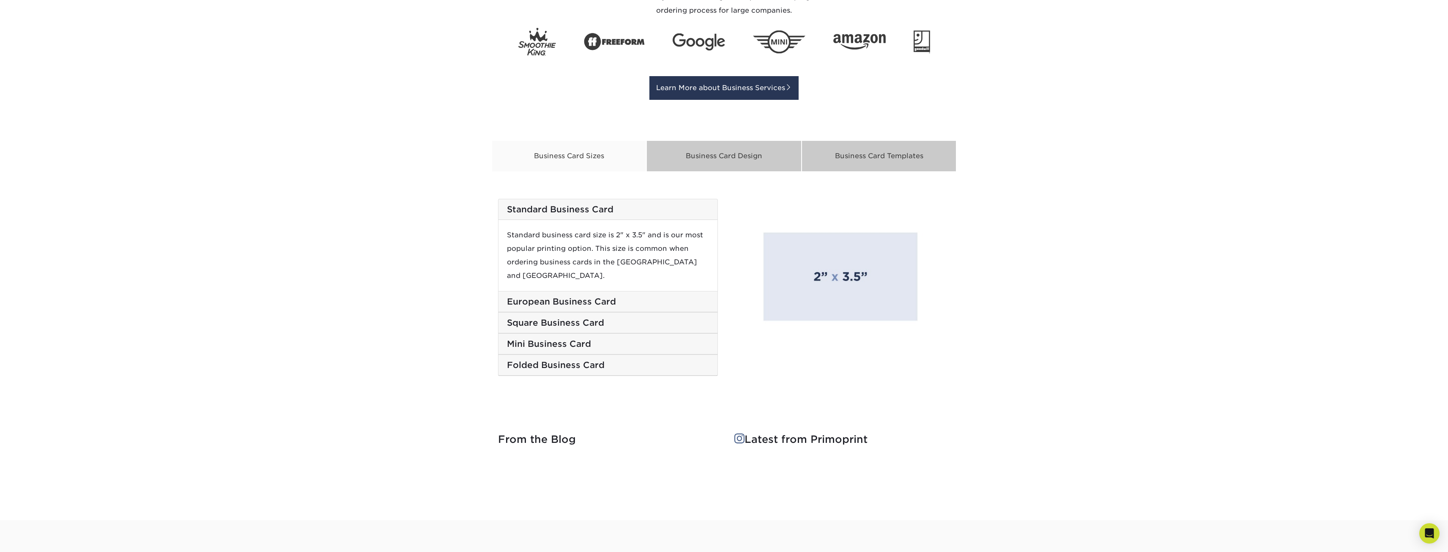
scroll to position [1269, 0]
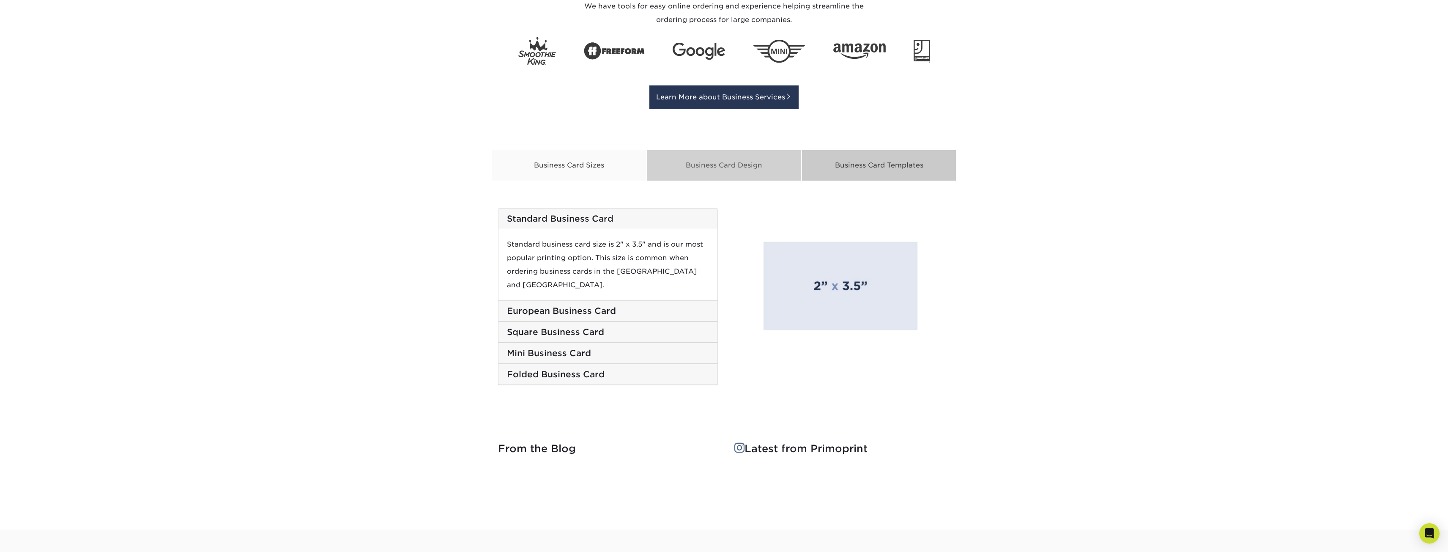
click at [751, 174] on div "Business Card Design" at bounding box center [723, 165] width 155 height 31
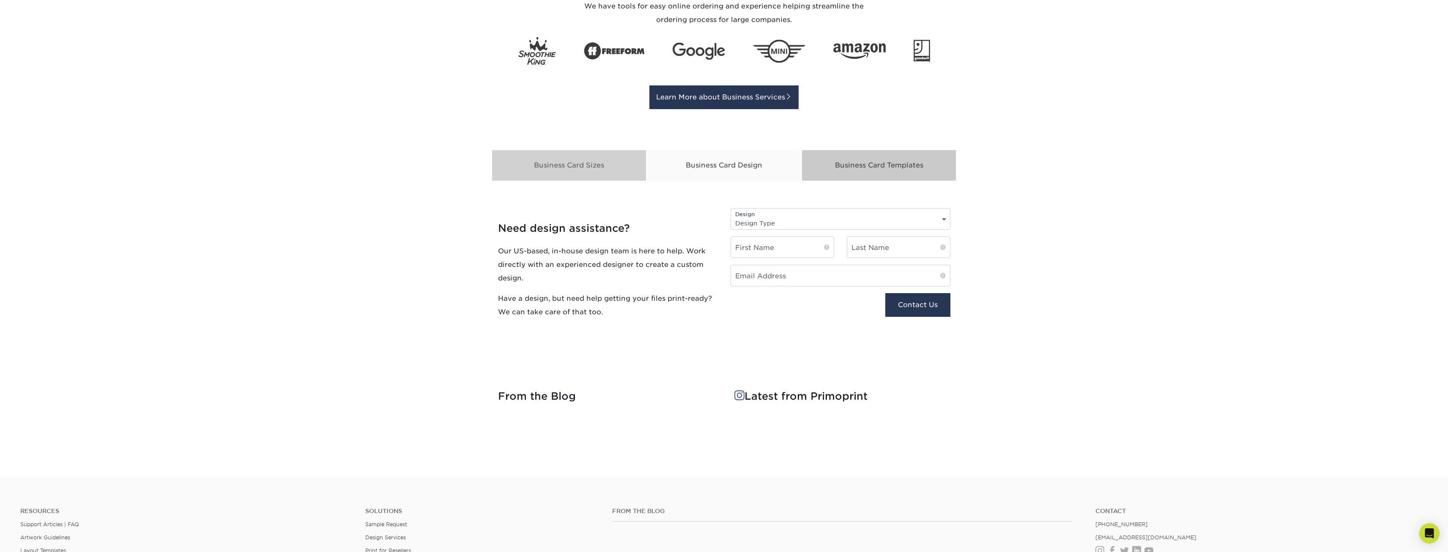
click at [571, 161] on div "Business Card Sizes" at bounding box center [569, 165] width 155 height 31
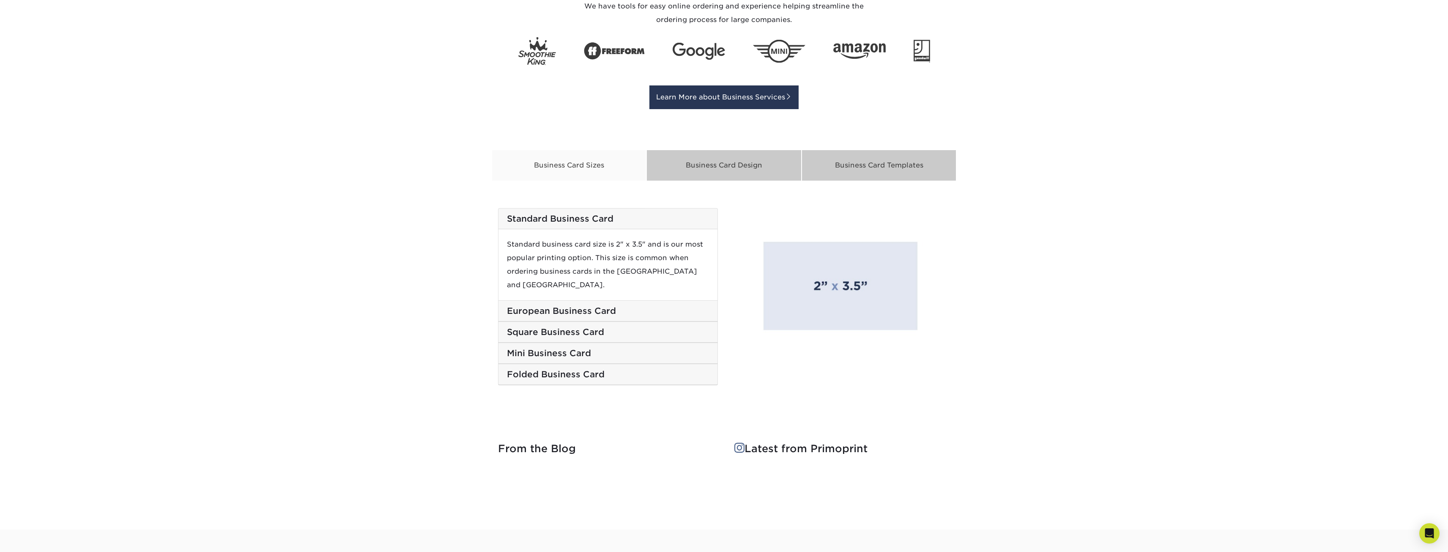
click at [578, 306] on h5 "European Business Card" at bounding box center [608, 311] width 202 height 10
click at [580, 222] on h5 "Standard Business Card" at bounding box center [608, 218] width 202 height 10
click at [602, 306] on h5 "European Business Card" at bounding box center [608, 311] width 202 height 10
click at [607, 220] on h5 "Standard Business Card" at bounding box center [608, 218] width 202 height 10
click at [611, 306] on h5 "European Business Card" at bounding box center [608, 311] width 202 height 10
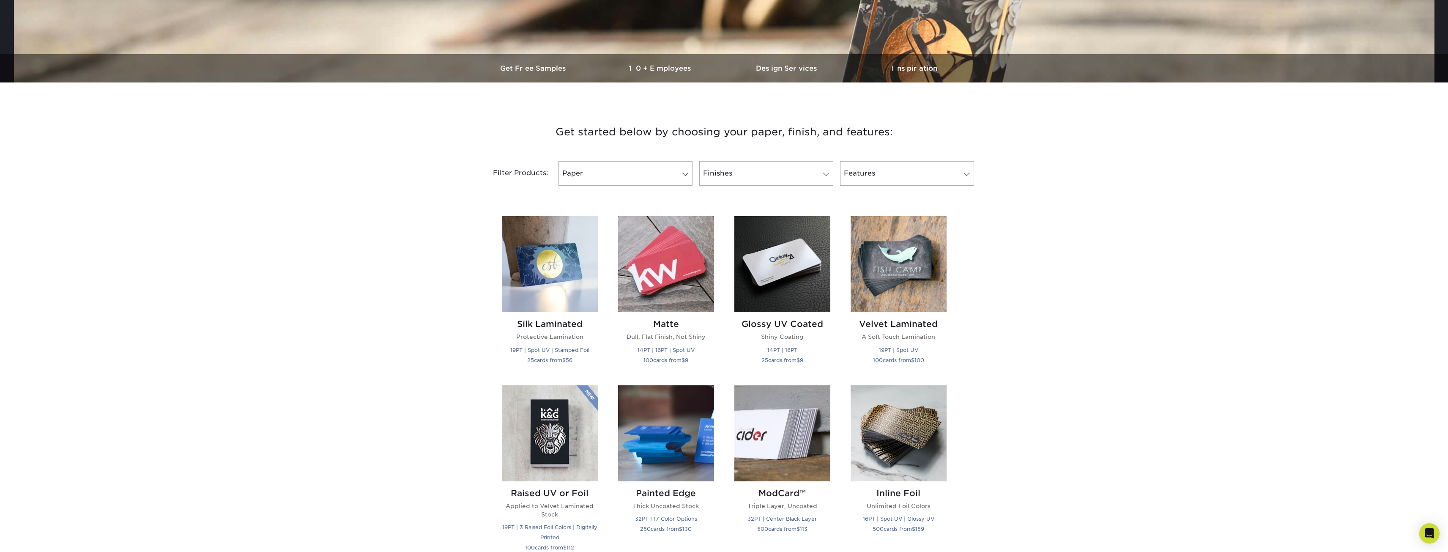
scroll to position [0, 0]
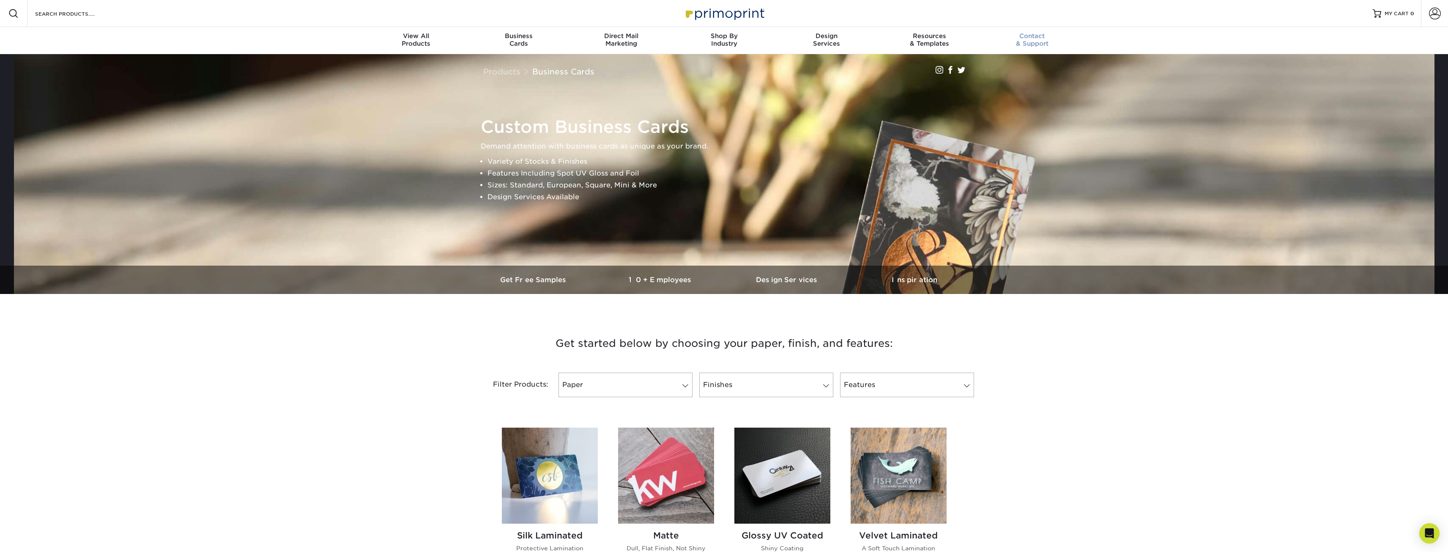
click at [1046, 35] on span "Contact" at bounding box center [1032, 36] width 103 height 8
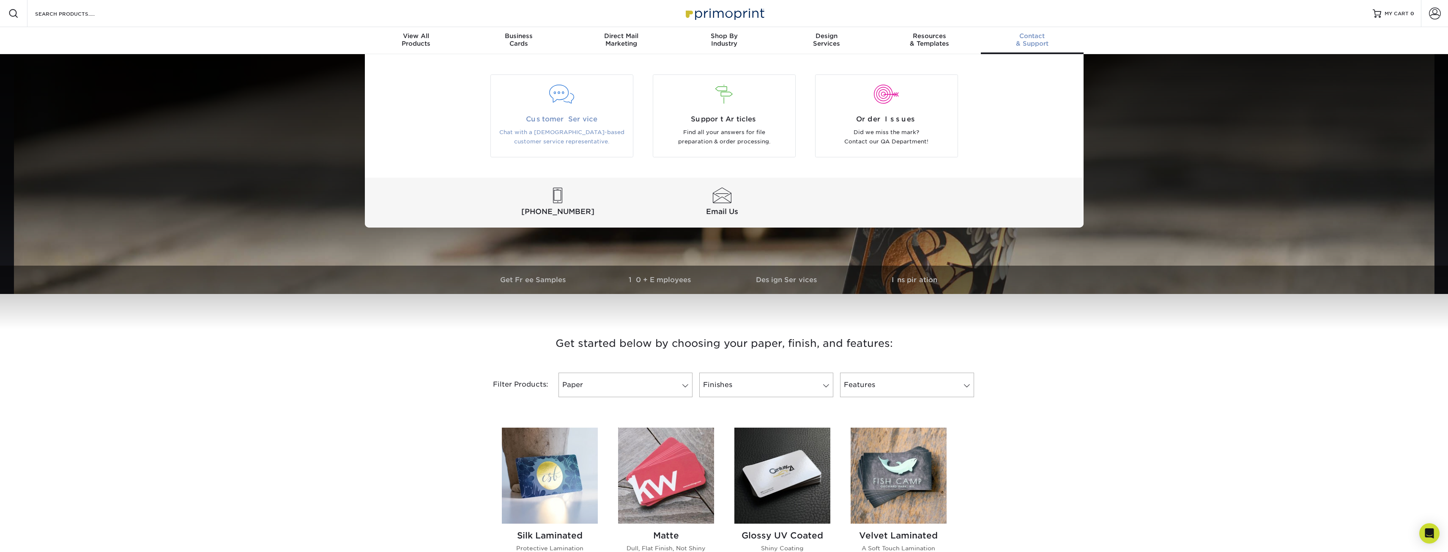
click at [583, 107] on div at bounding box center [562, 99] width 142 height 29
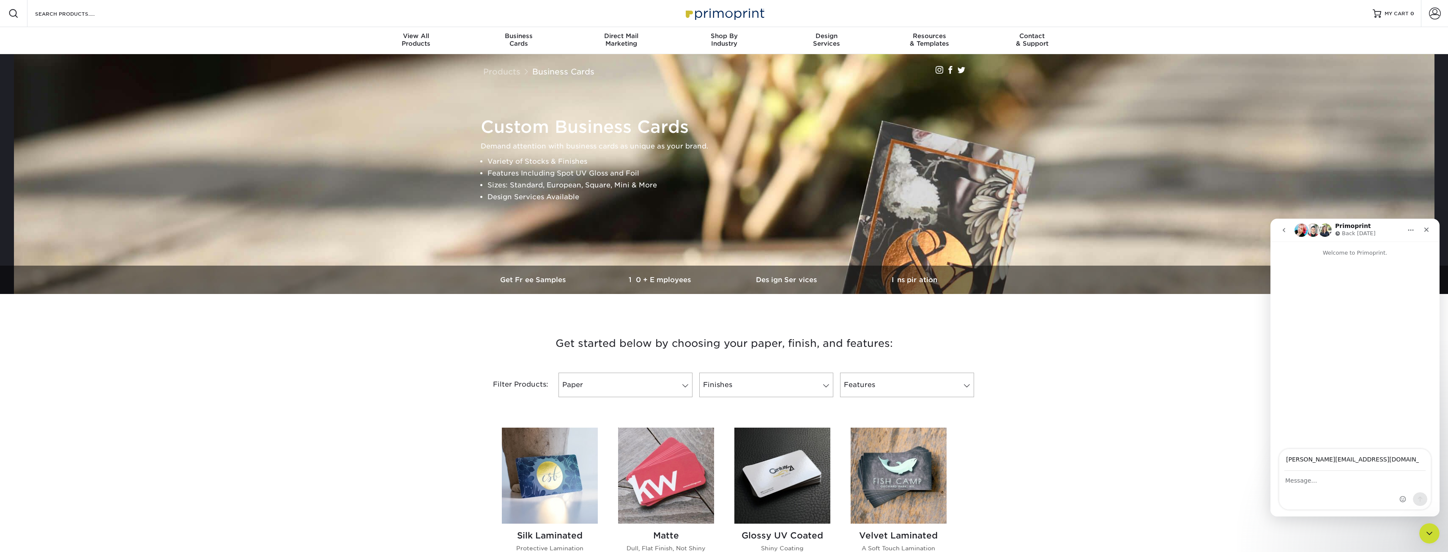
type input "[PERSON_NAME][EMAIL_ADDRESS][DOMAIN_NAME]"
click at [1362, 484] on textarea "Message…" at bounding box center [1354, 478] width 151 height 14
type textarea "h"
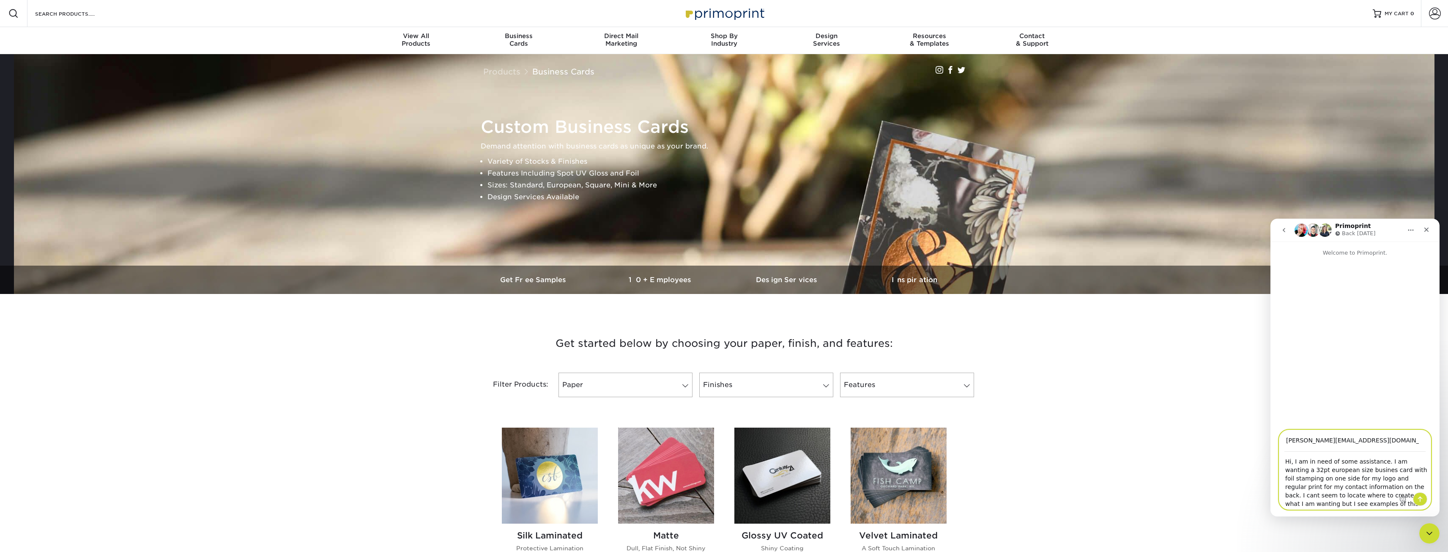
scroll to position [7, 0]
click at [1374, 463] on textarea "Hi, I am in need of some assistance. I am wanting a 32pt European size business…" at bounding box center [1354, 480] width 151 height 57
type textarea "Hi, I am in need of some assistance. I am wanting a 32pt European size business…"
drag, startPoint x: 1285, startPoint y: 460, endPoint x: 2695, endPoint y: 737, distance: 1437.5
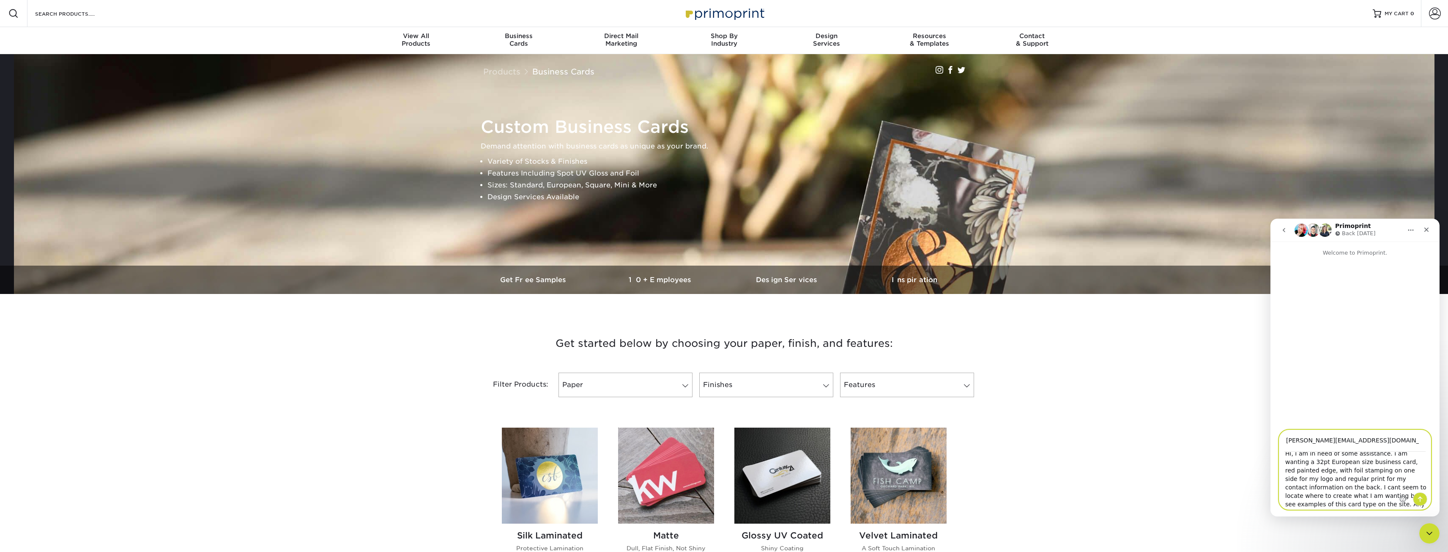
click at [1425, 516] on html "Primoprint Back [DATE] Welcome to Primoprint. [PERSON_NAME][EMAIL_ADDRESS][DOMA…" at bounding box center [1354, 368] width 169 height 298
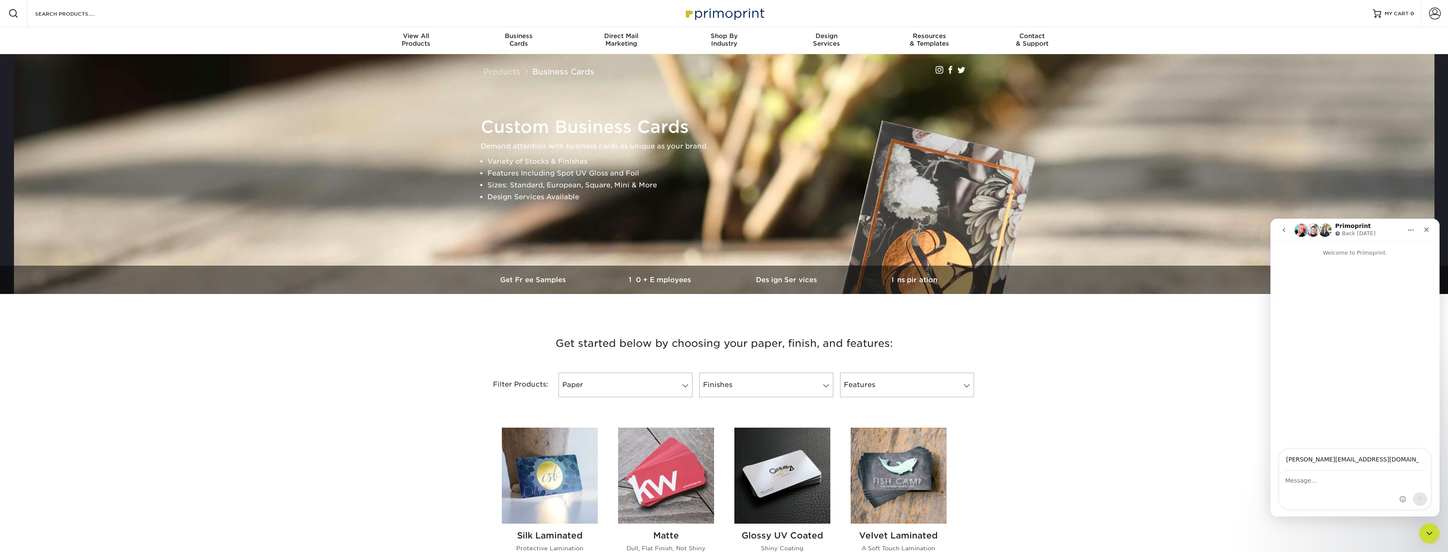
click at [1312, 487] on div "Intercom messenger" at bounding box center [1354, 490] width 151 height 38
click at [1312, 482] on textarea "Message…" at bounding box center [1354, 478] width 151 height 14
paste textarea "Hi there, I'm looking to create a premium business card in the 32pt European si…"
type textarea "Hi there, I'm looking to create a premium business card in the 32pt European si…"
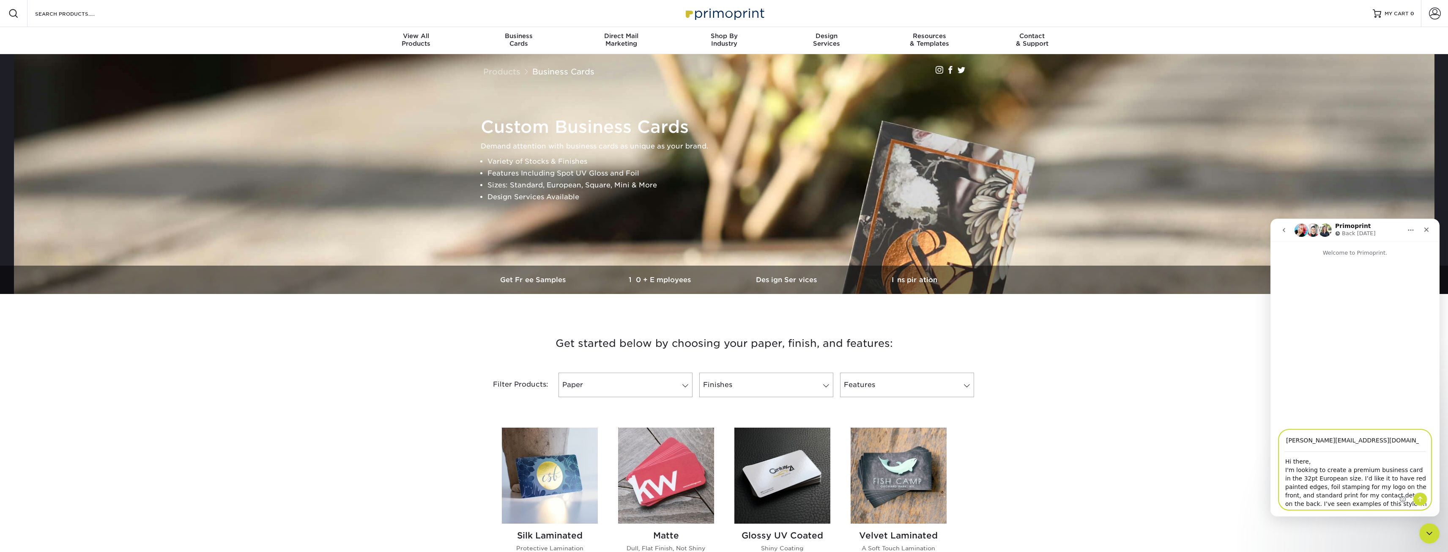
scroll to position [24, 0]
